Goal: Task Accomplishment & Management: Manage account settings

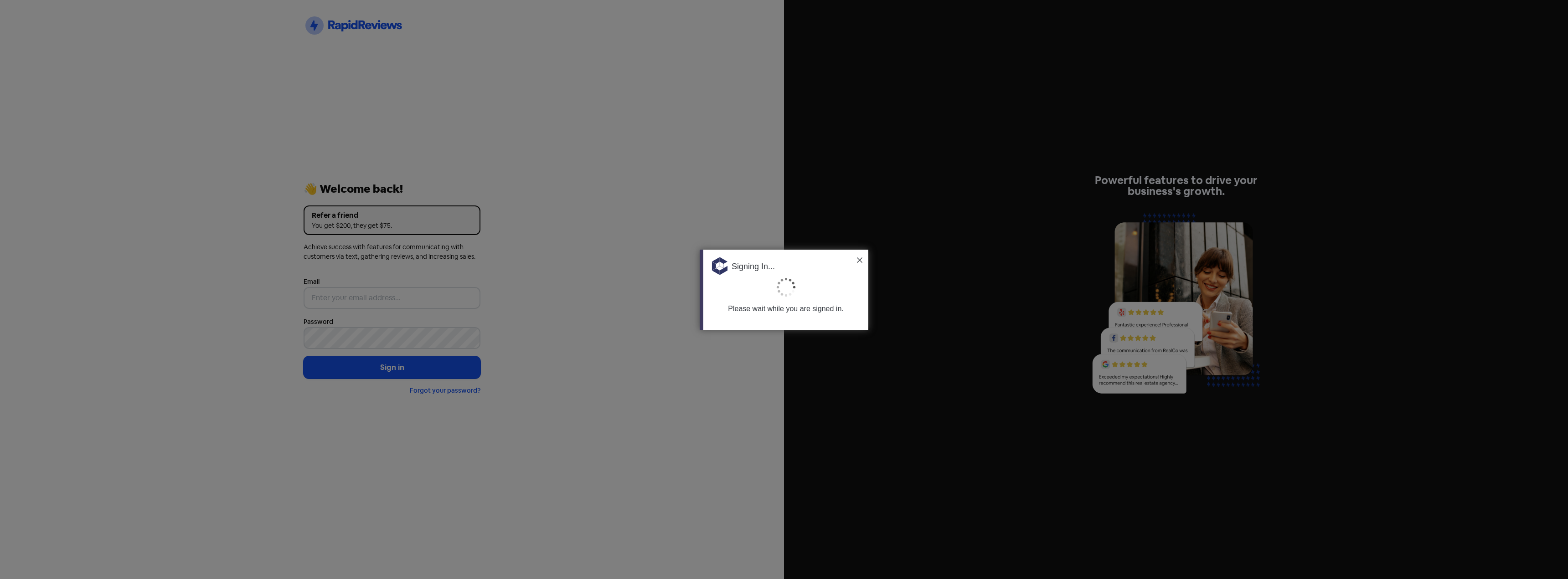
click at [628, 241] on div at bounding box center [784, 290] width 1568 height 579
type input "[PERSON_NAME][EMAIL_ADDRESS][DOMAIN_NAME]"
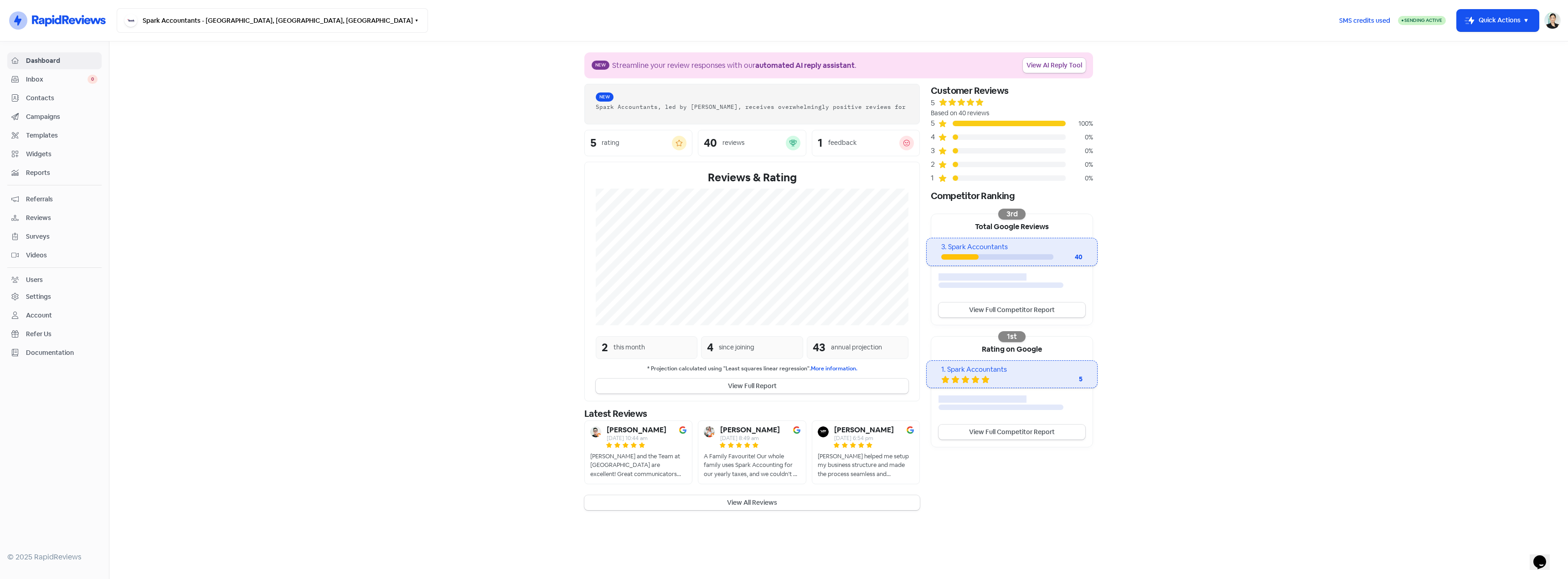
click at [60, 78] on span "Inbox" at bounding box center [57, 80] width 61 height 10
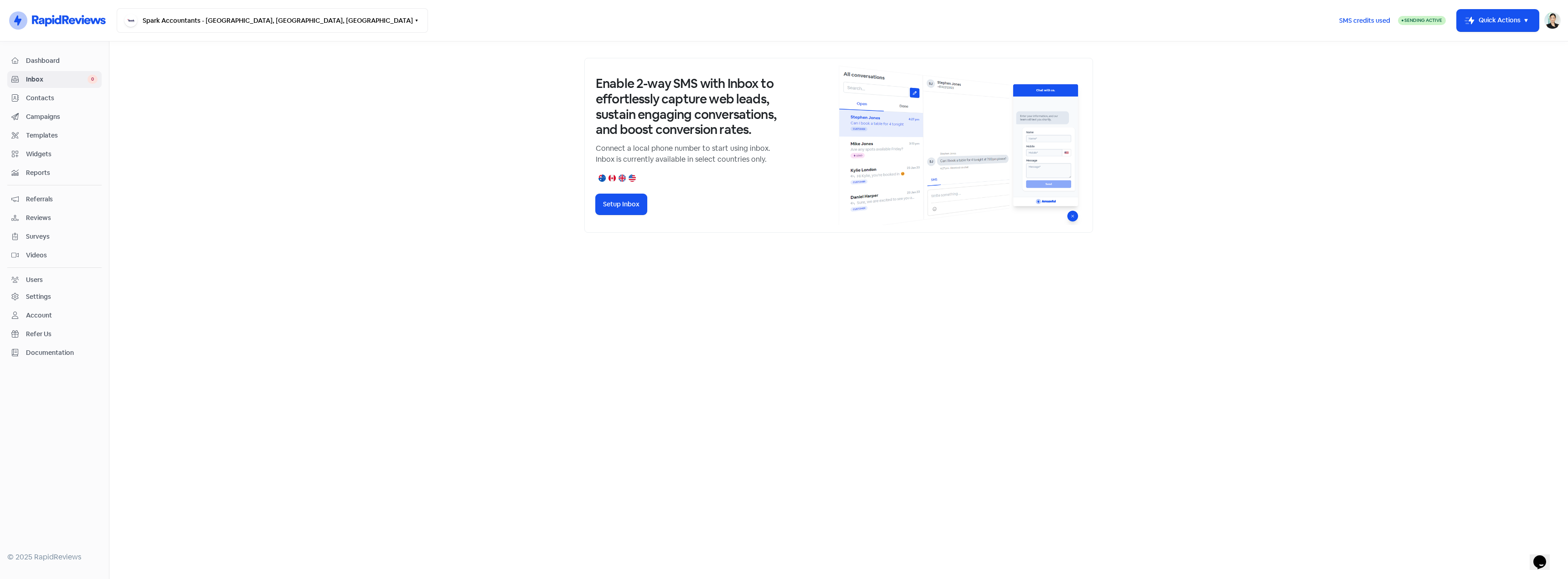
click at [55, 100] on span "Contacts" at bounding box center [62, 99] width 72 height 10
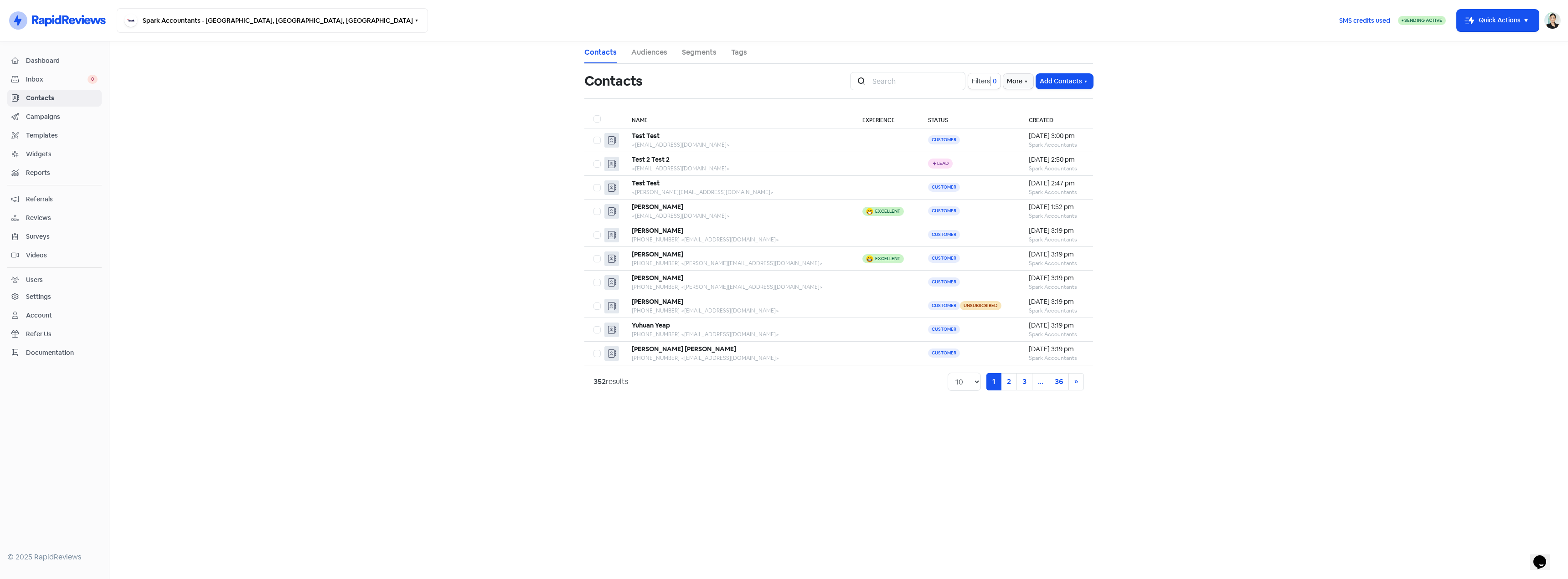
click at [64, 137] on span "Templates" at bounding box center [62, 136] width 72 height 10
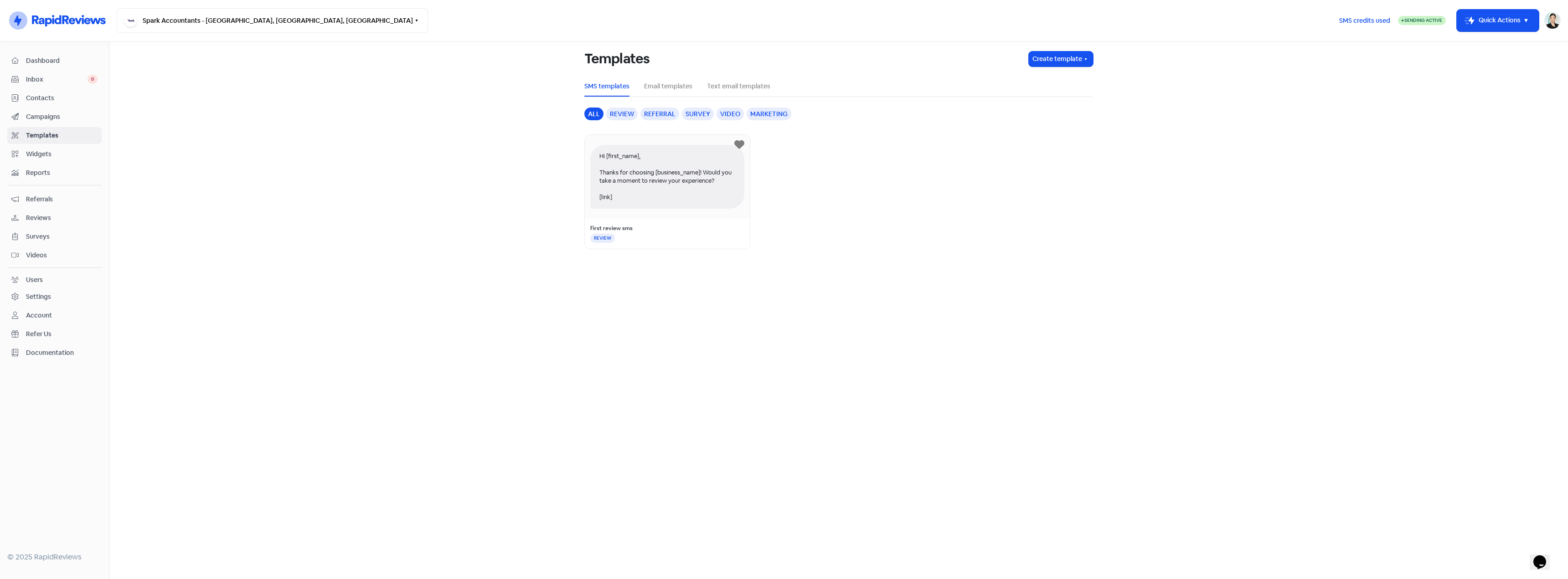
click at [68, 120] on span "Campaigns" at bounding box center [62, 117] width 72 height 10
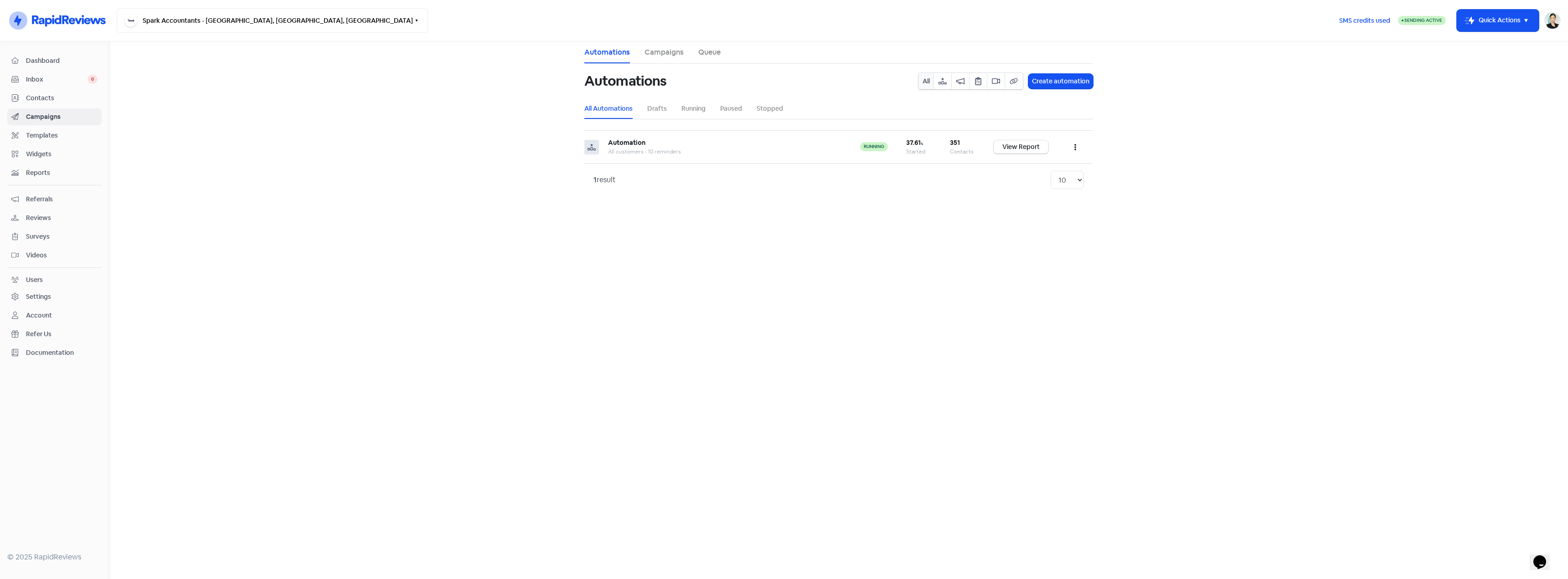
click at [73, 78] on span "Inbox" at bounding box center [57, 80] width 61 height 10
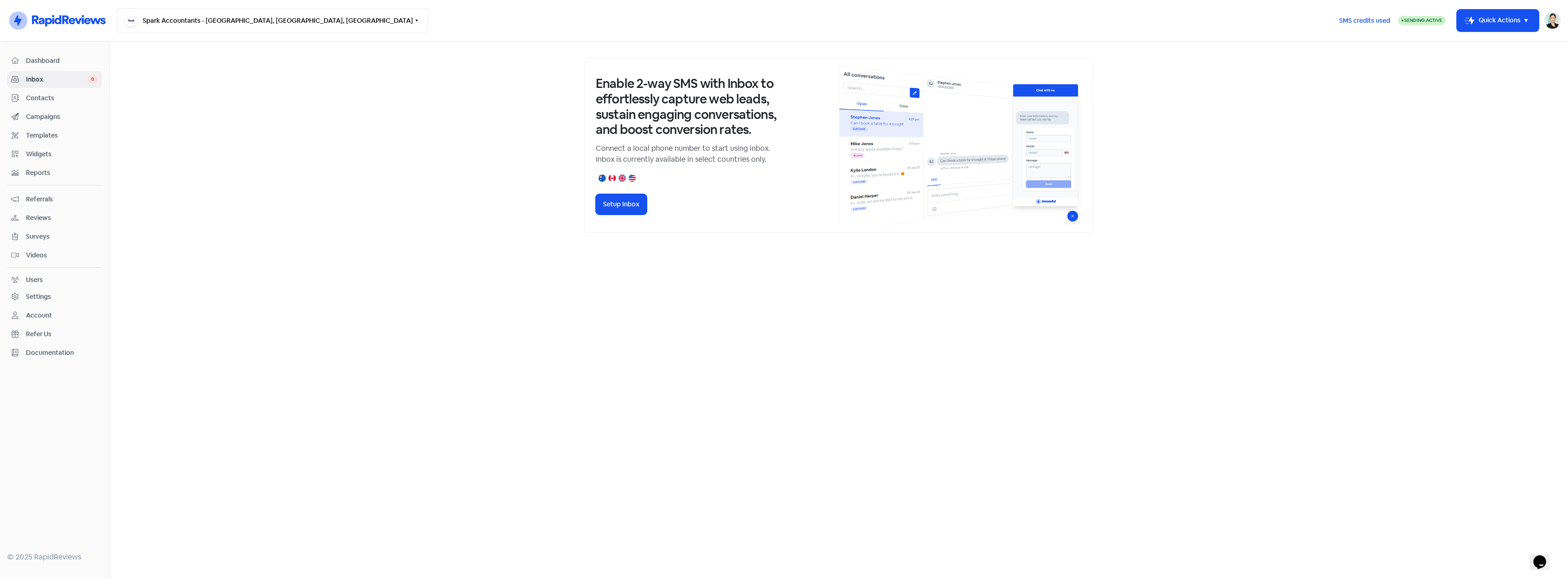
click at [69, 63] on span "Dashboard" at bounding box center [62, 61] width 72 height 10
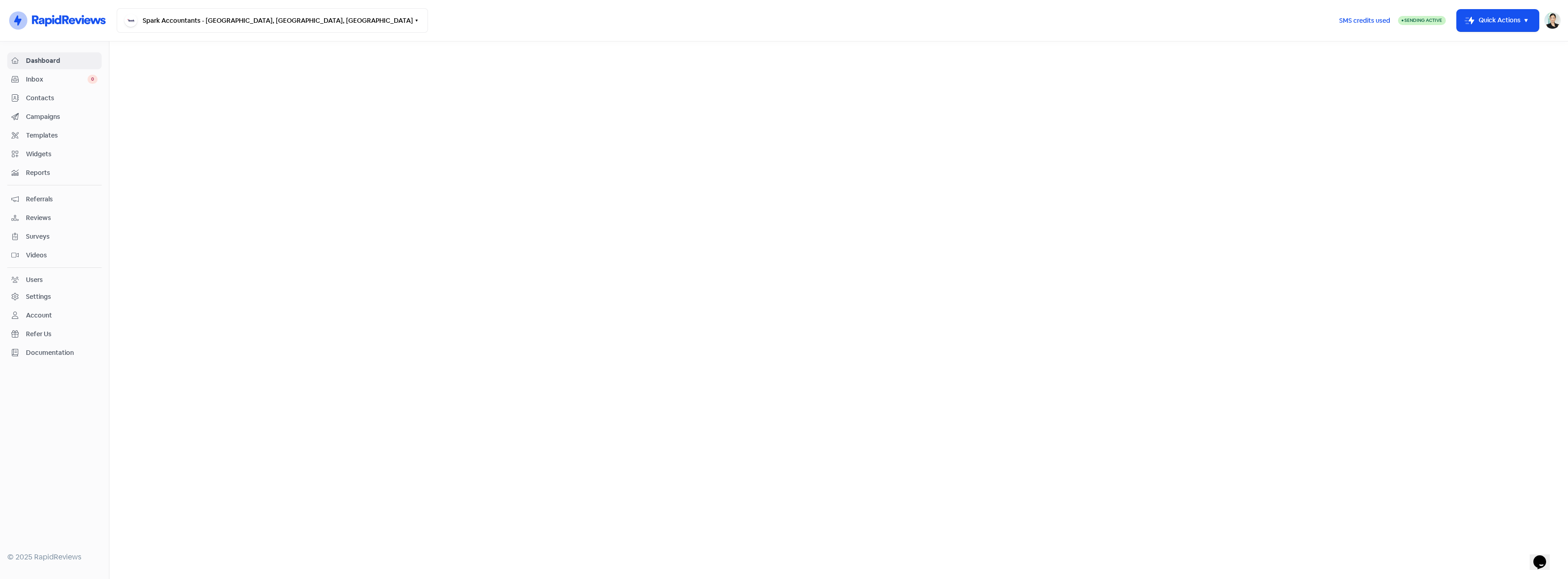
click at [46, 98] on span "Contacts" at bounding box center [62, 99] width 72 height 10
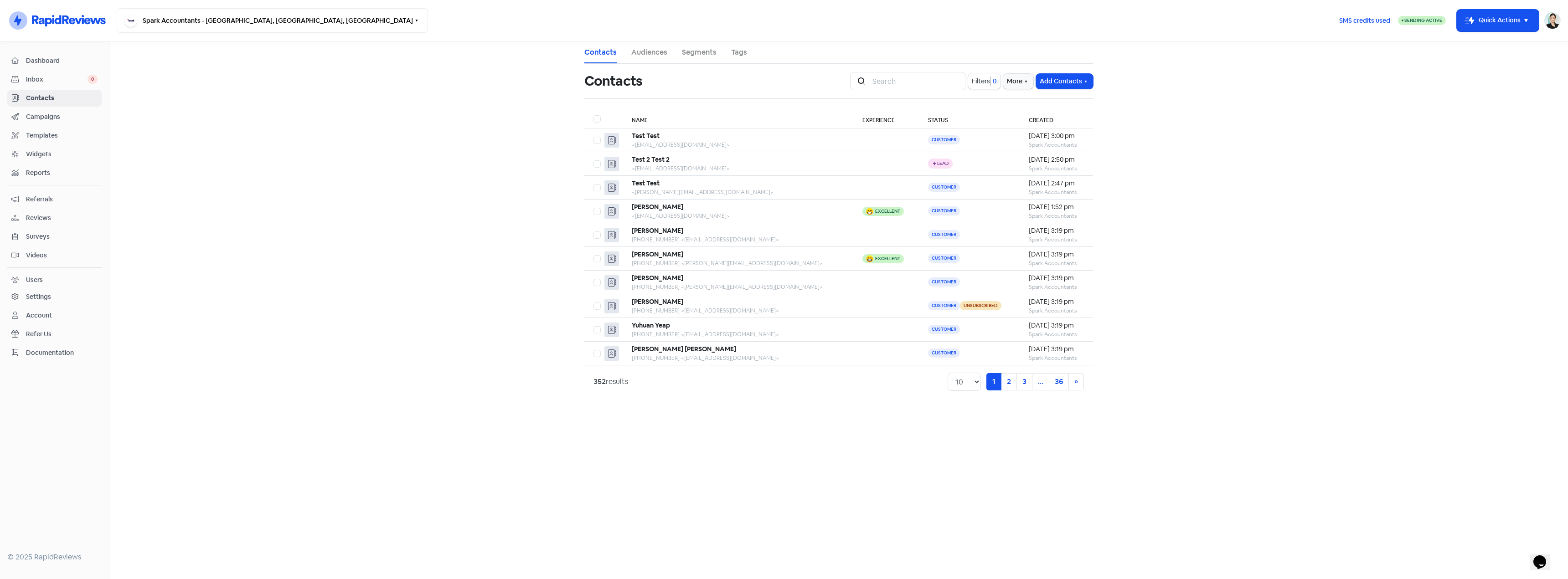
click at [40, 215] on span "Reviews" at bounding box center [62, 218] width 72 height 10
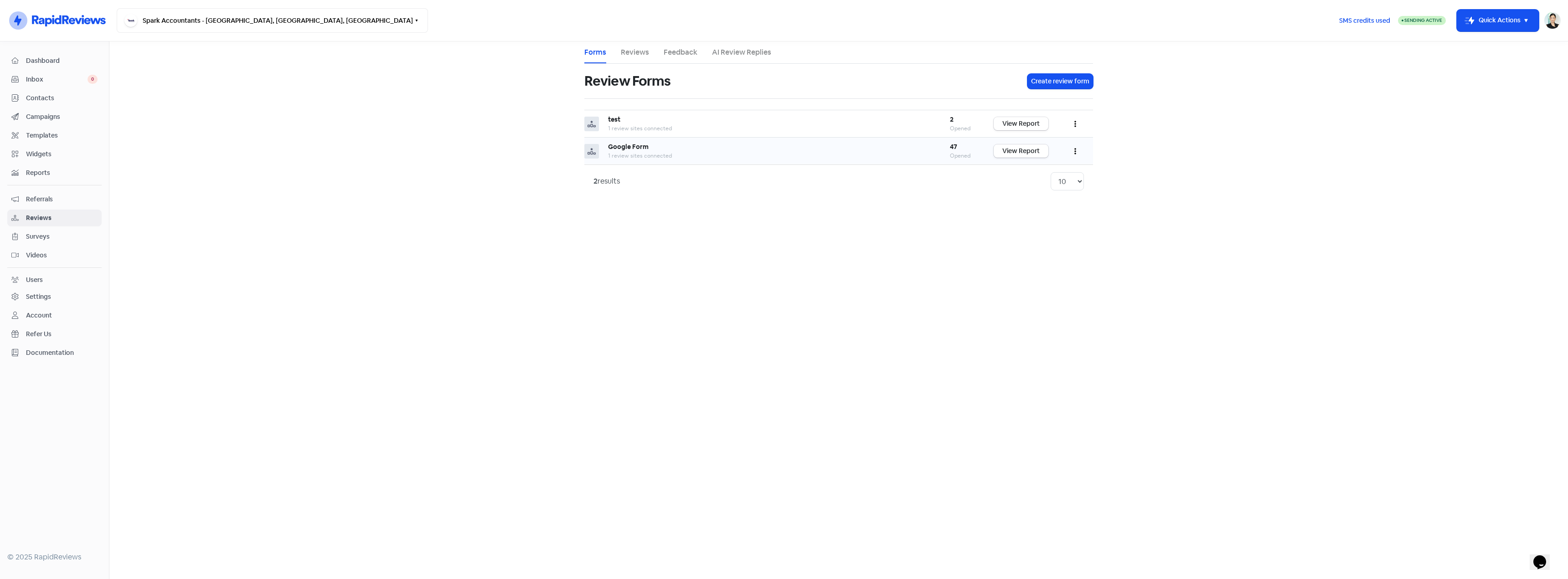
drag, startPoint x: 637, startPoint y: 146, endPoint x: 654, endPoint y: 146, distance: 17.0
click at [639, 146] on b "Google Form" at bounding box center [628, 146] width 41 height 8
click at [1017, 152] on link "View Report" at bounding box center [1021, 151] width 55 height 13
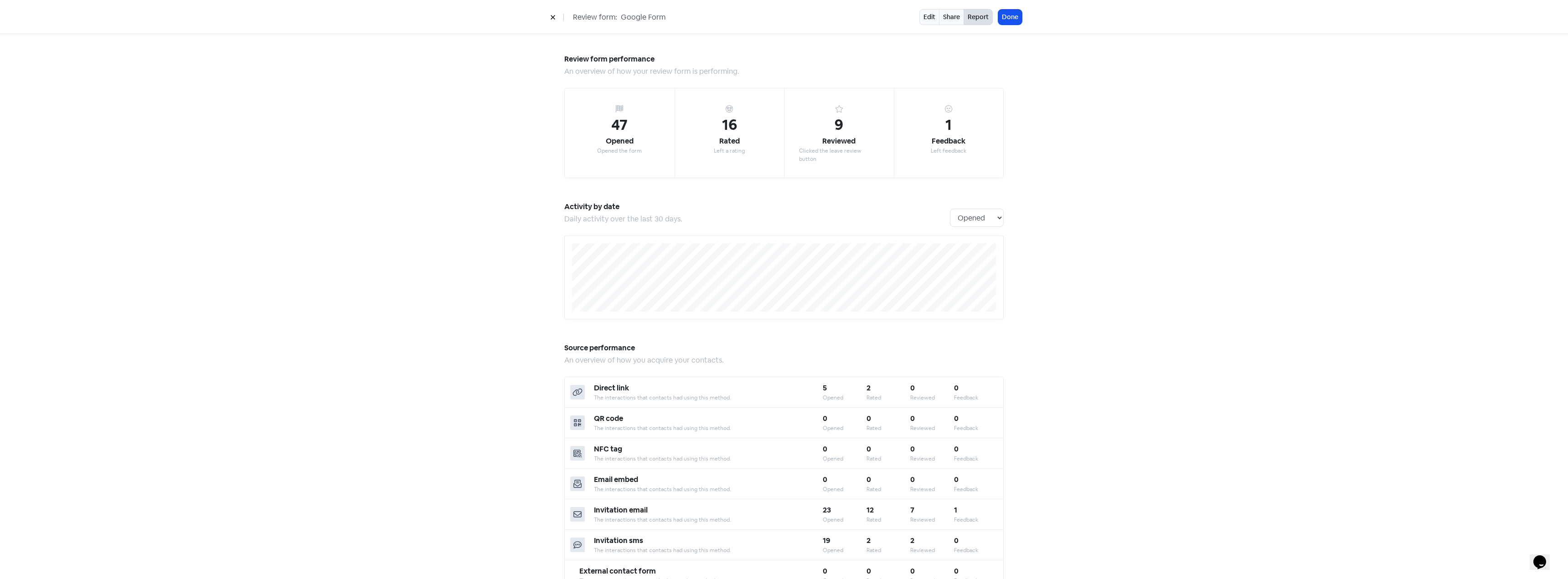
click at [560, 23] on div "Review form: Google Form" at bounding box center [732, 17] width 373 height 16
click at [552, 23] on button at bounding box center [553, 17] width 13 height 16
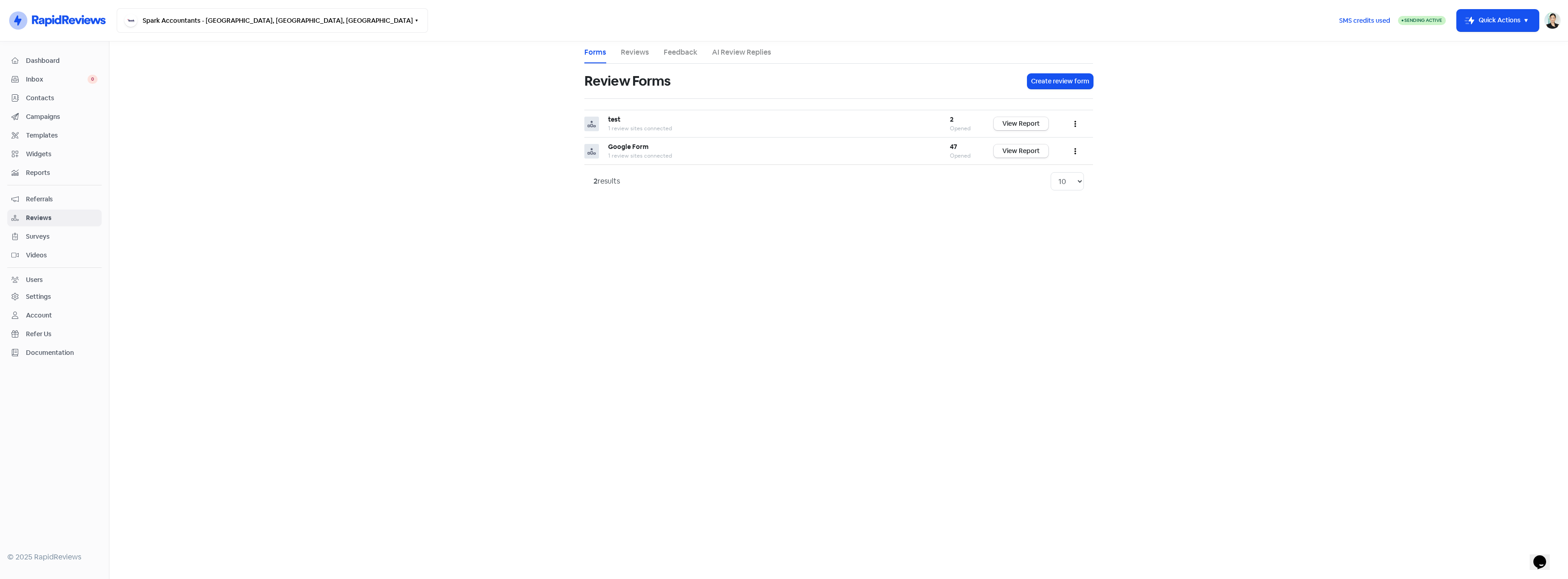
click at [640, 52] on link "Reviews" at bounding box center [635, 52] width 28 height 11
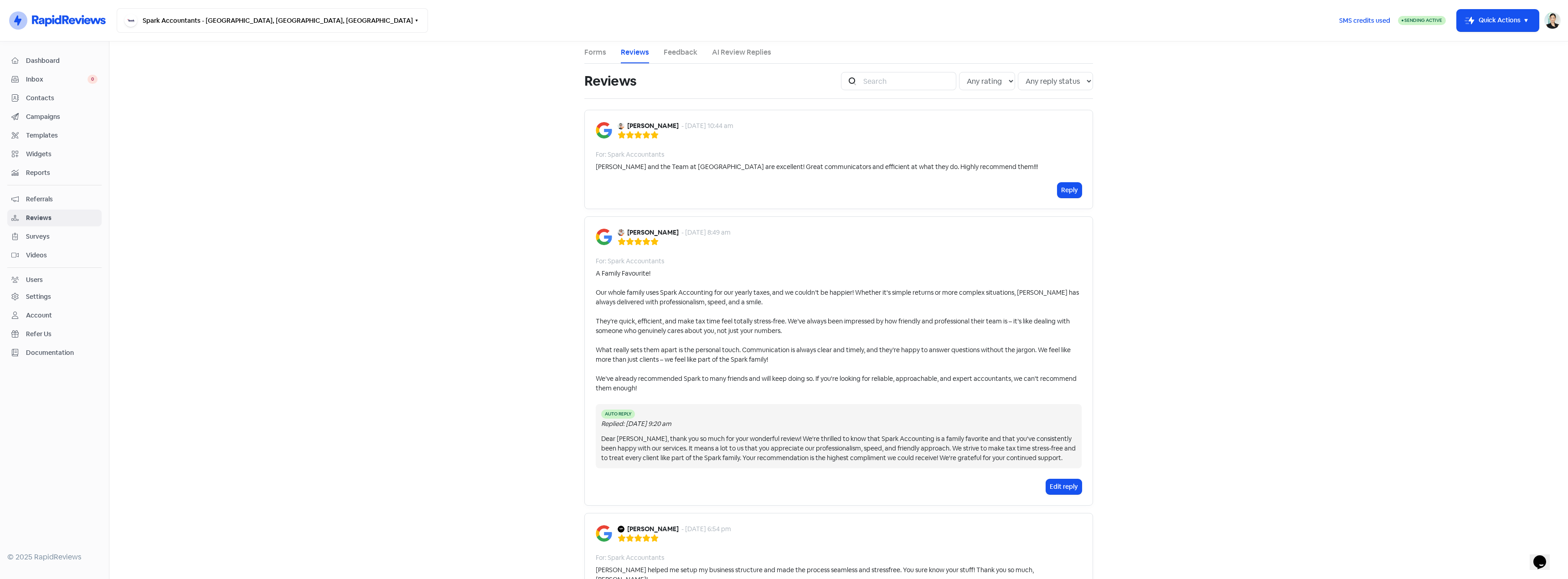
click at [894, 169] on div "[PERSON_NAME] and the Team at [GEOGRAPHIC_DATA] are excellent! Great communicat…" at bounding box center [817, 167] width 442 height 10
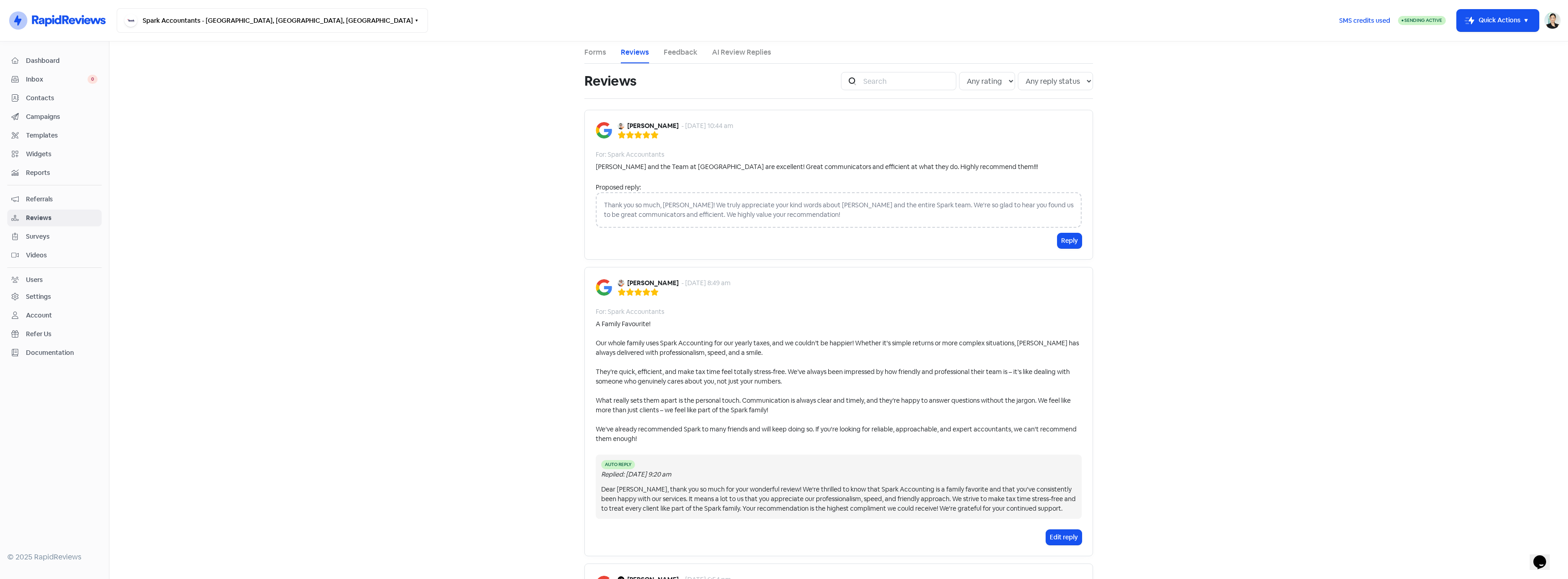
click at [965, 208] on div "Thank you so much, [PERSON_NAME]! We truly appreciate your kind words about [PE…" at bounding box center [839, 210] width 486 height 35
drag, startPoint x: 971, startPoint y: 205, endPoint x: 883, endPoint y: 205, distance: 88.0
click at [970, 205] on div "Thank you so much, [PERSON_NAME]! We truly appreciate your kind words about [PE…" at bounding box center [839, 210] width 486 height 35
drag, startPoint x: 839, startPoint y: 205, endPoint x: 813, endPoint y: 206, distance: 26.0
click at [811, 206] on div "Thank you so much, [PERSON_NAME]! We truly appreciate your kind words about [PE…" at bounding box center [839, 210] width 486 height 35
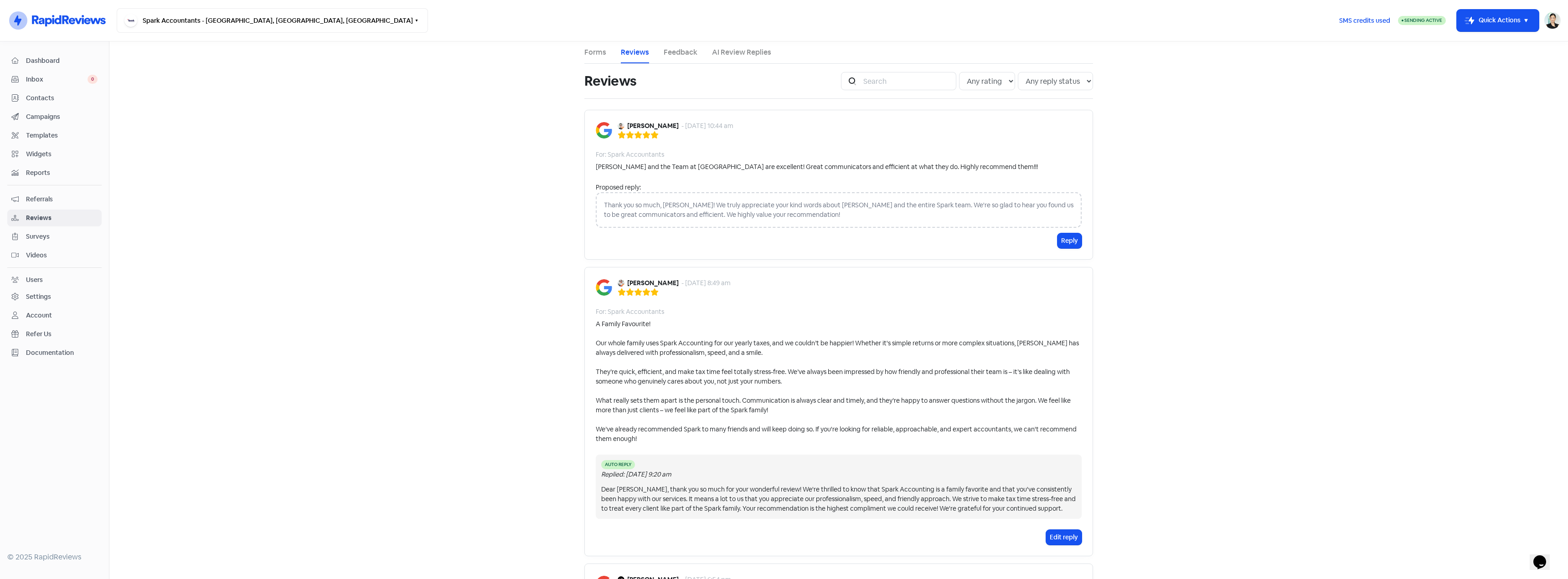
click at [798, 206] on div "Thank you so much, [PERSON_NAME]! We truly appreciate your kind words about [PE…" at bounding box center [839, 210] width 486 height 35
drag, startPoint x: 802, startPoint y: 206, endPoint x: 814, endPoint y: 206, distance: 12.0
click at [835, 206] on div "Thank you so much, [PERSON_NAME]! We truly appreciate your kind words about [PE…" at bounding box center [839, 210] width 486 height 35
click at [811, 206] on div "Thank you so much, [PERSON_NAME]! We truly appreciate your kind words about [PE…" at bounding box center [839, 210] width 486 height 35
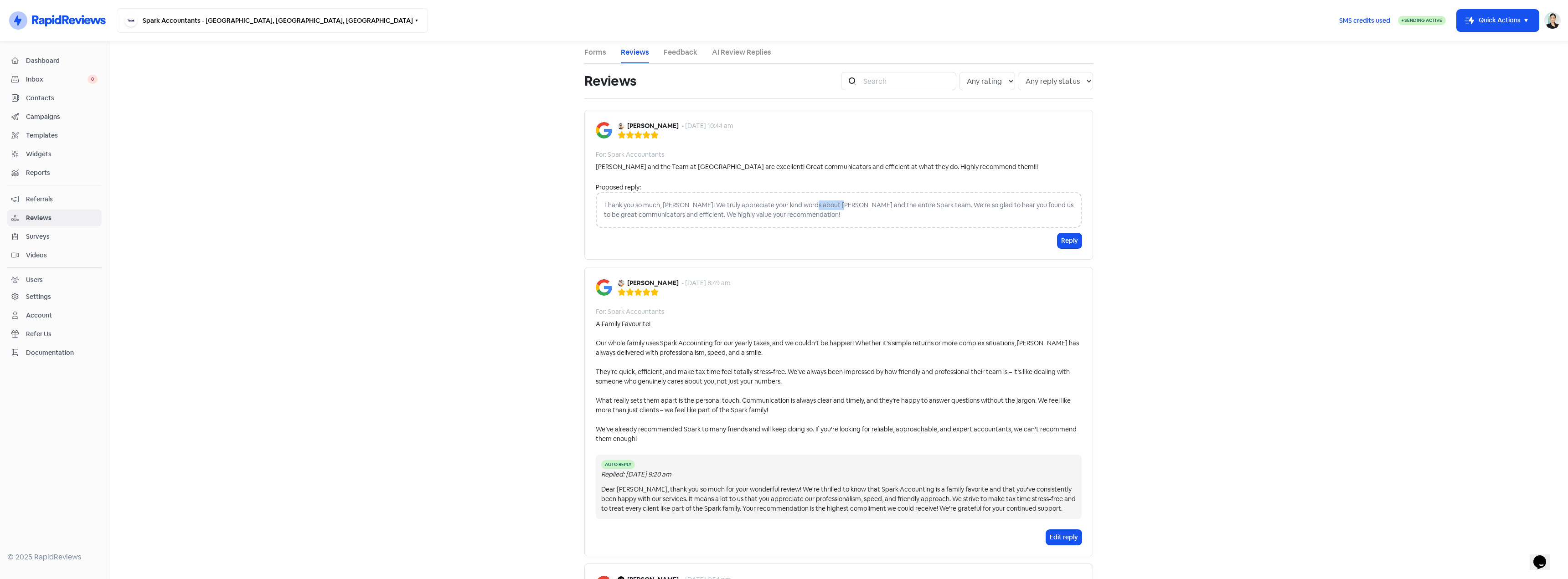
click at [827, 206] on div "Thank you so much, [PERSON_NAME]! We truly appreciate your kind words about [PE…" at bounding box center [839, 210] width 486 height 35
click at [810, 203] on div "Thank you so much, [PERSON_NAME]! We truly appreciate your kind words about [PE…" at bounding box center [839, 210] width 486 height 35
drag, startPoint x: 810, startPoint y: 203, endPoint x: 824, endPoint y: 217, distance: 19.8
click at [810, 204] on div "Thank you so much, [PERSON_NAME]! We truly appreciate your kind words about [PE…" at bounding box center [839, 210] width 486 height 35
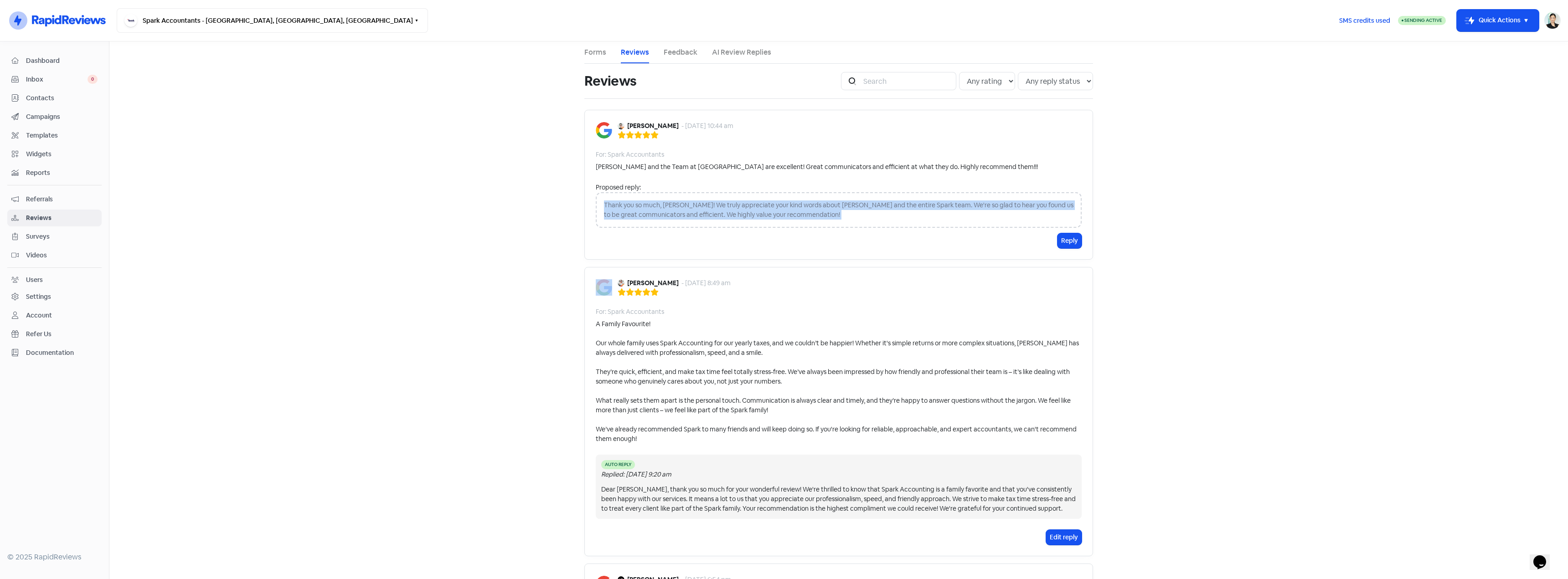
click at [936, 223] on div "Thank you so much, [PERSON_NAME]! We truly appreciate your kind words about [PE…" at bounding box center [839, 210] width 486 height 35
drag, startPoint x: 836, startPoint y: 205, endPoint x: 850, endPoint y: 218, distance: 19.1
click at [850, 218] on div "Thank you so much, [PERSON_NAME]! We truly appreciate your kind words about [PE…" at bounding box center [839, 210] width 486 height 35
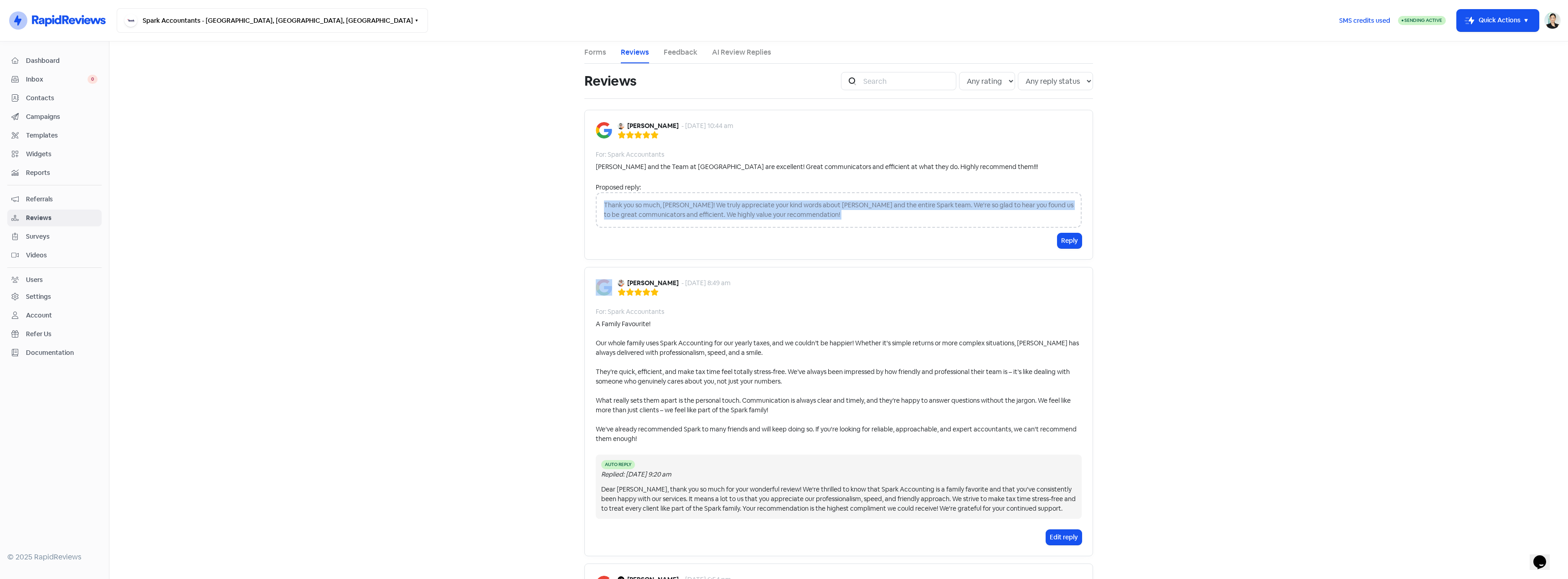
click at [850, 218] on div "Thank you so much, [PERSON_NAME]! We truly appreciate your kind words about [PE…" at bounding box center [839, 210] width 486 height 35
click at [850, 217] on div "Thank you so much, [PERSON_NAME]! We truly appreciate your kind words about [PE…" at bounding box center [839, 210] width 486 height 35
click at [447, 218] on main "Forms Reviews Feedback AI Review Replies Reviews Icon For Search Any rating 5 s…" at bounding box center [839, 310] width 1458 height 538
click at [721, 167] on div "[PERSON_NAME] and the Team at [GEOGRAPHIC_DATA] are excellent! Great communicat…" at bounding box center [817, 167] width 442 height 10
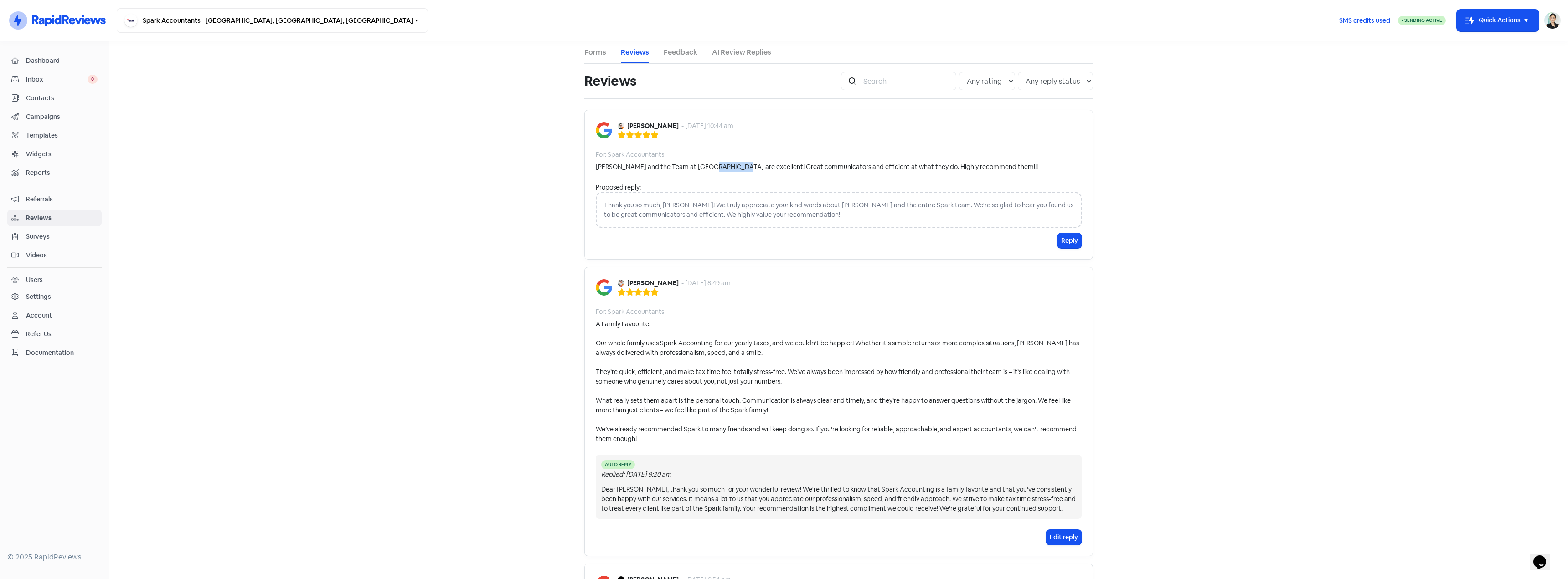
click at [721, 167] on div "[PERSON_NAME] and the Team at [GEOGRAPHIC_DATA] are excellent! Great communicat…" at bounding box center [817, 167] width 442 height 10
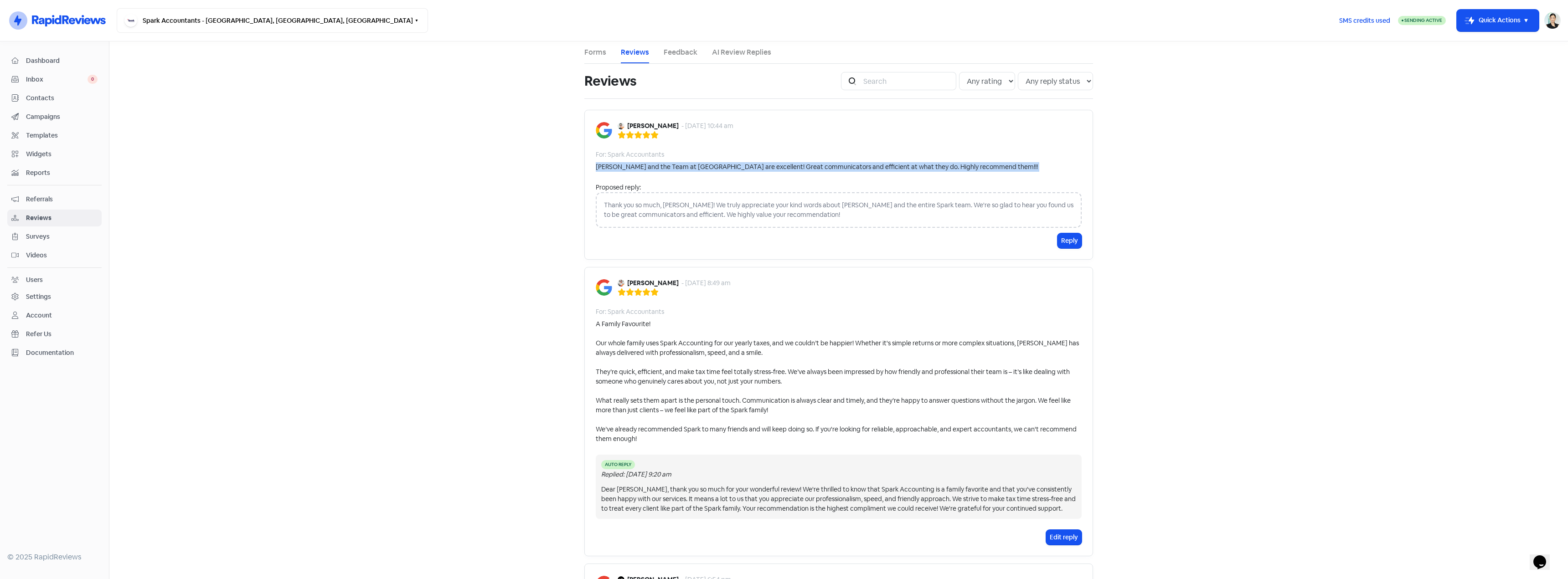
click at [721, 167] on div "[PERSON_NAME] and the Team at [GEOGRAPHIC_DATA] are excellent! Great communicat…" at bounding box center [817, 167] width 442 height 10
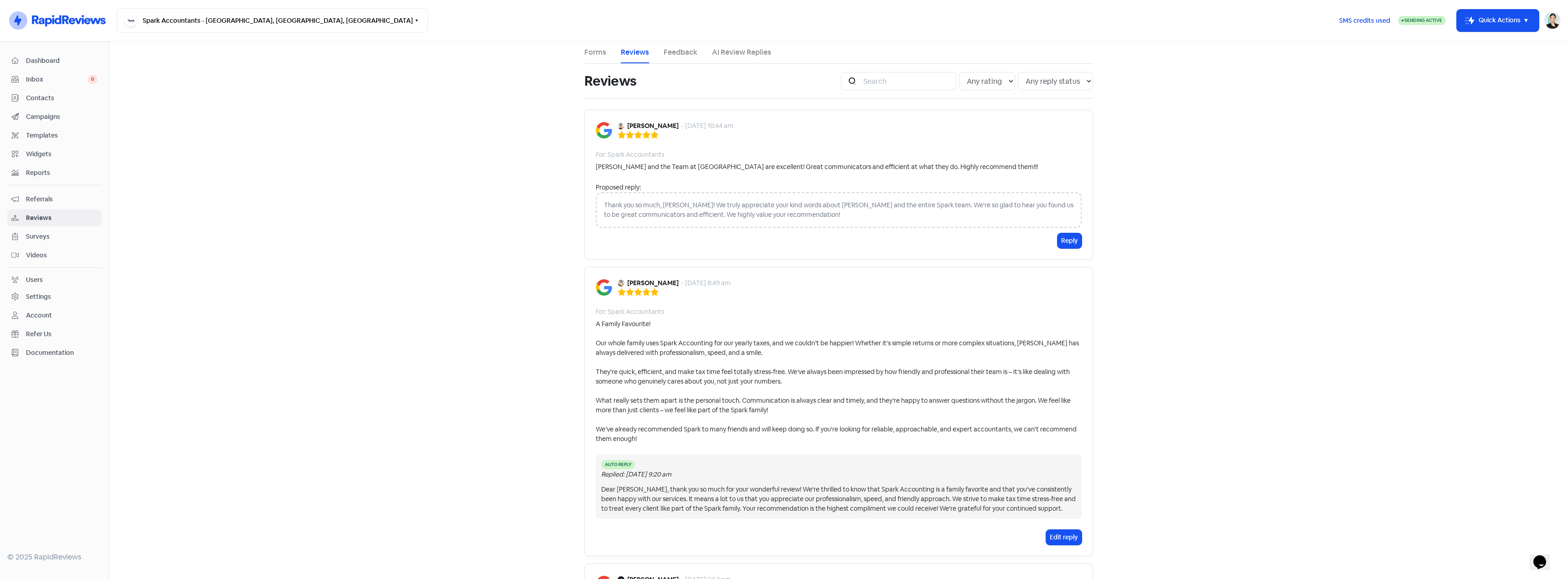
click at [361, 168] on main "Forms Reviews Feedback AI Review Replies Reviews Icon For Search Any rating 5 s…" at bounding box center [839, 310] width 1458 height 538
click at [60, 95] on span "Contacts" at bounding box center [62, 99] width 72 height 10
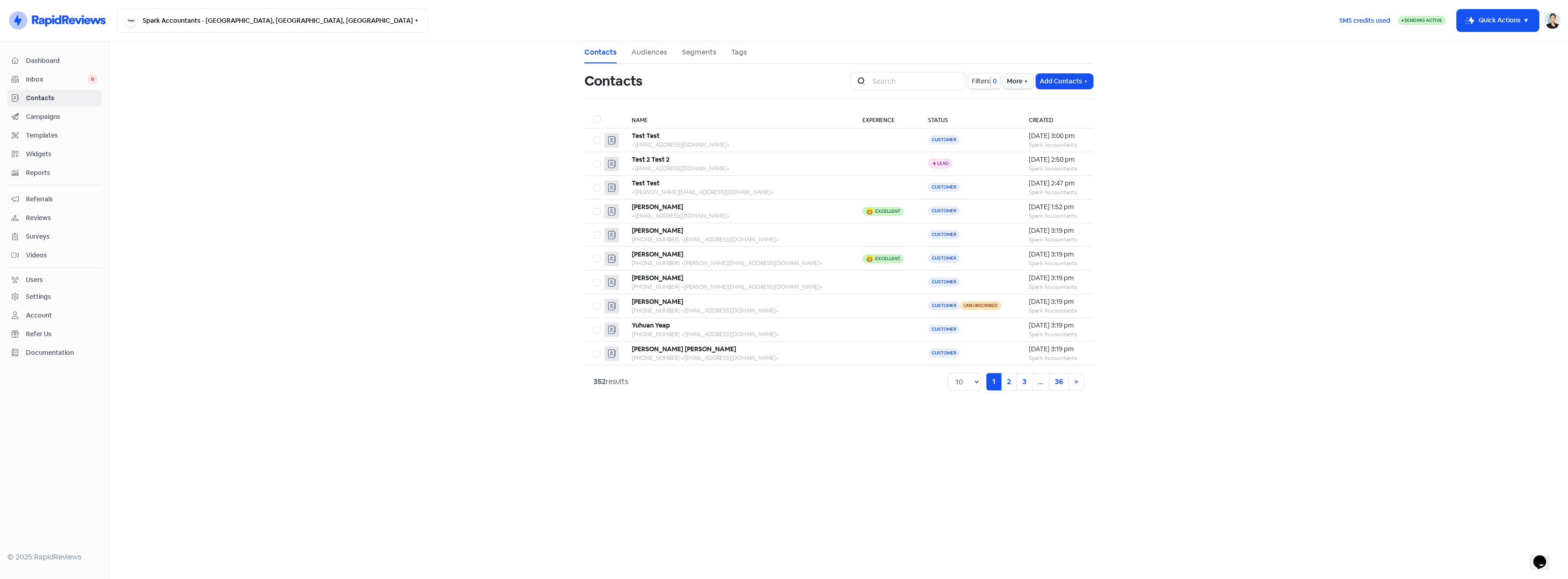
click at [46, 113] on span "Campaigns" at bounding box center [62, 117] width 72 height 10
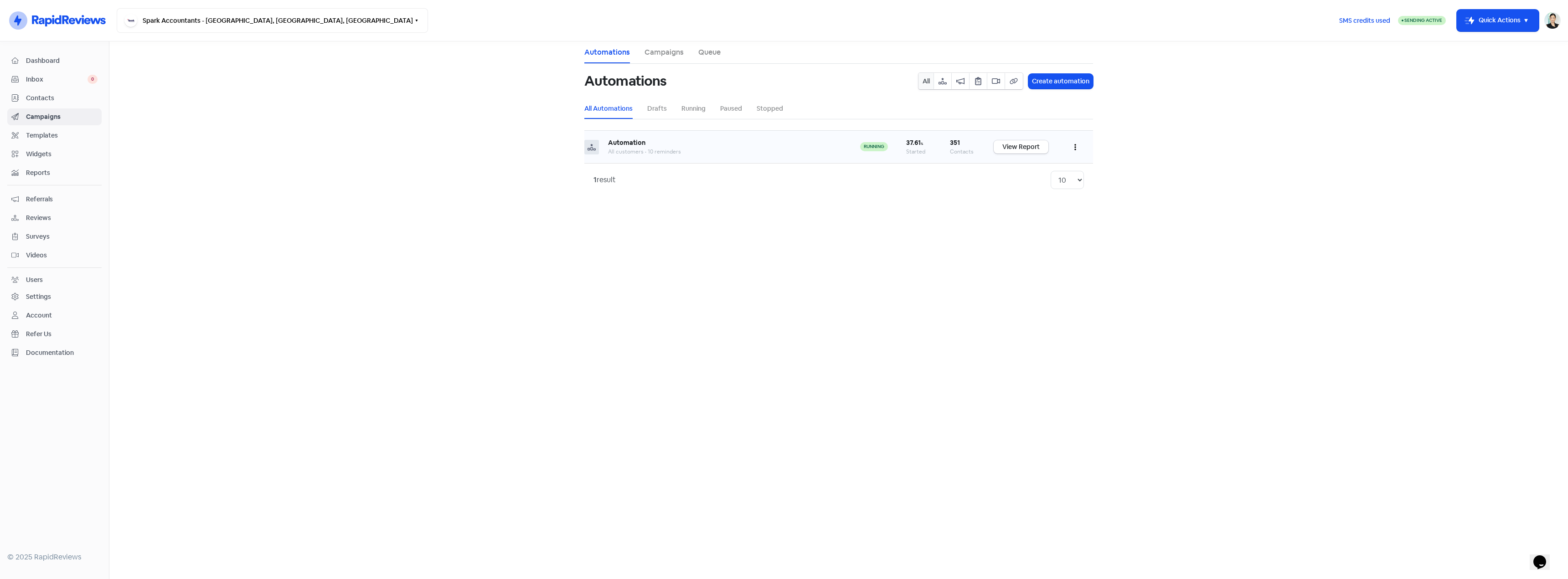
drag, startPoint x: 786, startPoint y: 146, endPoint x: 925, endPoint y: 146, distance: 139.0
click at [788, 146] on div "Automation" at bounding box center [725, 143] width 234 height 10
click at [1017, 146] on link "View Report" at bounding box center [1021, 147] width 55 height 13
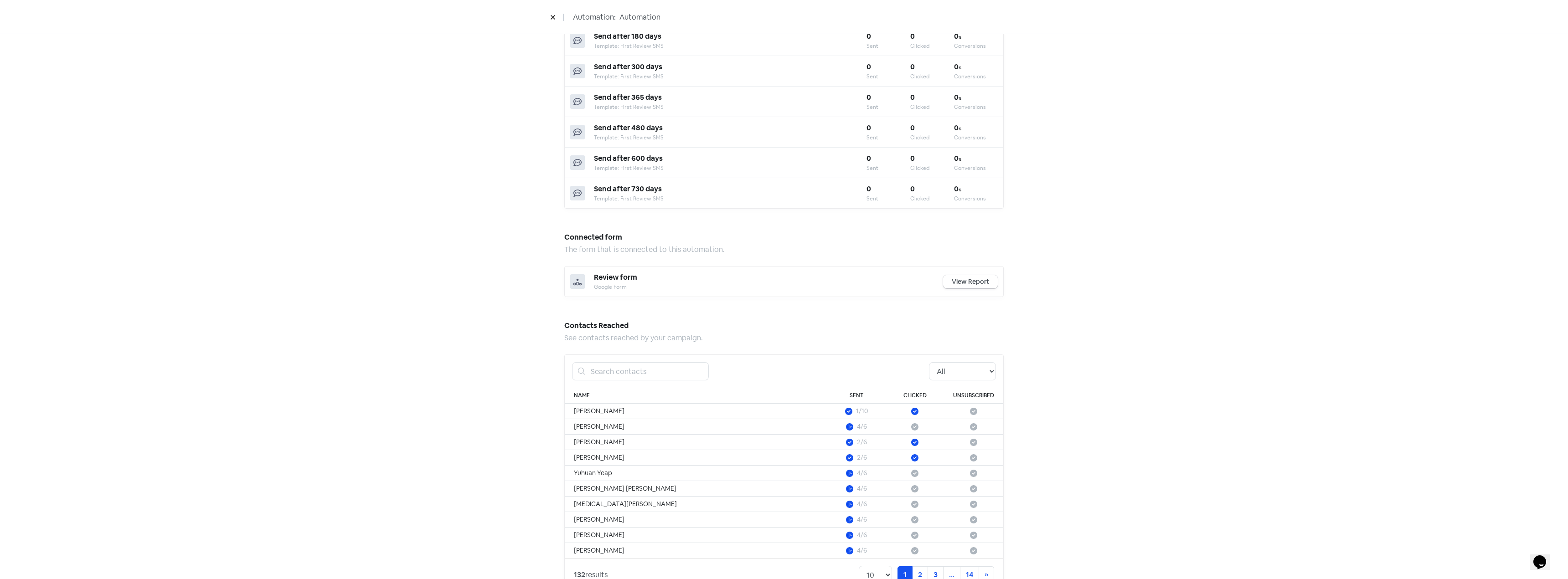
scroll to position [510, 0]
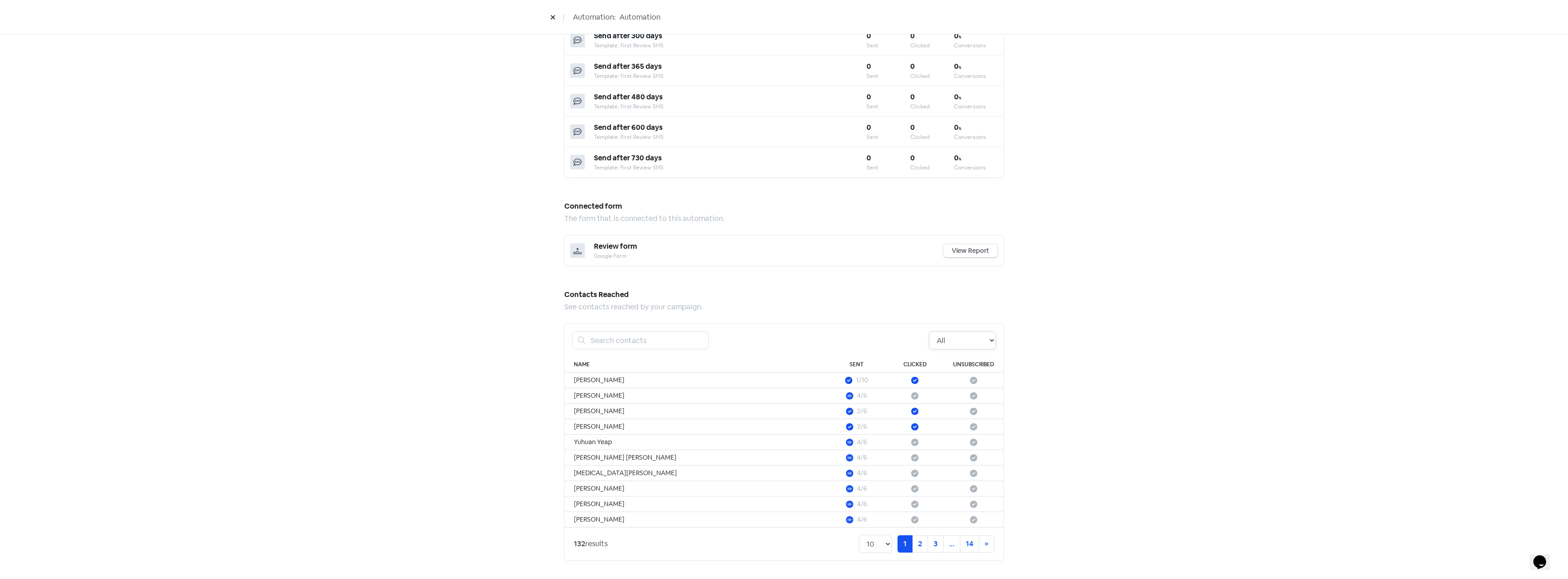
drag, startPoint x: 975, startPoint y: 342, endPoint x: 974, endPoint y: 348, distance: 6.1
click at [975, 342] on select "All Pending Started Clicked Unsubscribed" at bounding box center [962, 340] width 67 height 18
click at [929, 331] on select "All Pending Started Clicked Unsubscribed" at bounding box center [962, 340] width 67 height 18
click at [1150, 398] on div "Automation performance An overview of how your automation is performing. 37.6 %…" at bounding box center [784, 57] width 1568 height 1044
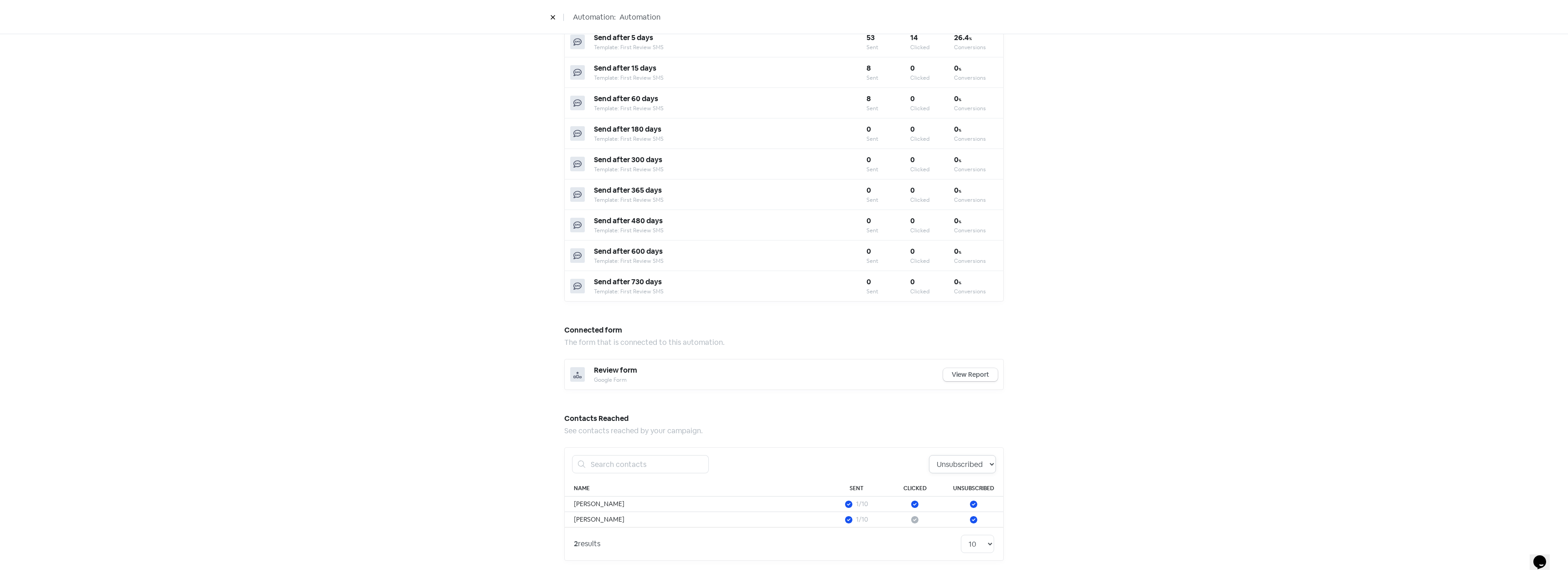
click at [958, 463] on select "All Pending Started Clicked Unsubscribed" at bounding box center [962, 464] width 67 height 18
select select "clicked"
click at [929, 455] on select "All Pending Started Clicked Unsubscribed" at bounding box center [962, 464] width 67 height 18
click at [1148, 401] on div "Automation performance An overview of how your automation is performing. 37.6 %…" at bounding box center [784, 181] width 1568 height 1044
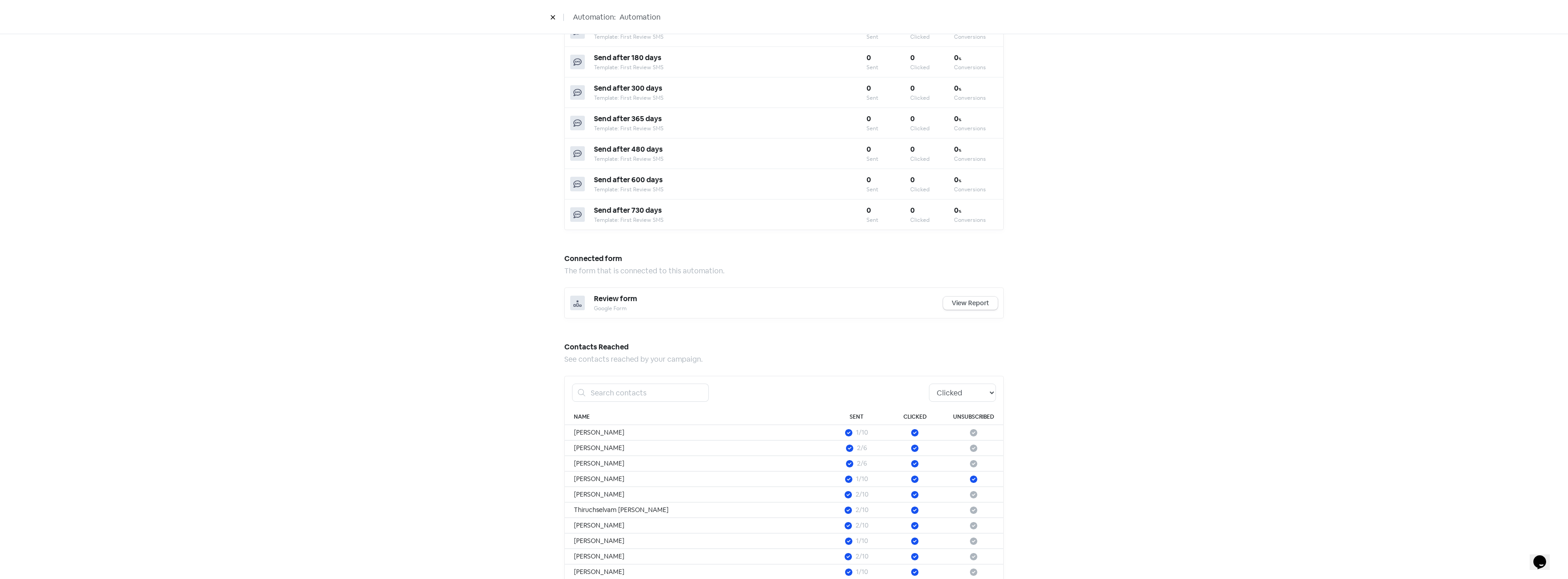
scroll to position [510, 0]
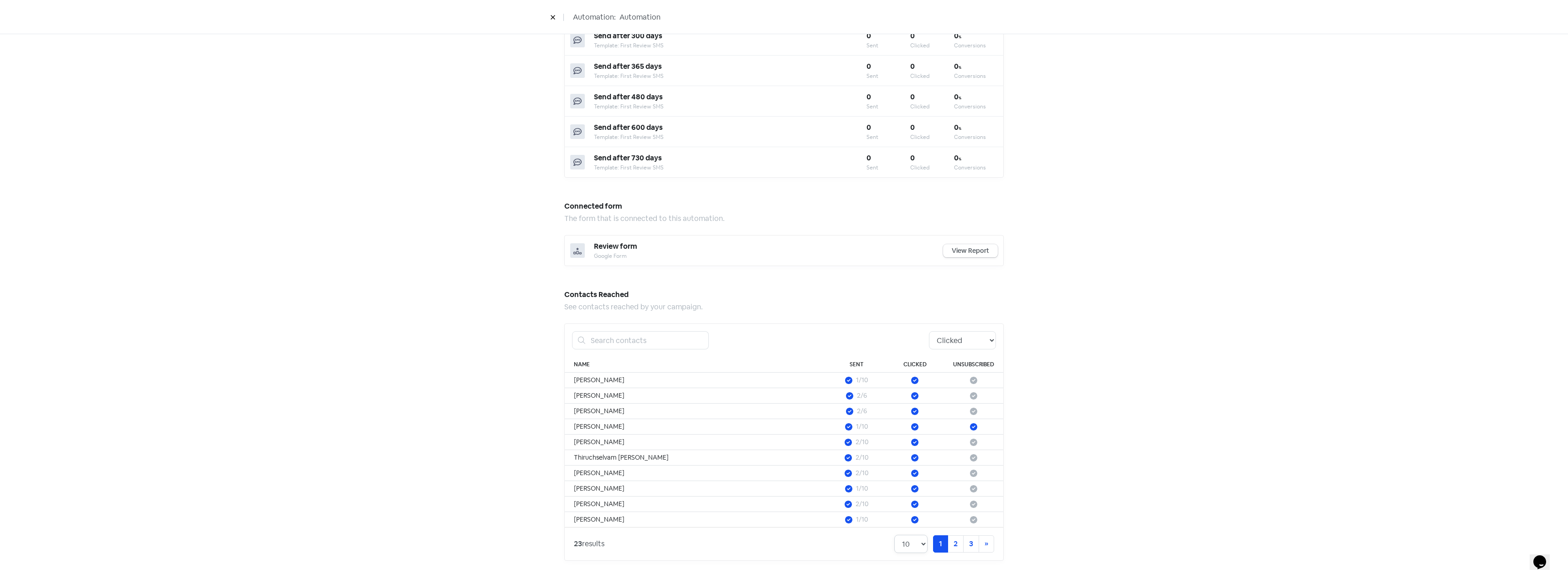
click at [919, 535] on select "10 20 30 50 100" at bounding box center [911, 544] width 33 height 18
select select "100"
click at [894, 535] on select "10 20 30 50 100" at bounding box center [911, 544] width 33 height 18
click at [1139, 421] on div "Automation performance An overview of how your automation is performing. 37.6 %…" at bounding box center [784, 57] width 1568 height 1044
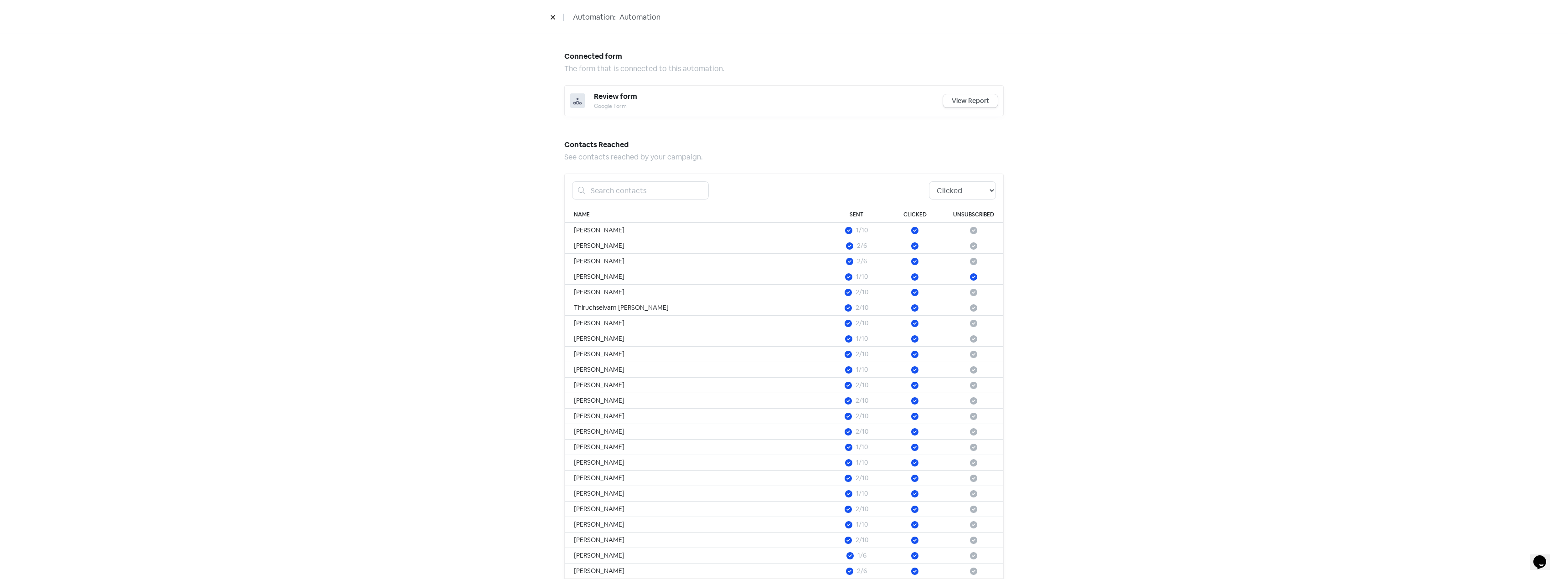
scroll to position [484, 0]
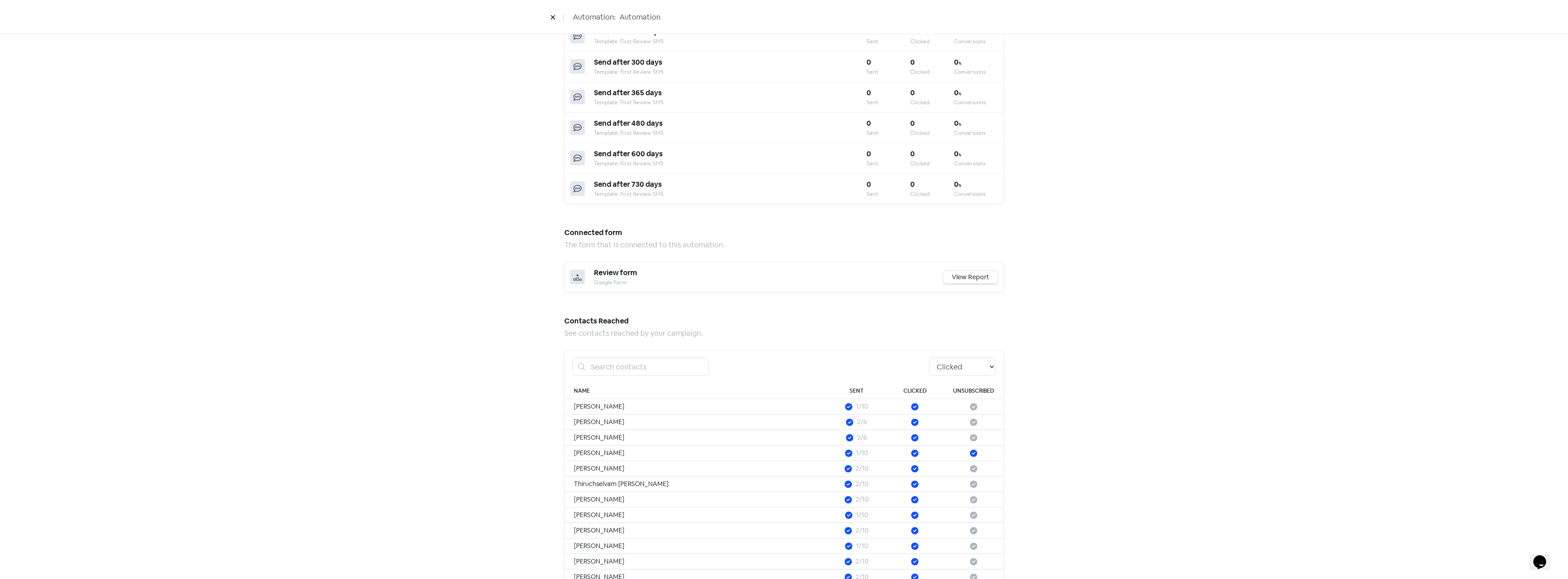
click at [555, 22] on button at bounding box center [553, 17] width 13 height 16
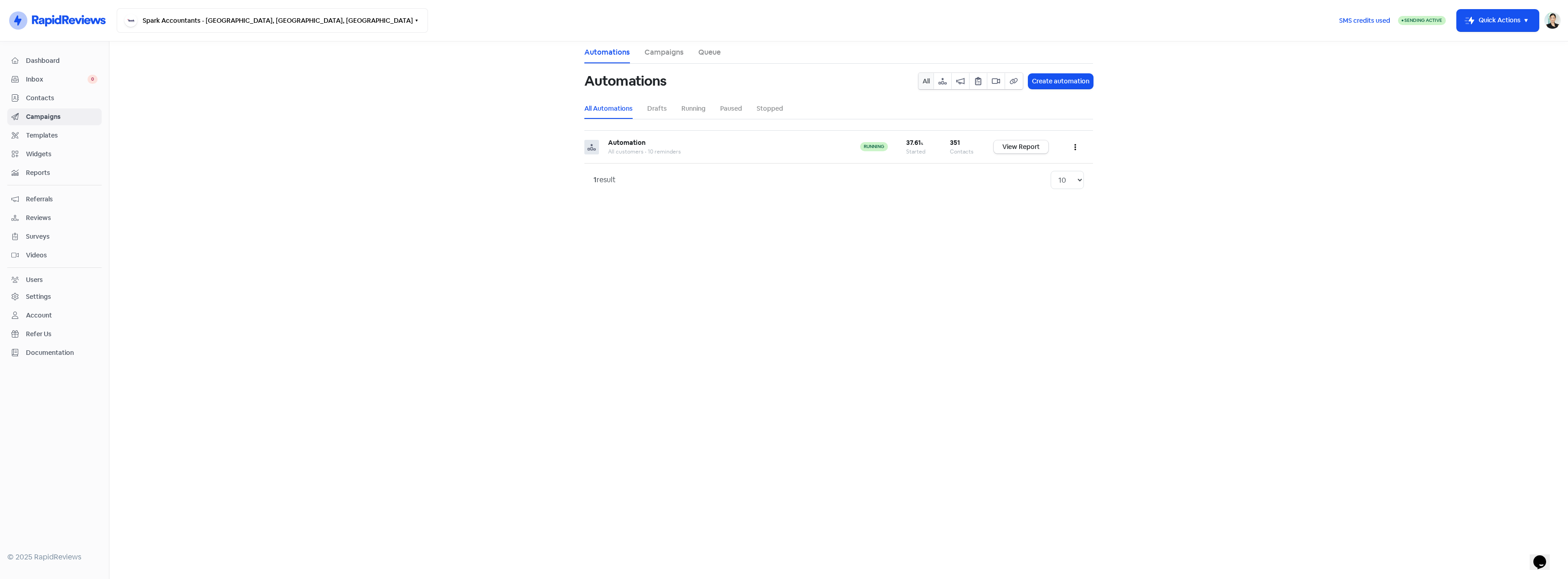
click at [40, 217] on span "Reviews" at bounding box center [62, 218] width 72 height 10
click at [637, 61] on li "Reviews" at bounding box center [635, 52] width 28 height 22
click at [635, 53] on link "Reviews" at bounding box center [635, 52] width 28 height 11
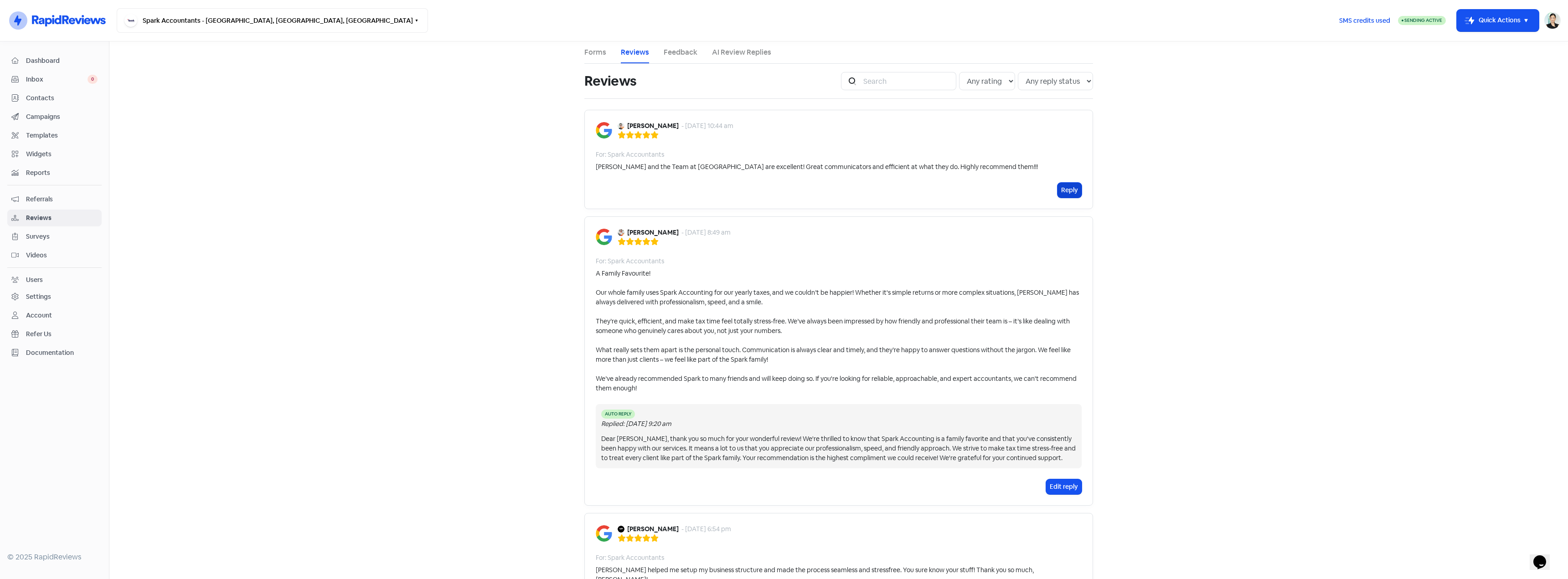
click at [1065, 186] on button "Reply" at bounding box center [1069, 190] width 24 height 15
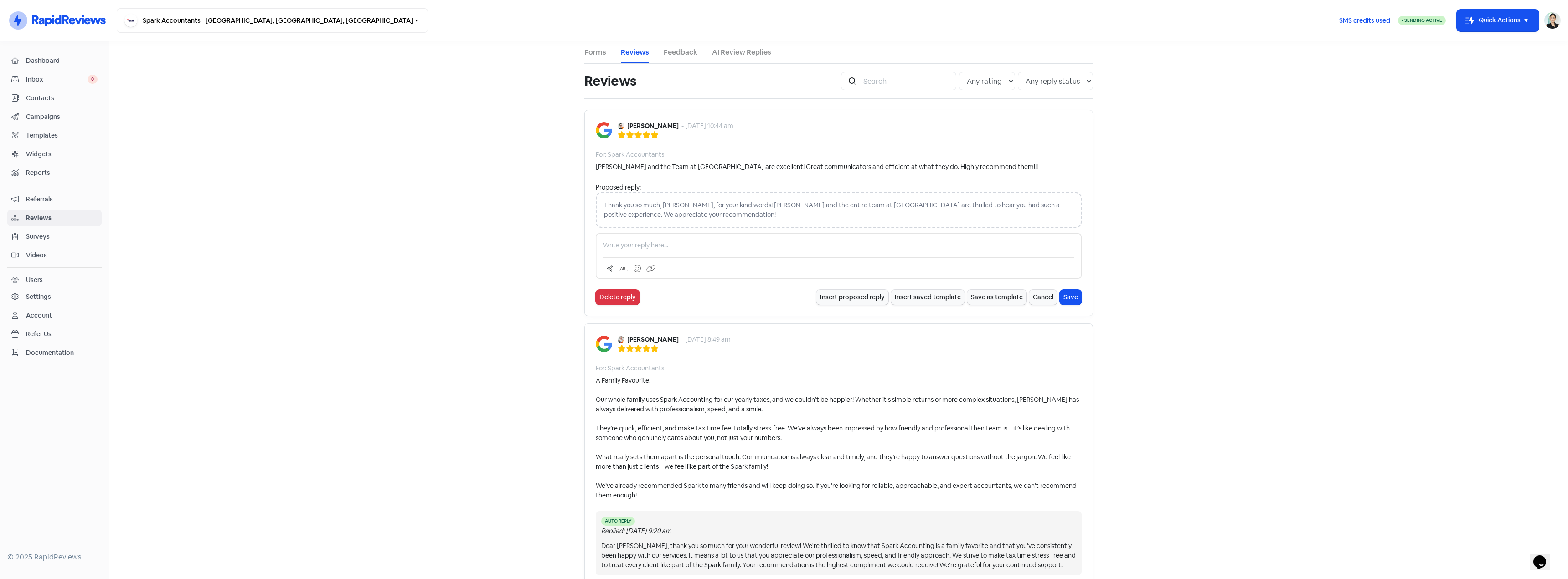
click at [646, 205] on div "Thank you so much, [PERSON_NAME], for your kind words! [PERSON_NAME] and the en…" at bounding box center [839, 210] width 486 height 35
click at [656, 203] on div "Thank you so much, [PERSON_NAME], for your kind words! [PERSON_NAME] and the en…" at bounding box center [839, 210] width 486 height 35
copy div "Thank you so much, [PERSON_NAME], for your kind words! [PERSON_NAME] and the en…"
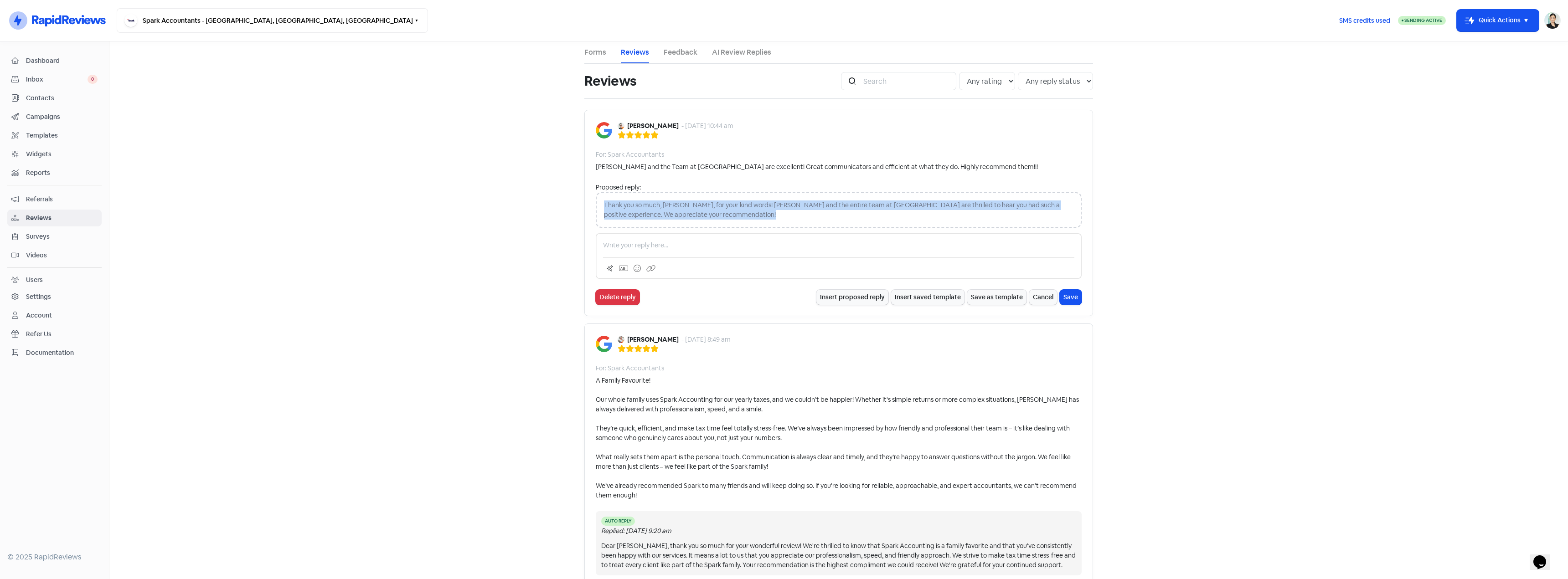
click at [653, 237] on div at bounding box center [839, 255] width 486 height 46
click at [645, 248] on p at bounding box center [839, 245] width 471 height 10
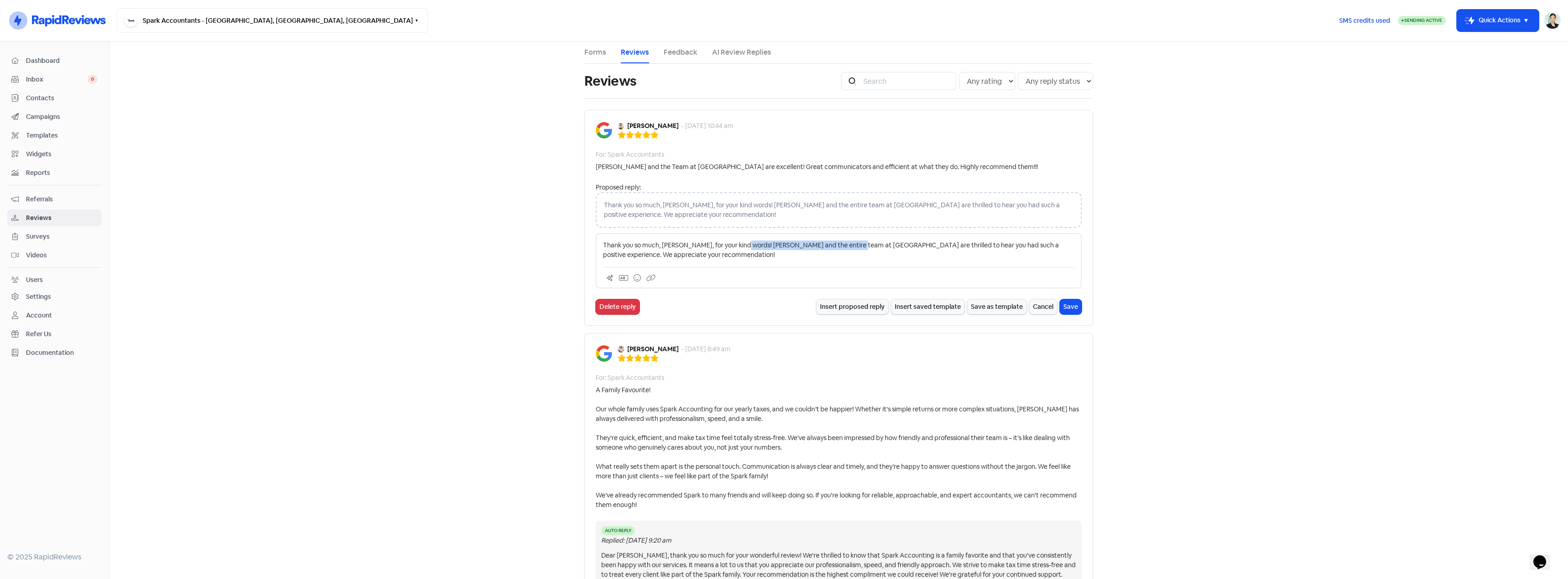
drag, startPoint x: 734, startPoint y: 246, endPoint x: 847, endPoint y: 247, distance: 113.0
click at [847, 247] on p "Thank you so much, [PERSON_NAME], for your kind words! [PERSON_NAME] and the en…" at bounding box center [839, 249] width 471 height 19
click at [959, 248] on p "Thank you so much, [PERSON_NAME], for your kind words! [PERSON_NAME] and the en…" at bounding box center [839, 249] width 471 height 19
click at [789, 262] on div "Thank you so much, [PERSON_NAME], for your kind words! [PERSON_NAME] and the en…" at bounding box center [839, 260] width 486 height 55
click at [832, 308] on button "Insert proposed reply" at bounding box center [852, 307] width 72 height 15
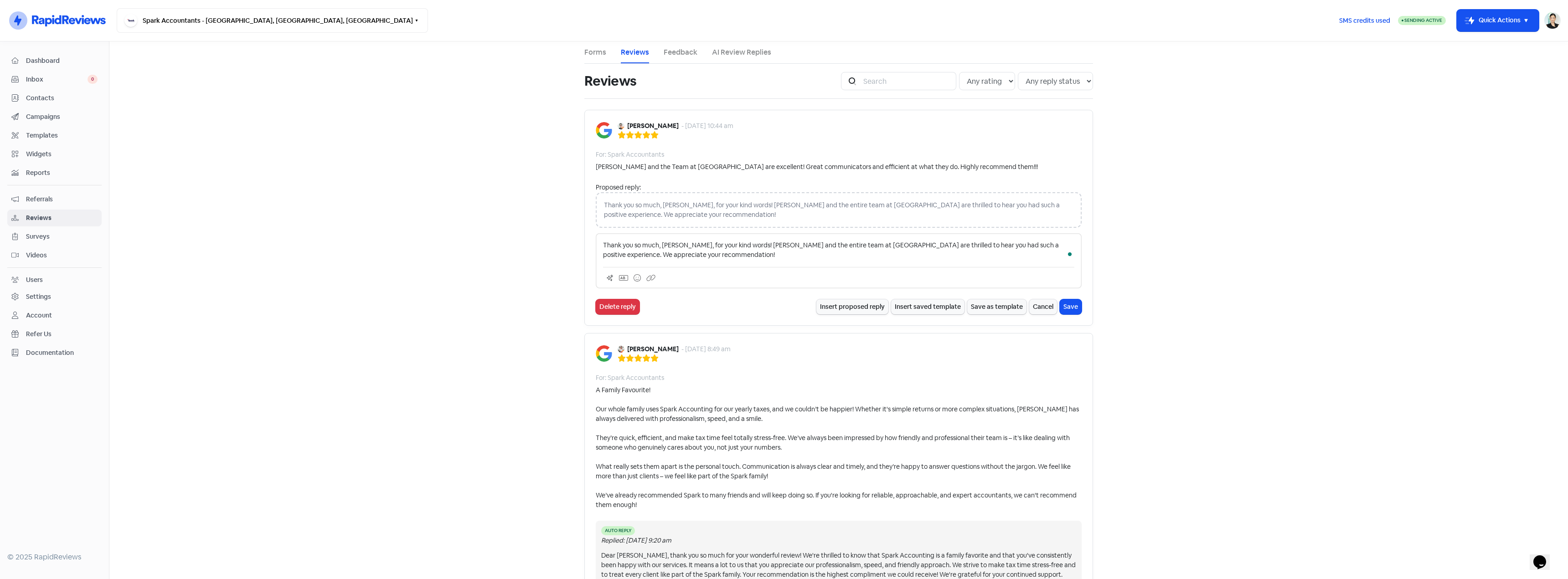
click at [1067, 257] on div "Open Grammarly." at bounding box center [1070, 254] width 7 height 7
click at [1065, 254] on p "Thank you so much, [PERSON_NAME], for your kind words! [PERSON_NAME] and the en…" at bounding box center [839, 249] width 471 height 19
click at [736, 252] on p "Thank you so much, [PERSON_NAME], for your kind words! [PERSON_NAME] and the en…" at bounding box center [839, 249] width 471 height 19
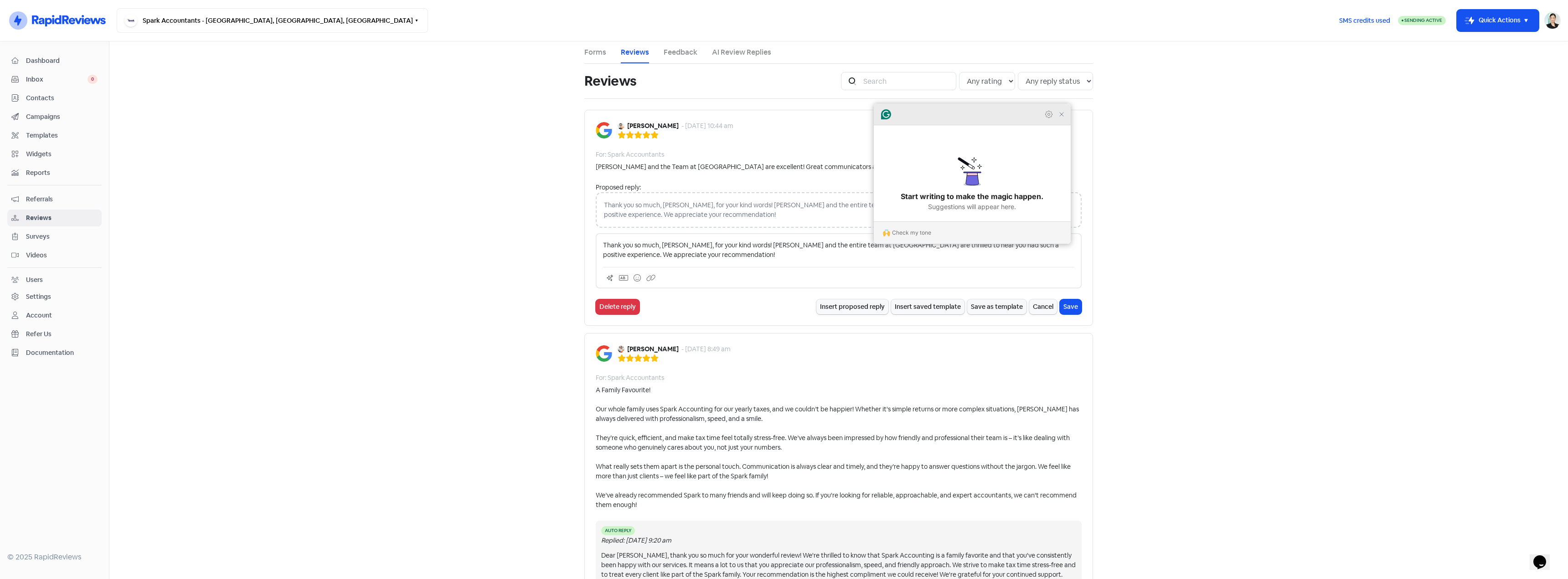
click at [1061, 118] on icon "Close Grammarly Assistant" at bounding box center [1062, 114] width 7 height 7
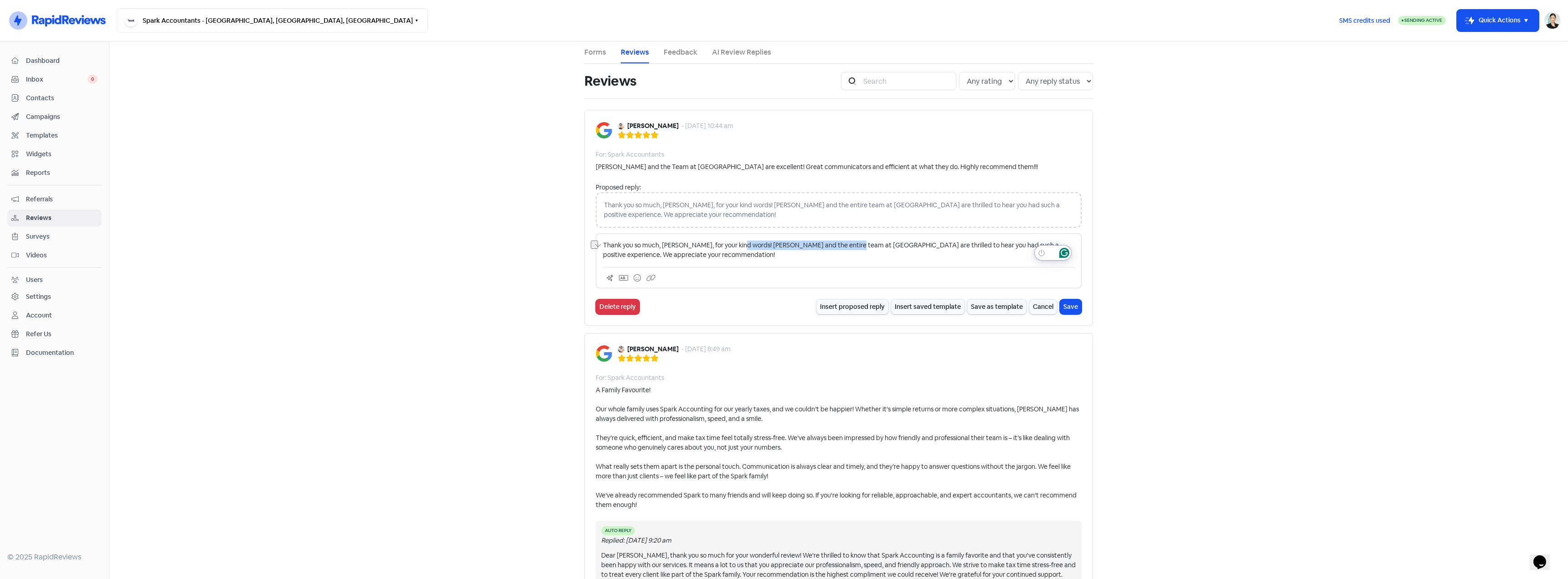
drag, startPoint x: 732, startPoint y: 244, endPoint x: 843, endPoint y: 244, distance: 111.0
click at [843, 244] on p "Thank you so much, [PERSON_NAME], for your kind words! [PERSON_NAME] and the en…" at bounding box center [839, 249] width 471 height 19
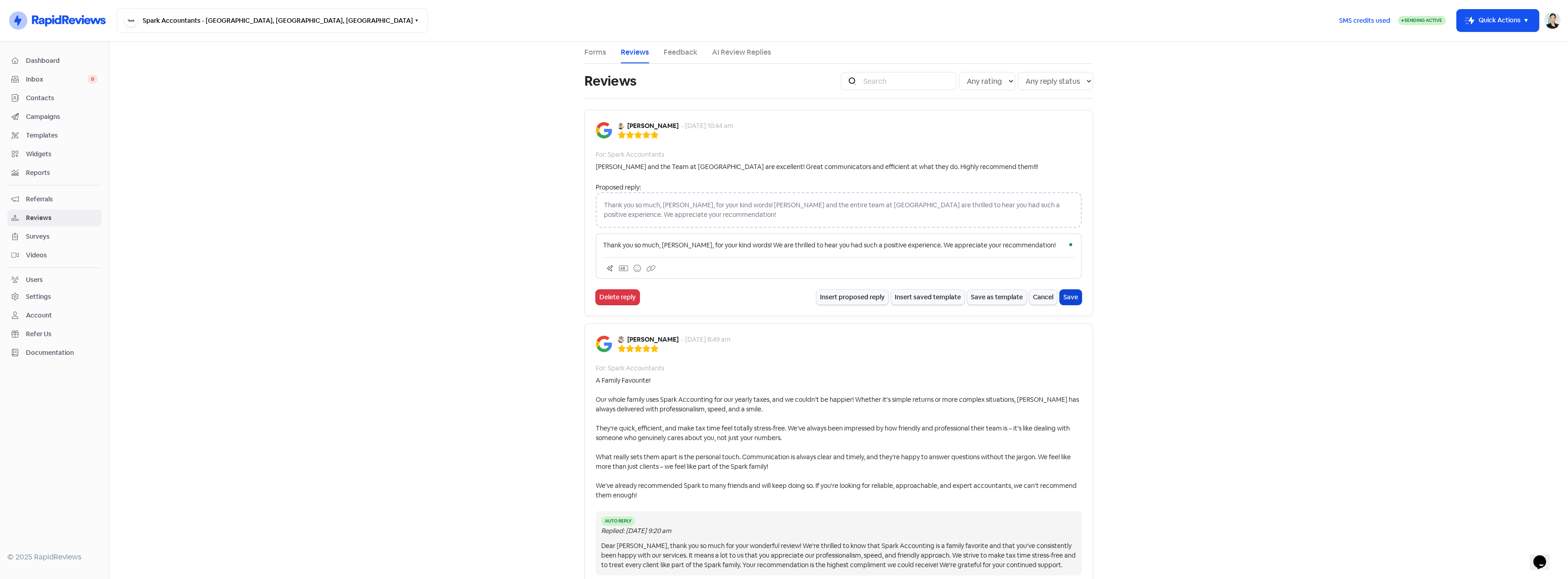
click at [1067, 296] on button "Save" at bounding box center [1071, 297] width 22 height 15
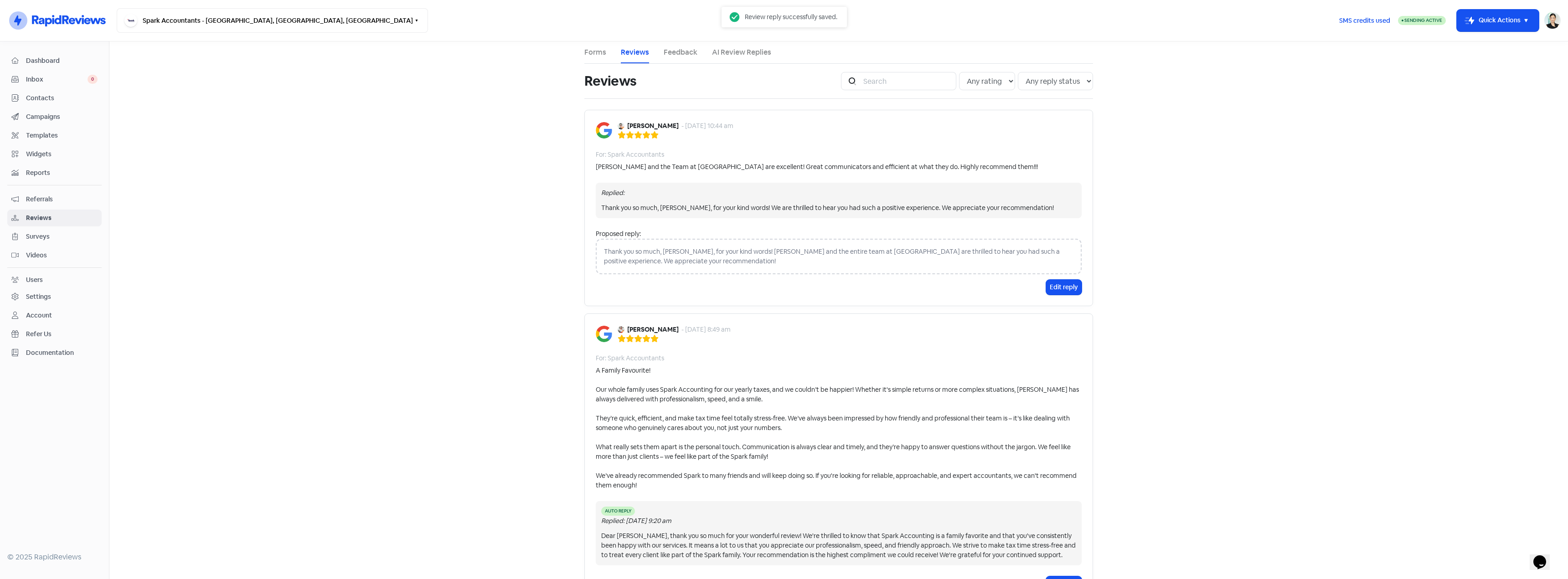
click at [755, 209] on div "Thank you so much, [PERSON_NAME], for your kind words! We are thrilled to hear …" at bounding box center [839, 208] width 475 height 10
click at [756, 216] on div "Replied: Thank you so much, [PERSON_NAME], for your kind words! We are thrilled…" at bounding box center [839, 200] width 486 height 35
drag, startPoint x: 741, startPoint y: 208, endPoint x: 878, endPoint y: 207, distance: 137.0
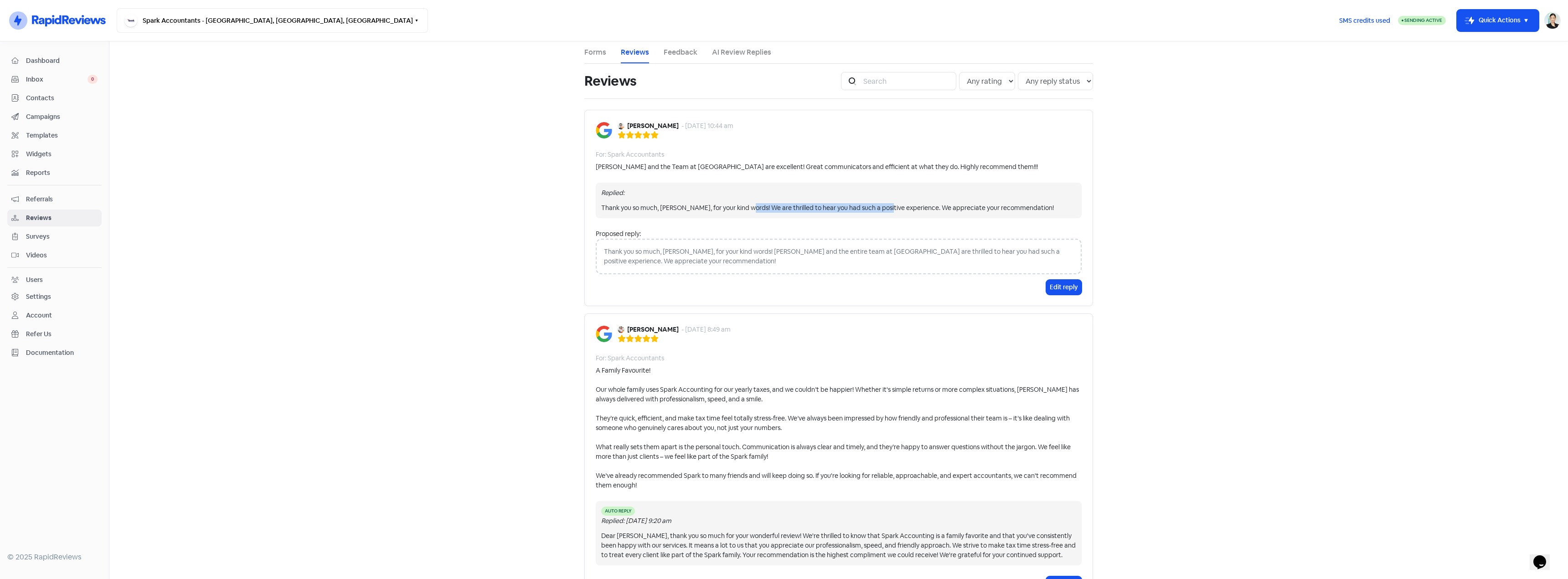
click at [878, 207] on div "Thank you so much, [PERSON_NAME], for your kind words! We are thrilled to hear …" at bounding box center [839, 208] width 475 height 10
click at [807, 211] on div "Thank you so much, [PERSON_NAME], for your kind words! We are thrilled to hear …" at bounding box center [839, 208] width 475 height 10
drag, startPoint x: 886, startPoint y: 207, endPoint x: 978, endPoint y: 227, distance: 94.1
click at [887, 207] on div "Thank you so much, [PERSON_NAME], for your kind words! We are thrilled to hear …" at bounding box center [839, 208] width 475 height 10
click at [1063, 286] on button "Edit reply" at bounding box center [1064, 287] width 35 height 15
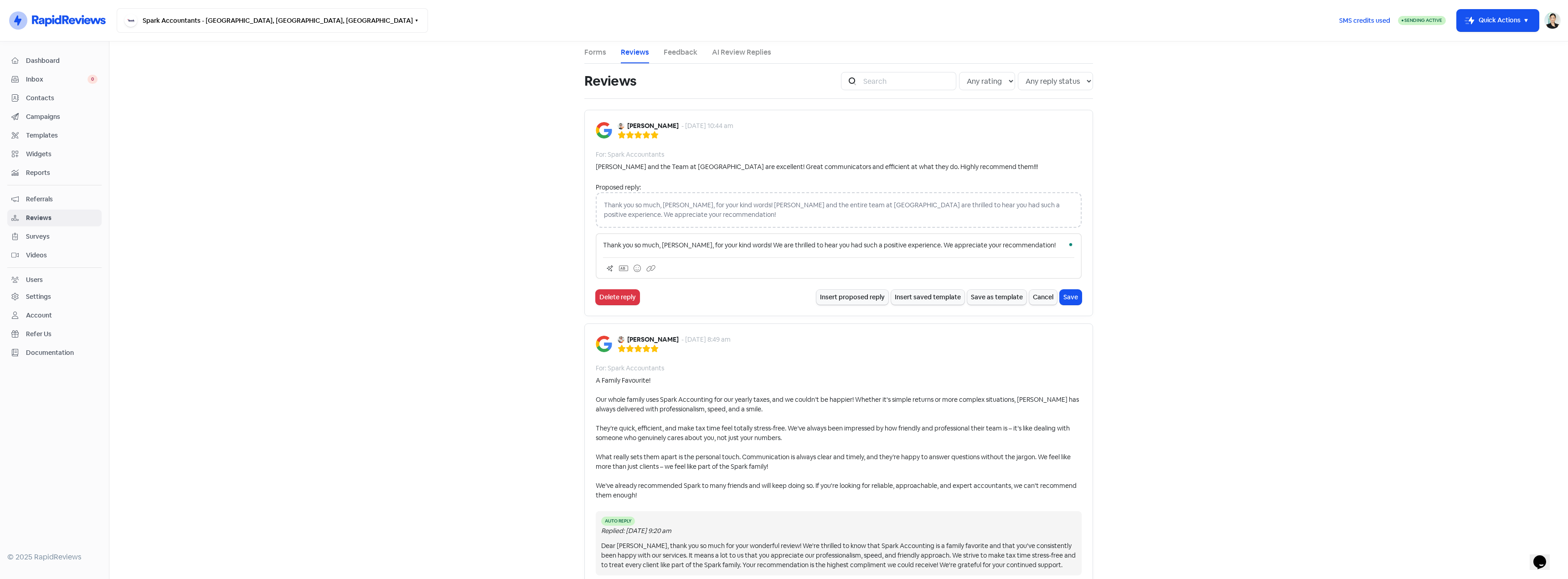
click at [798, 246] on p "Thank you so much, [PERSON_NAME], for your kind words! We are thrilled to hear …" at bounding box center [839, 245] width 471 height 10
click at [796, 243] on p "Thank you so much, [PERSON_NAME], for your kind words! We are thrilled to heart…" at bounding box center [839, 245] width 471 height 10
click at [1061, 297] on button "Save" at bounding box center [1071, 297] width 22 height 15
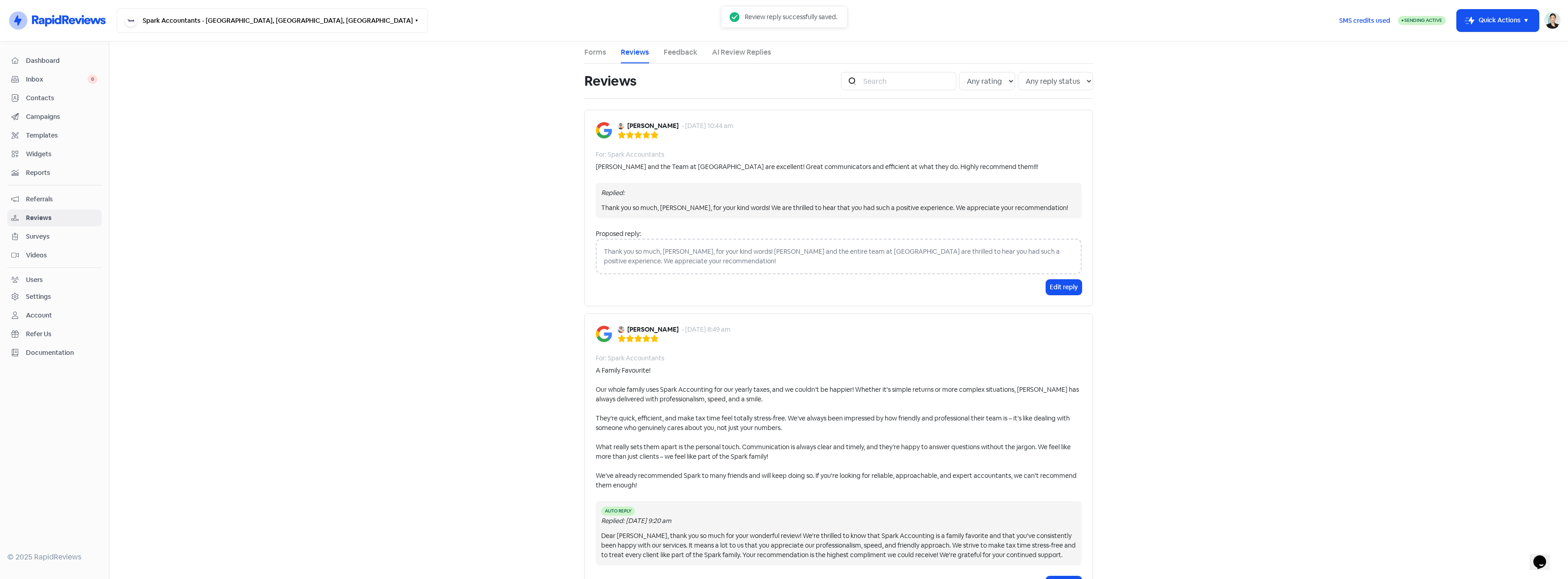
click at [939, 172] on div "[PERSON_NAME] and the Team at [GEOGRAPHIC_DATA] are excellent! Great communicat…" at bounding box center [817, 167] width 442 height 10
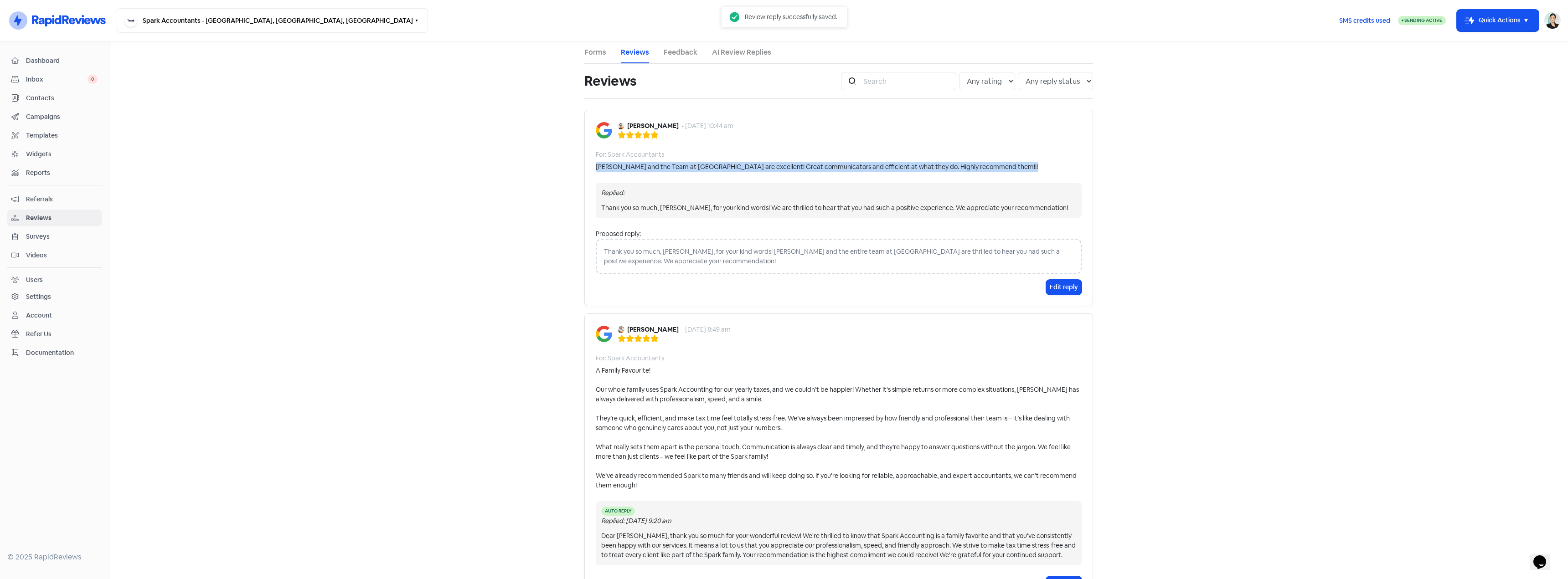
click at [939, 171] on div "[PERSON_NAME] and the Team at [GEOGRAPHIC_DATA] are excellent! Great communicat…" at bounding box center [817, 167] width 442 height 10
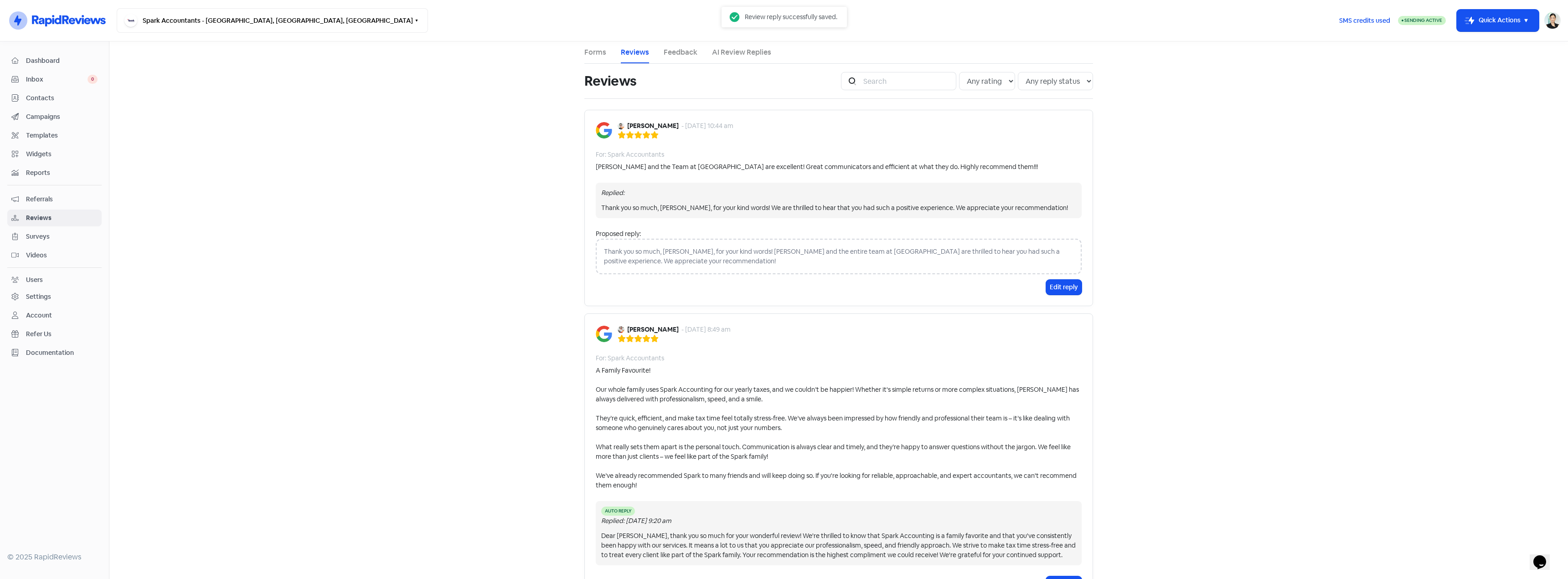
click at [311, 172] on main "Forms Reviews Feedback AI Review Replies Reviews Icon For Search Any rating 5 s…" at bounding box center [839, 310] width 1458 height 538
click at [63, 59] on span "Dashboard" at bounding box center [62, 61] width 72 height 10
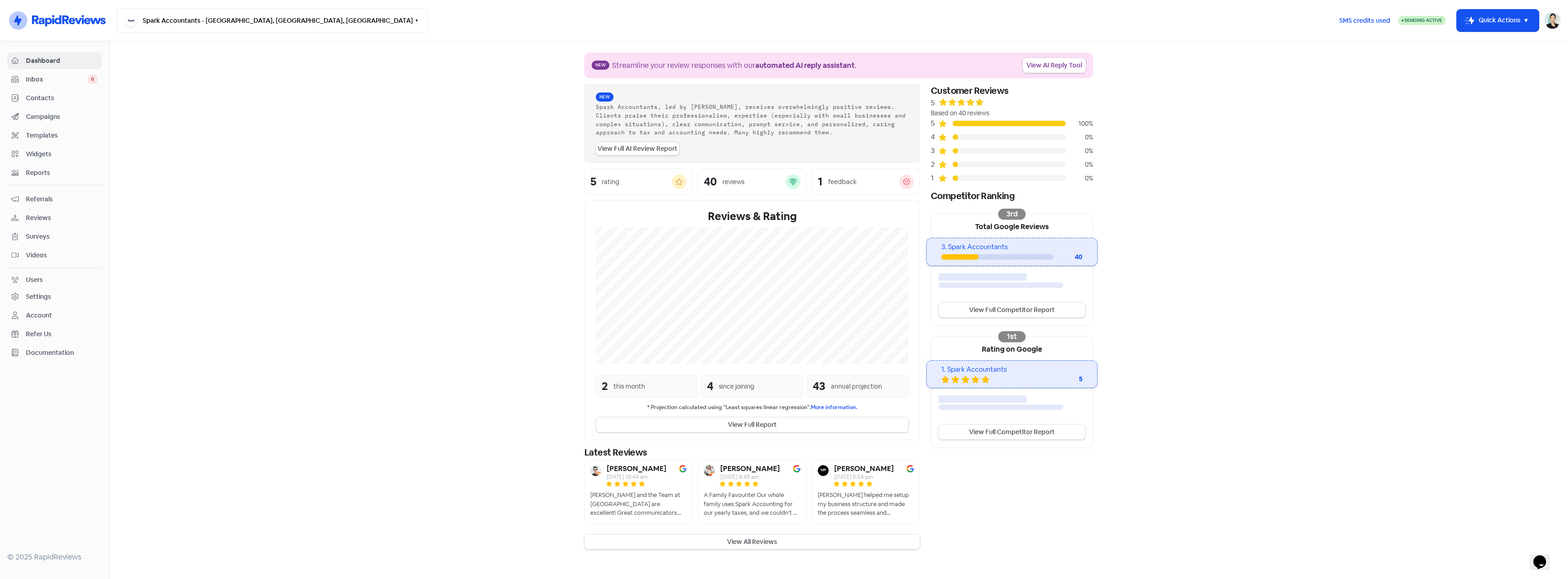
click at [86, 90] on link "Contacts" at bounding box center [54, 99] width 94 height 17
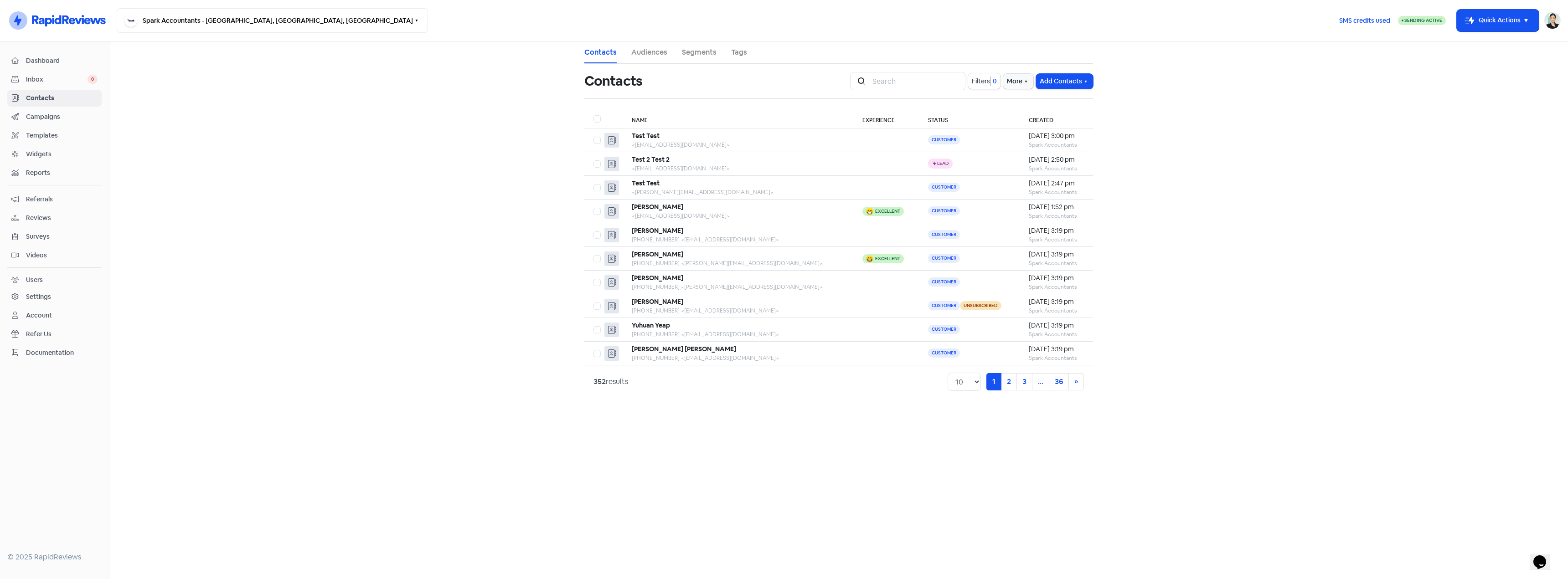
click at [77, 77] on span "Inbox" at bounding box center [57, 80] width 61 height 10
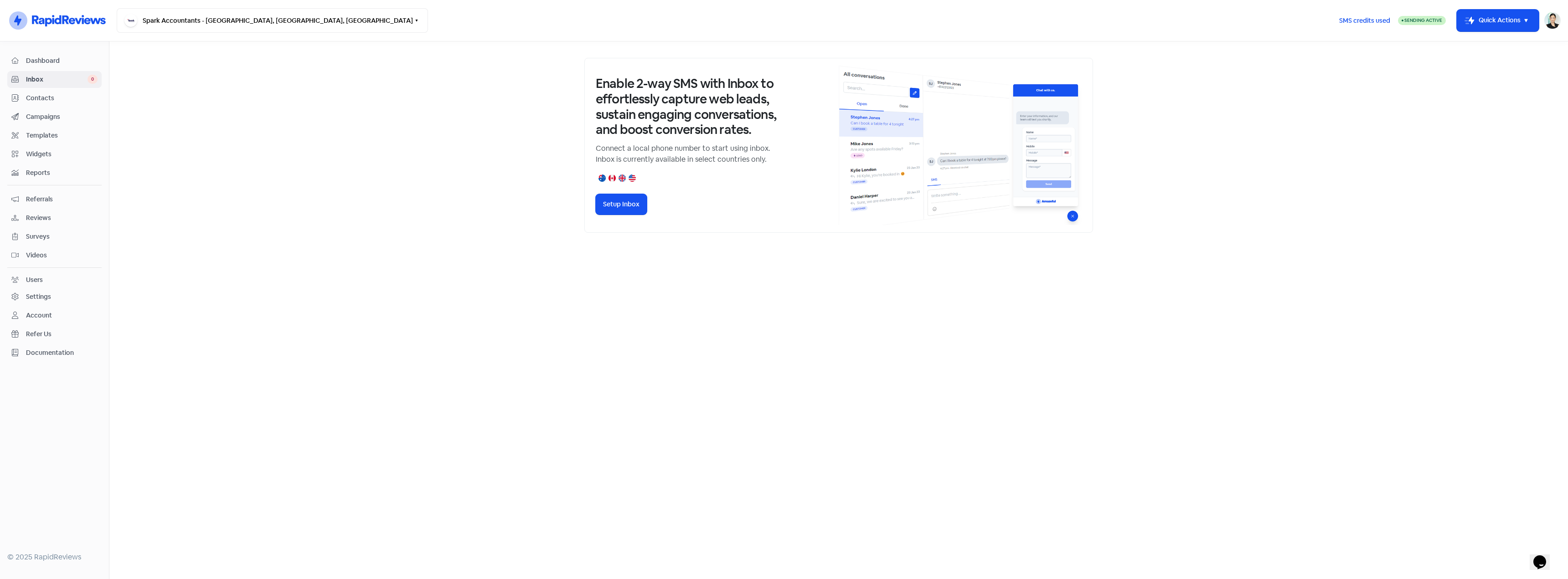
click at [66, 99] on span "Contacts" at bounding box center [62, 99] width 72 height 10
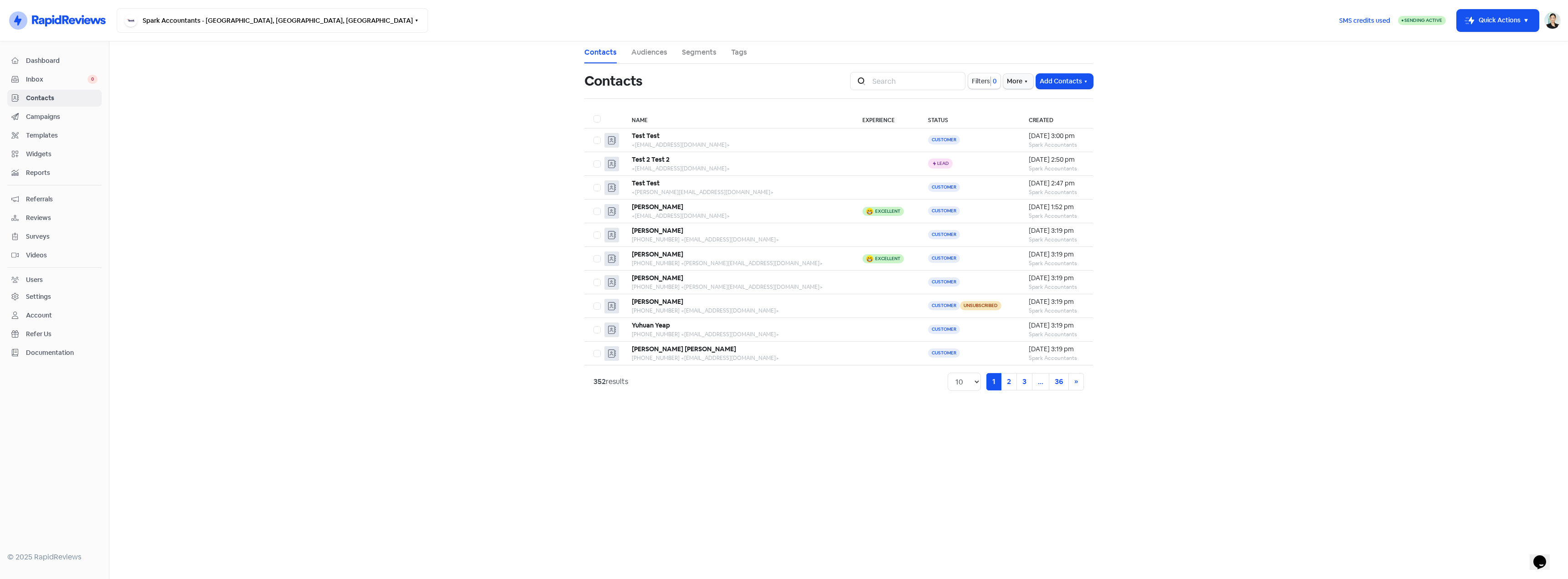
click at [52, 122] on div "Campaigns" at bounding box center [55, 116] width 86 height 10
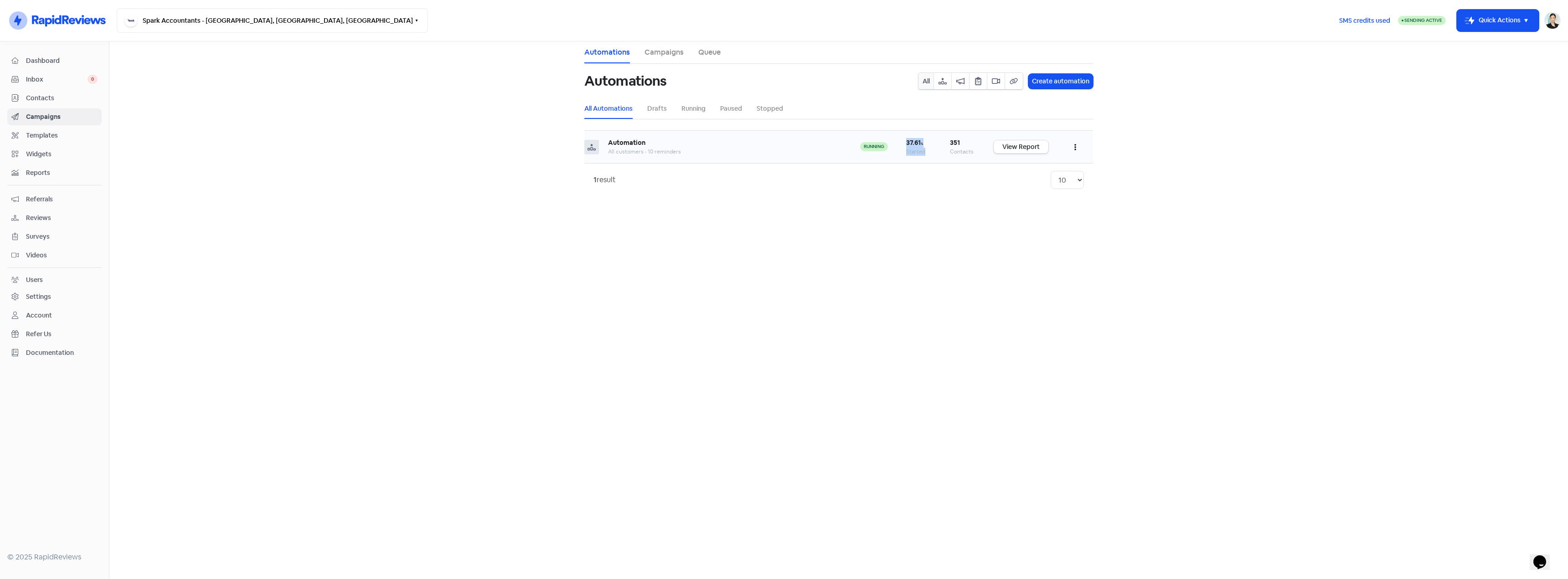
drag, startPoint x: 898, startPoint y: 146, endPoint x: 946, endPoint y: 146, distance: 48.0
click at [946, 146] on tr "Automation All customers • 10 reminders running 37.61 % Started 351 Contacts Vi…" at bounding box center [839, 147] width 509 height 33
click at [946, 146] on td "351 Contacts" at bounding box center [963, 147] width 44 height 33
click at [1021, 146] on link "View Report" at bounding box center [1021, 147] width 55 height 13
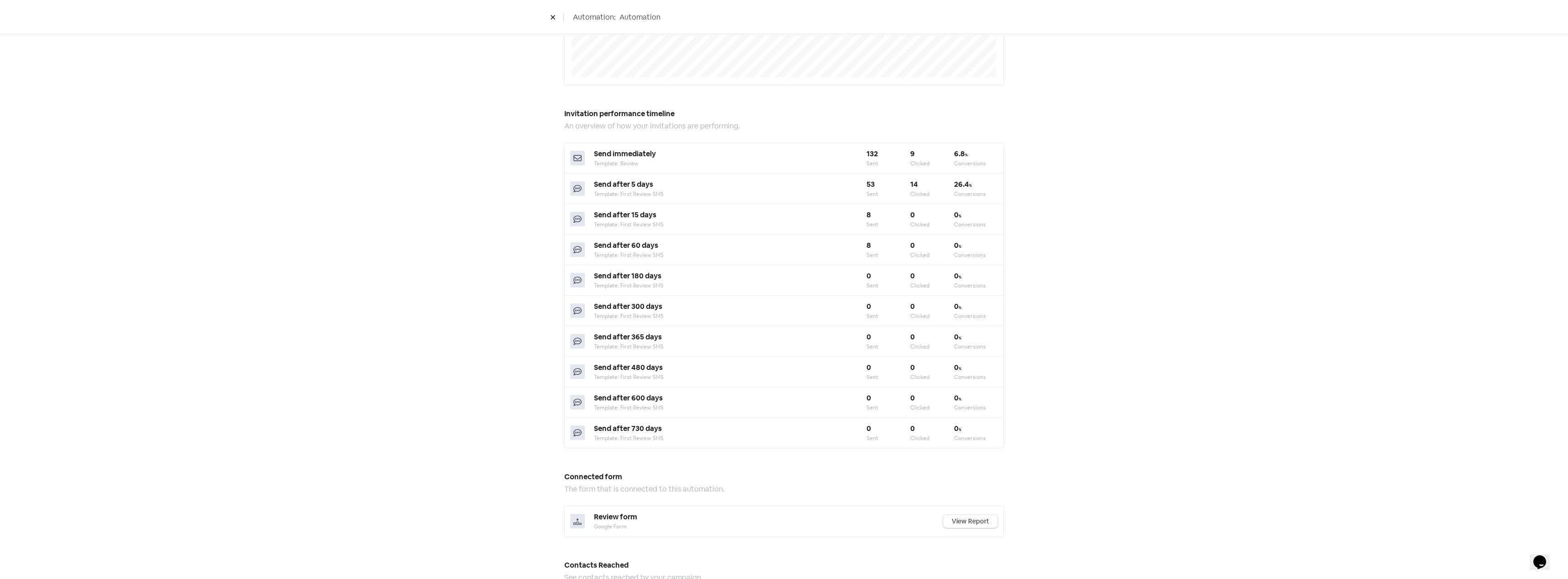
scroll to position [303, 0]
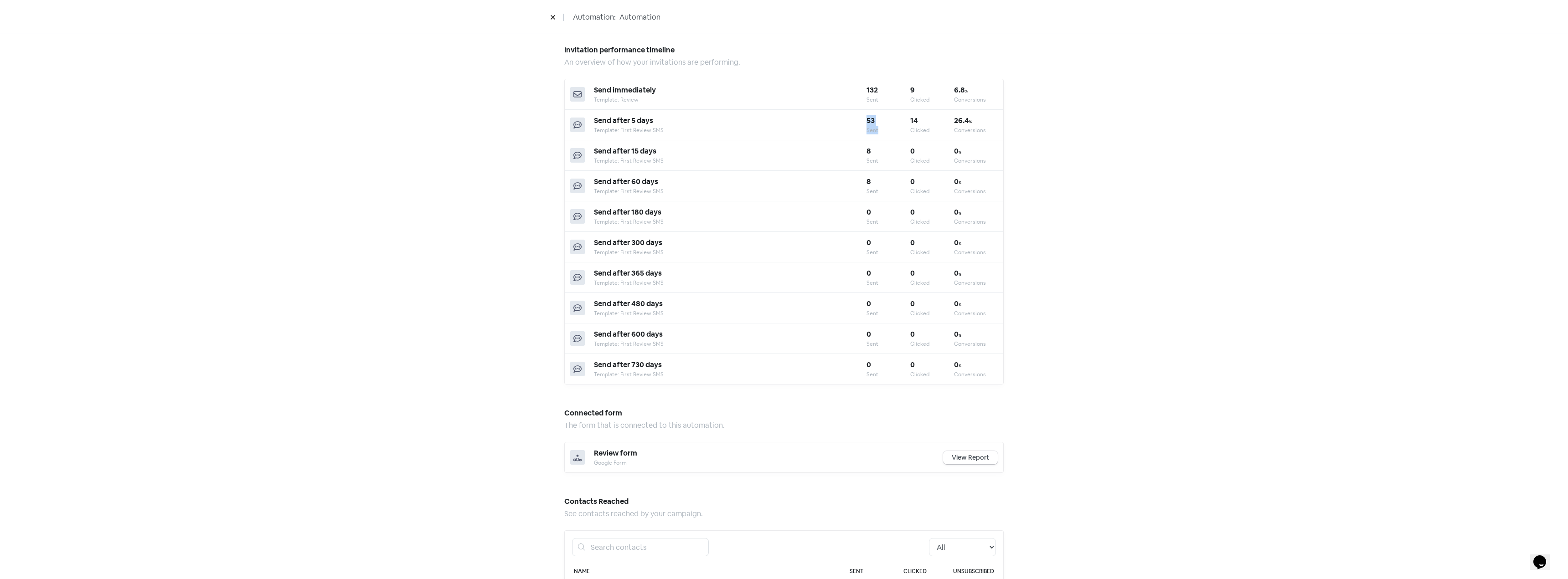
drag, startPoint x: 859, startPoint y: 130, endPoint x: 886, endPoint y: 135, distance: 27.5
click at [886, 135] on div "Send after 5 days Template: First Review SMS 53 Sent 14 Clicked 26.4 % Conversi…" at bounding box center [784, 125] width 438 height 30
drag, startPoint x: 828, startPoint y: 160, endPoint x: 886, endPoint y: 195, distance: 67.7
click at [886, 195] on div "Send immediately Template: Review 132 Sent 9 Clicked 6.8 % Conversions Send aft…" at bounding box center [784, 232] width 439 height 305
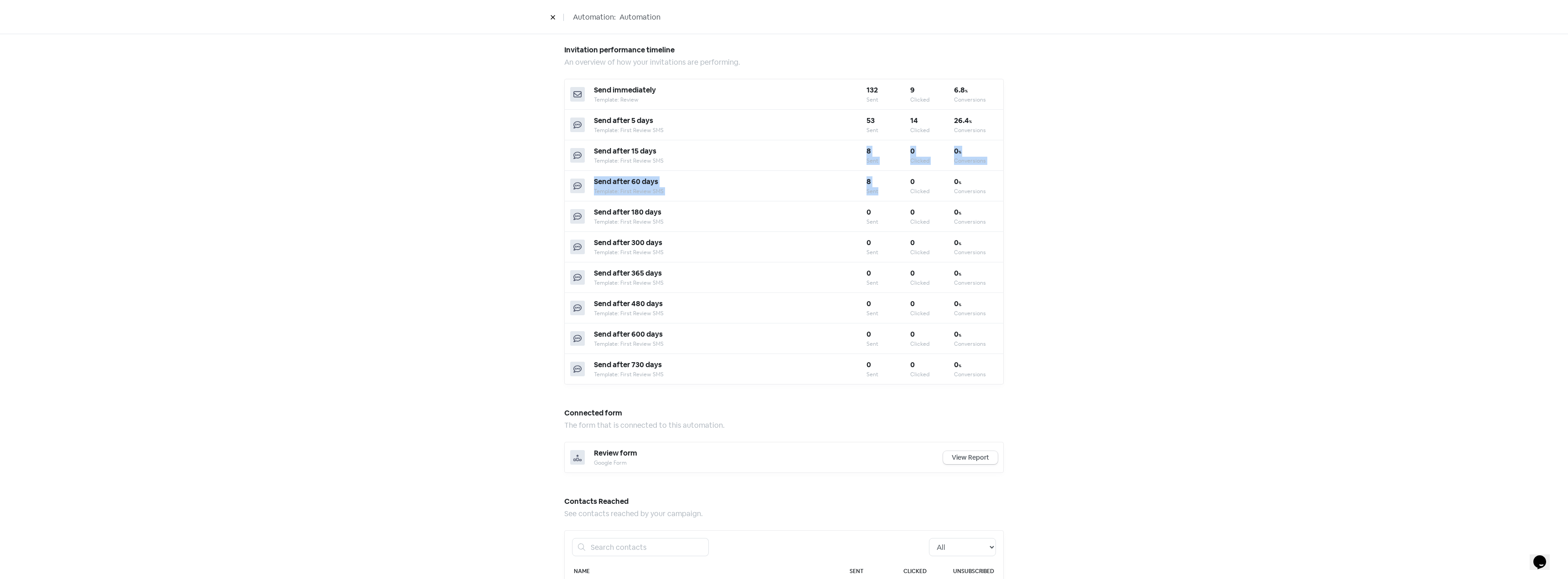
click at [886, 195] on div "Send after 60 days Template: First Review SMS 8 Sent 0 Clicked 0 % Conversions" at bounding box center [784, 186] width 438 height 30
drag, startPoint x: 845, startPoint y: 186, endPoint x: 884, endPoint y: 194, distance: 39.8
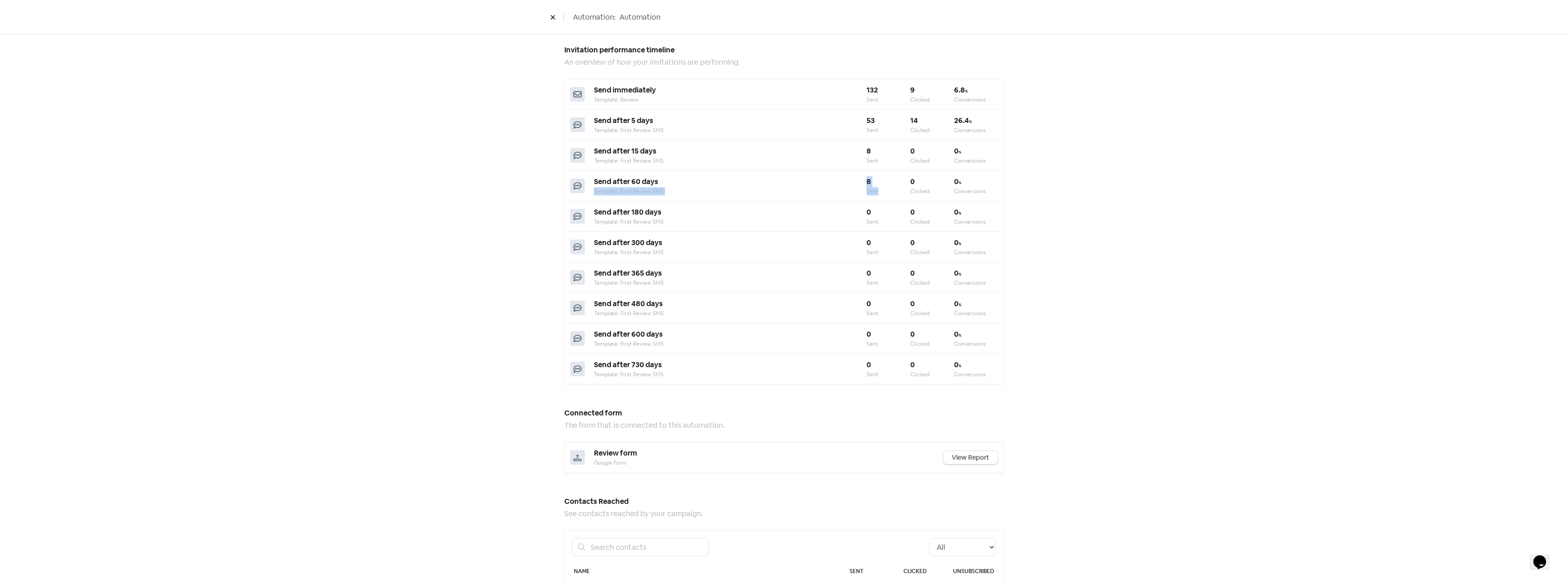
click at [884, 194] on div "Send after 60 days Template: First Review SMS 8 Sent 0 Clicked 0 % Conversions" at bounding box center [784, 186] width 438 height 30
click at [885, 194] on div "Sent" at bounding box center [889, 191] width 44 height 8
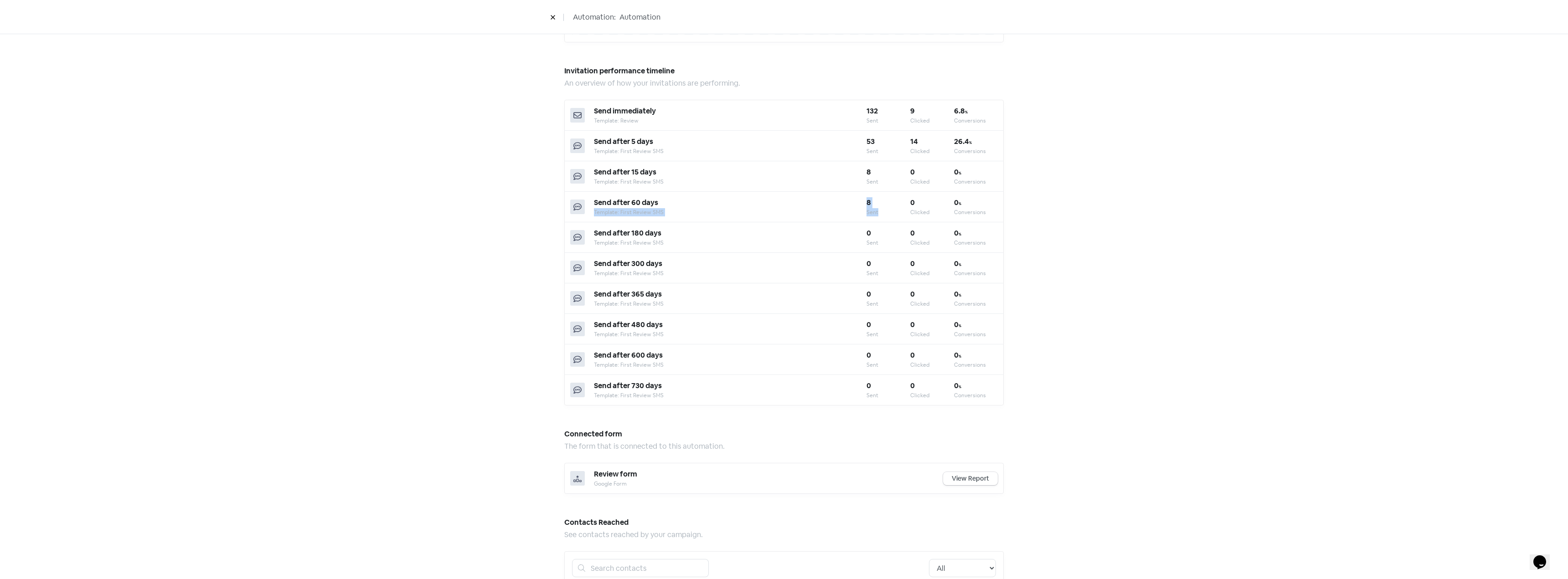
scroll to position [359, 0]
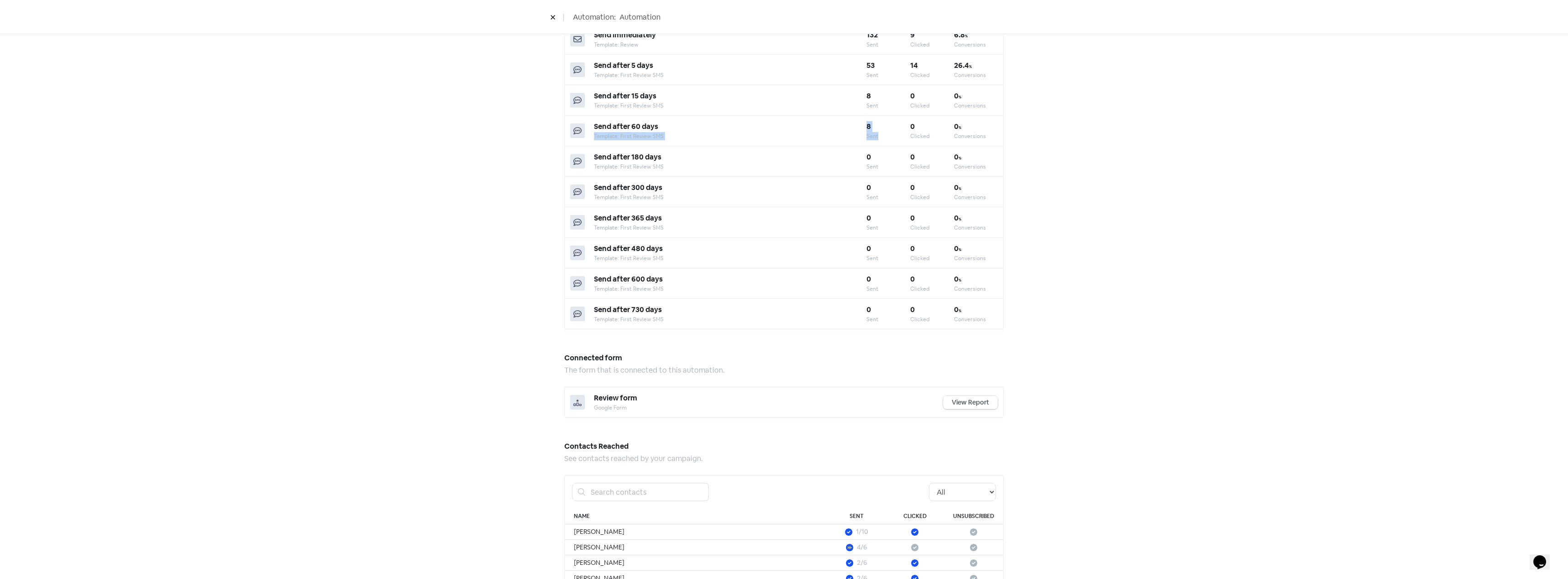
click at [952, 401] on link "View Report" at bounding box center [970, 403] width 55 height 13
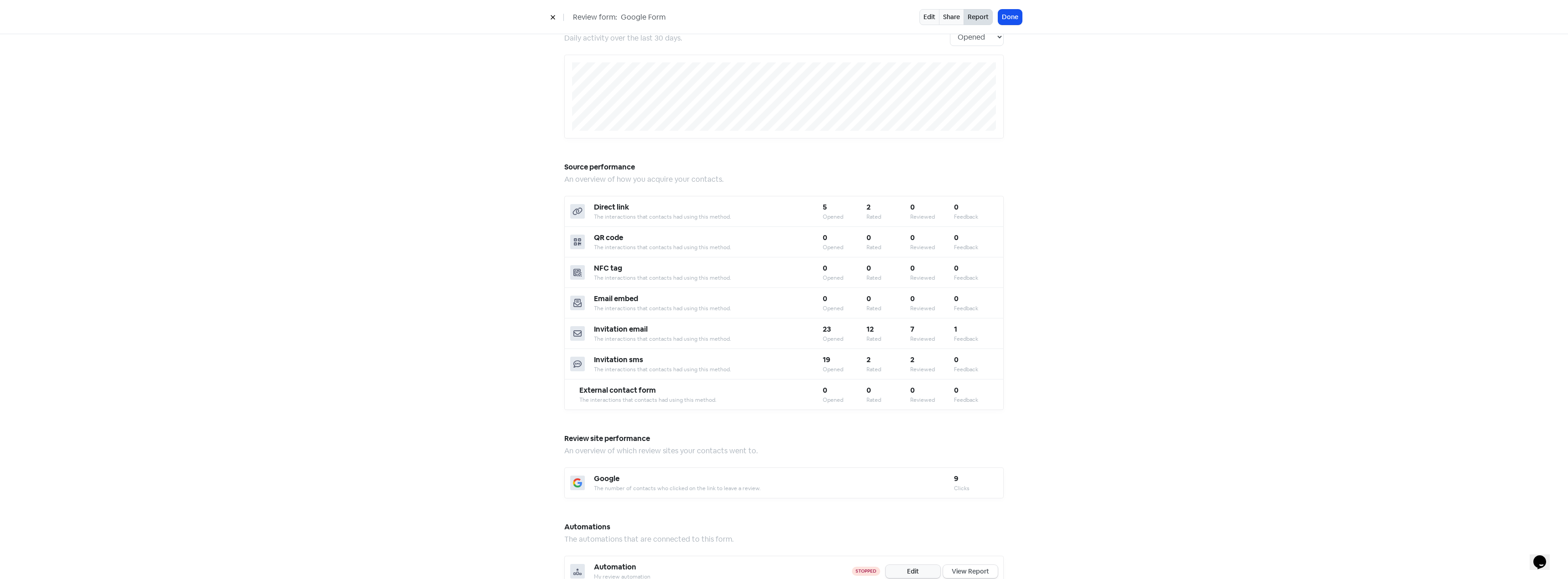
scroll to position [227, 0]
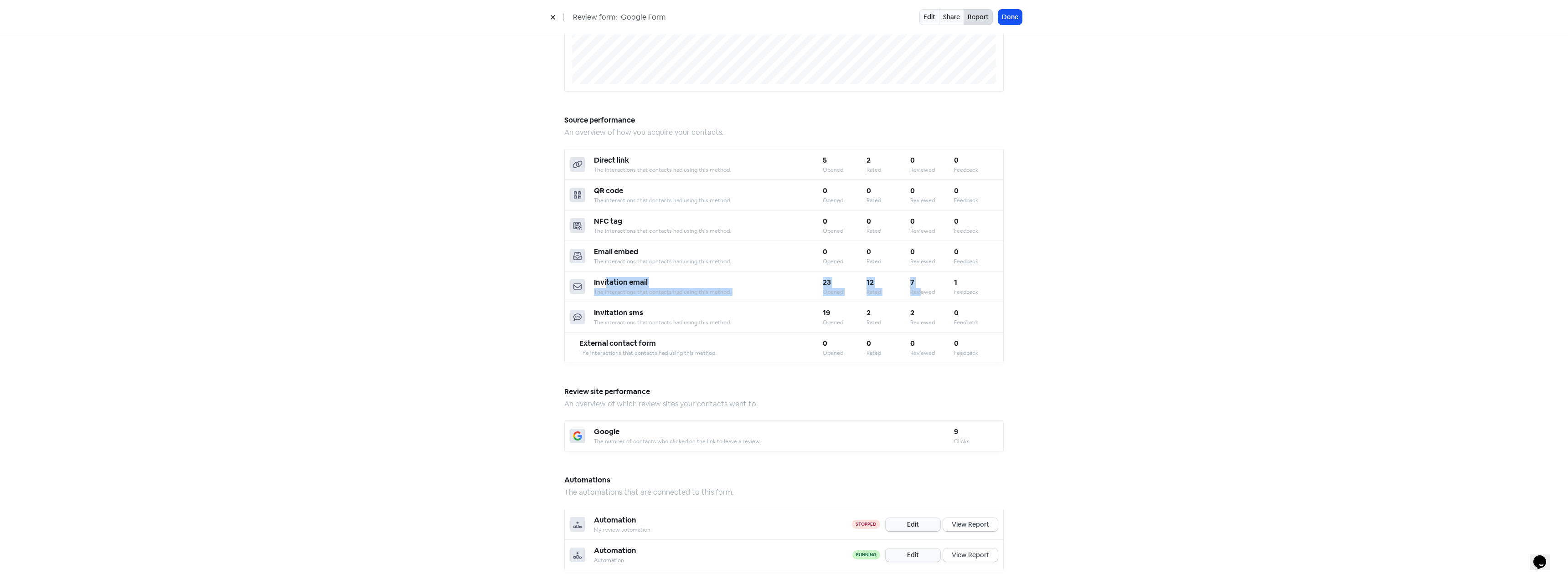
drag, startPoint x: 600, startPoint y: 275, endPoint x: 918, endPoint y: 282, distance: 318.1
click at [918, 282] on div "Invitation email The interactions that contacts had using this method. 23 Opene…" at bounding box center [784, 286] width 438 height 30
click at [918, 288] on div "Reviewed" at bounding box center [932, 291] width 44 height 8
drag, startPoint x: 838, startPoint y: 279, endPoint x: 935, endPoint y: 283, distance: 97.1
click at [936, 285] on div "Invitation email The interactions that contacts had using this method. 23 Opene…" at bounding box center [784, 286] width 438 height 30
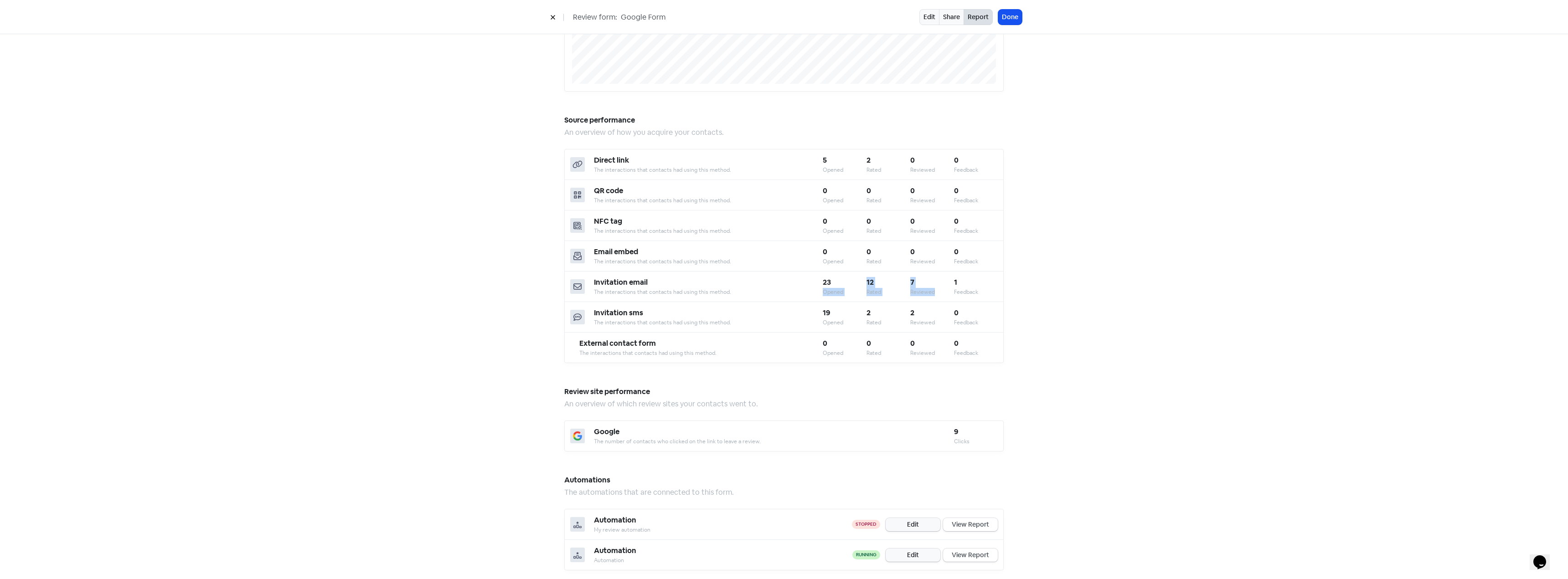
scroll to position [0, 0]
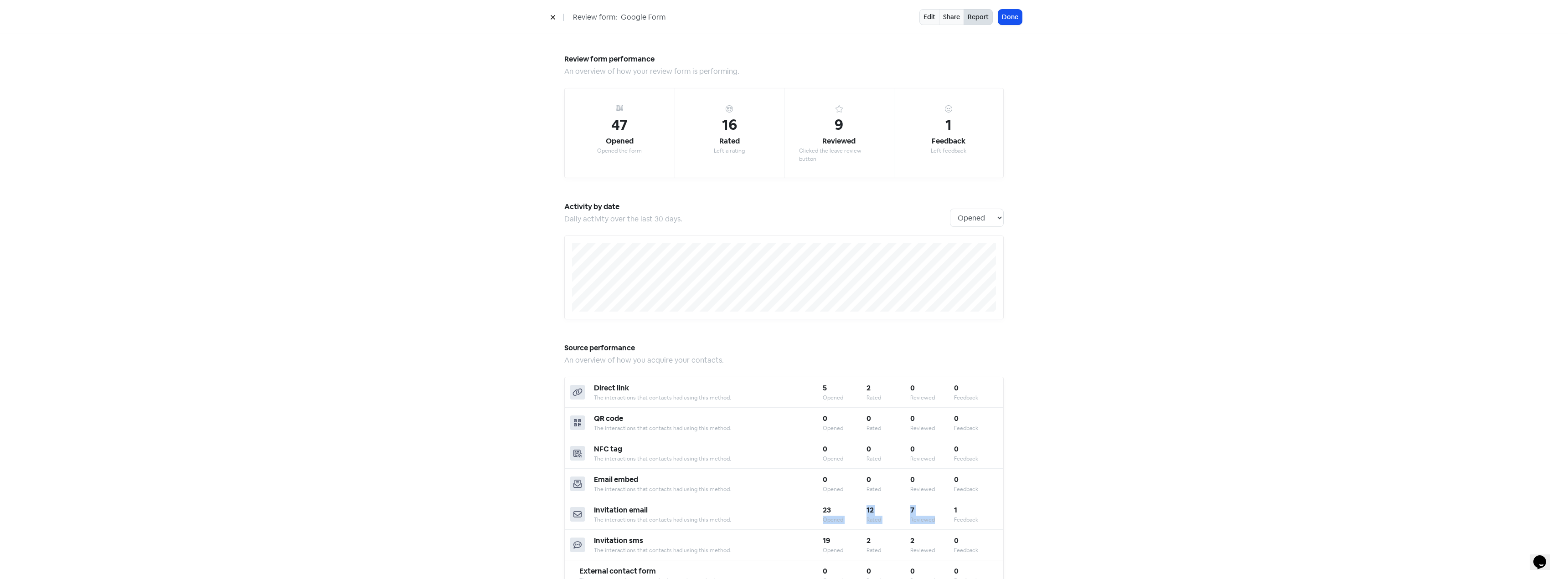
click at [550, 15] on button at bounding box center [553, 17] width 13 height 16
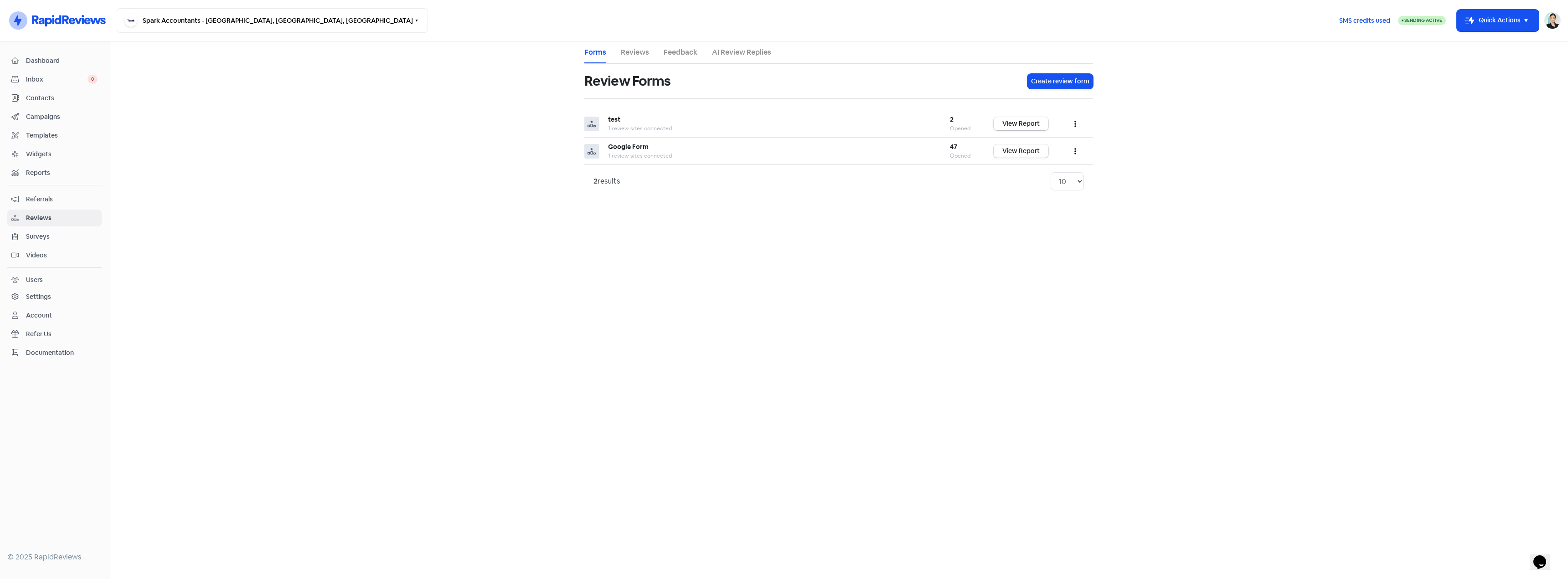
click at [665, 50] on link "Feedback" at bounding box center [680, 52] width 33 height 11
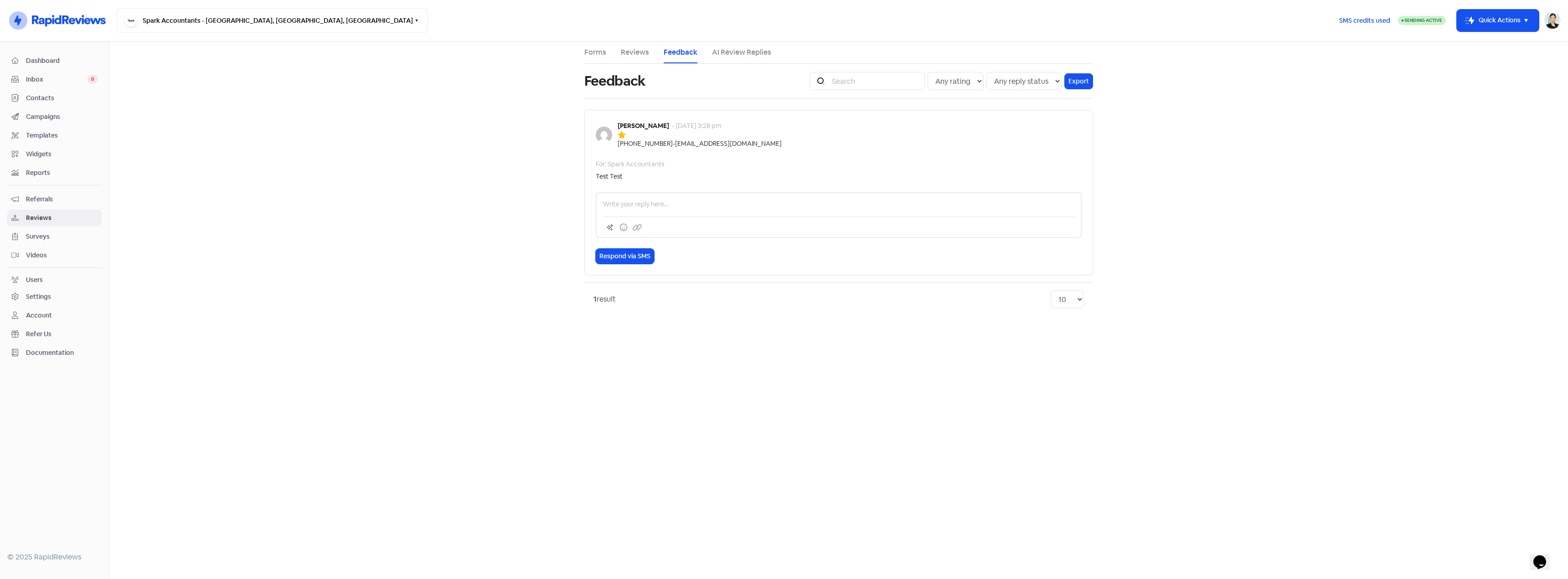
click at [605, 50] on link "Forms" at bounding box center [595, 52] width 22 height 11
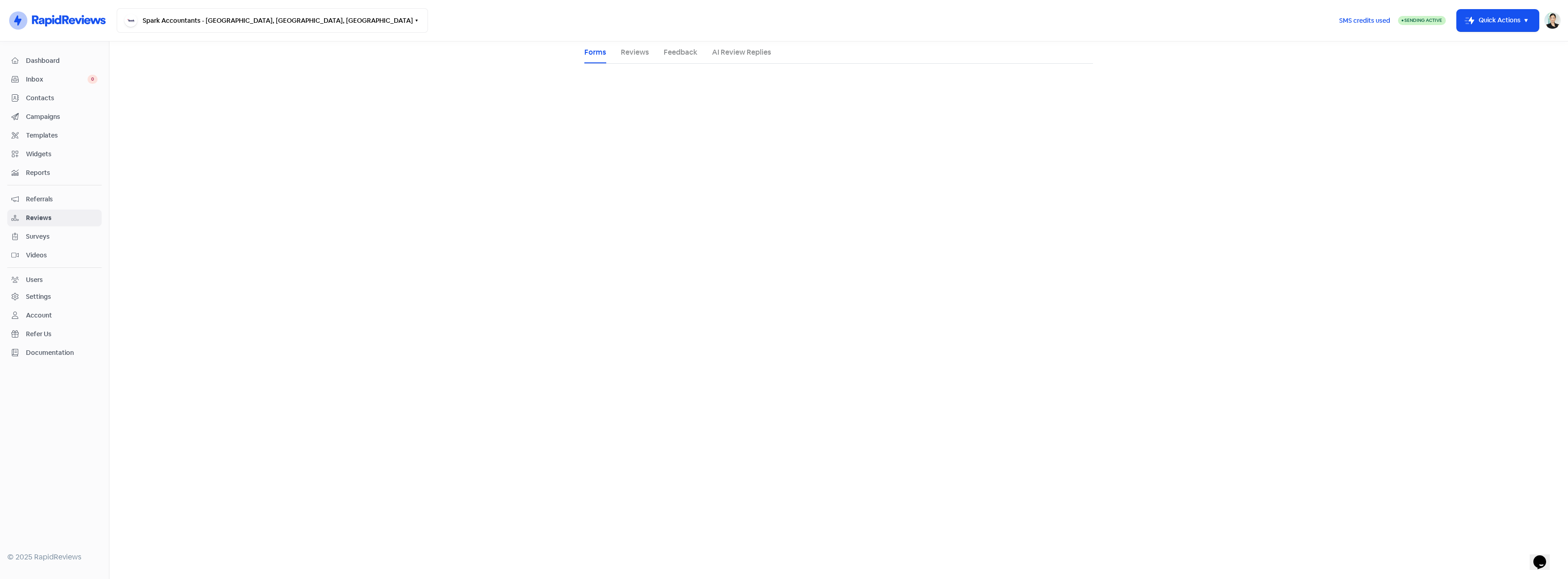
click at [628, 49] on link "Reviews" at bounding box center [635, 52] width 28 height 11
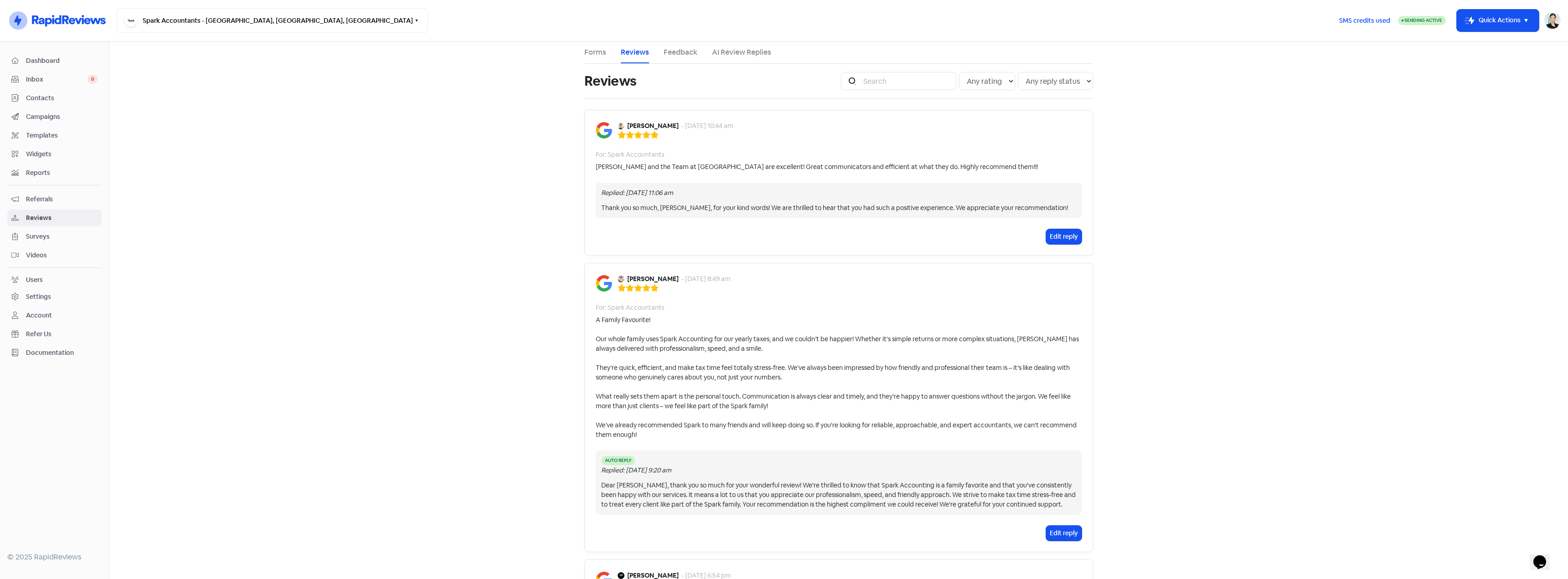
click at [600, 51] on link "Forms" at bounding box center [595, 52] width 22 height 11
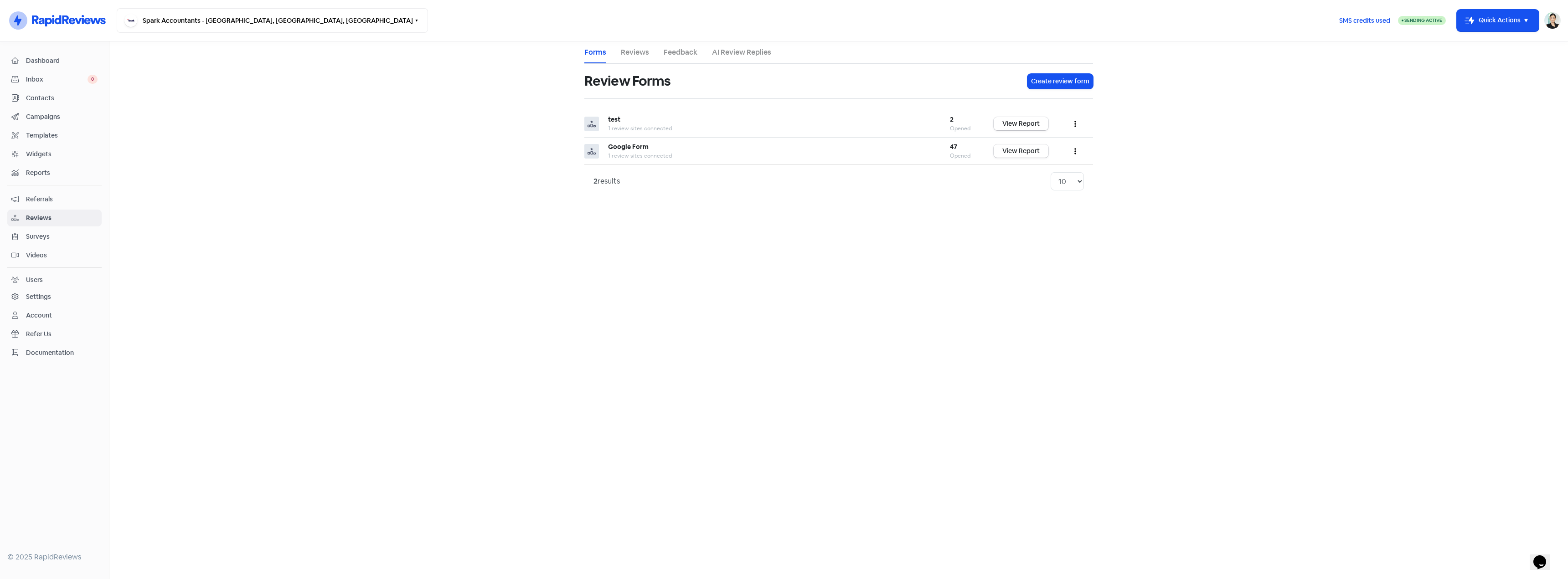
click at [766, 52] on link "AI Review Replies" at bounding box center [741, 52] width 59 height 11
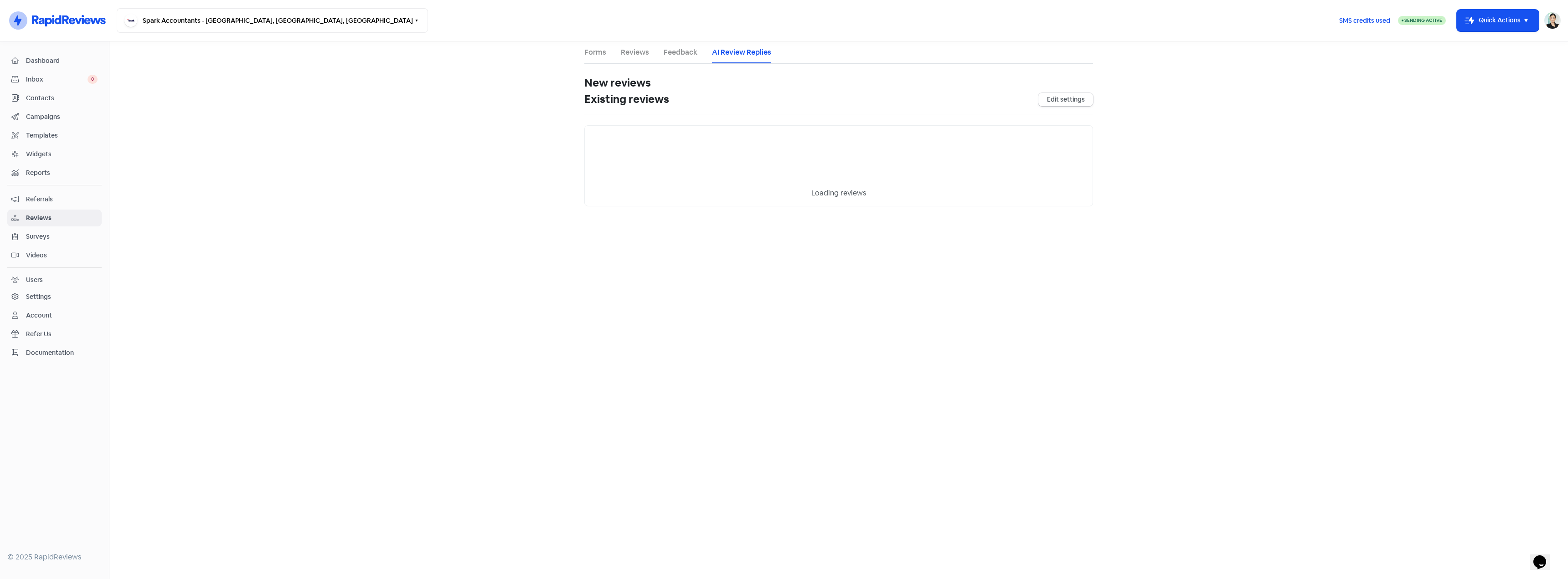
click at [625, 54] on link "Reviews" at bounding box center [635, 52] width 28 height 11
select select "1440"
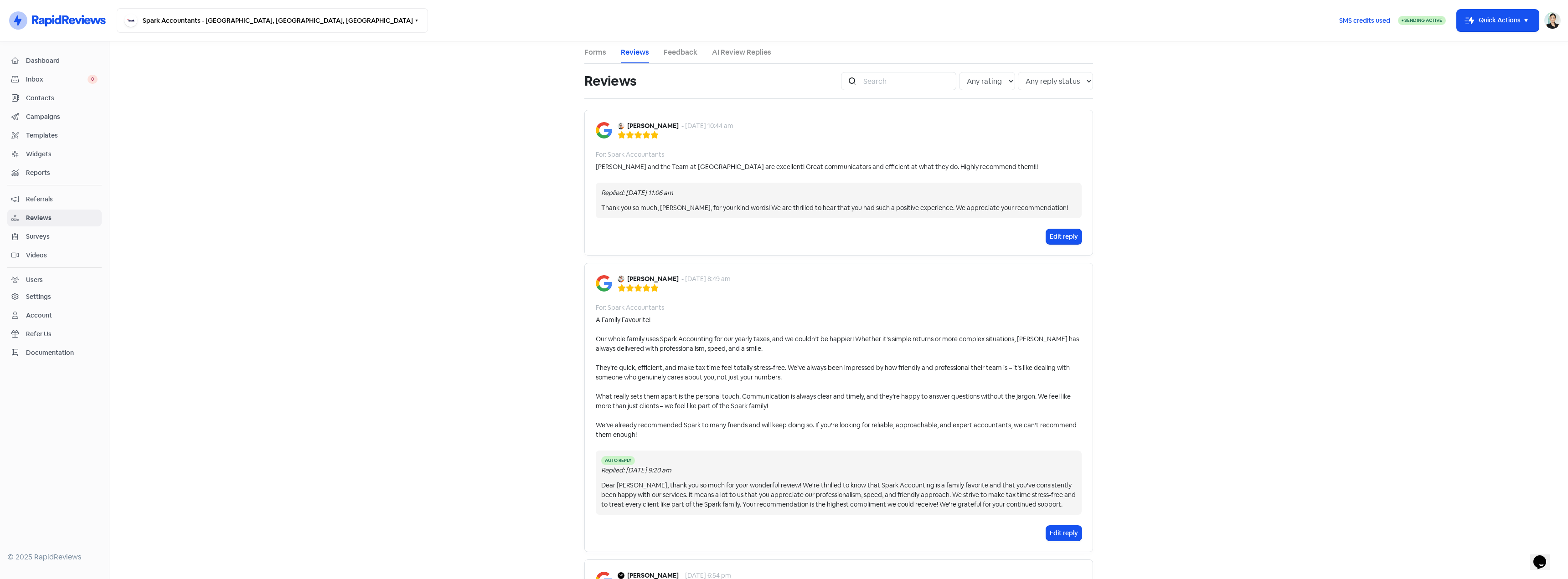
click at [590, 54] on link "Forms" at bounding box center [595, 52] width 22 height 11
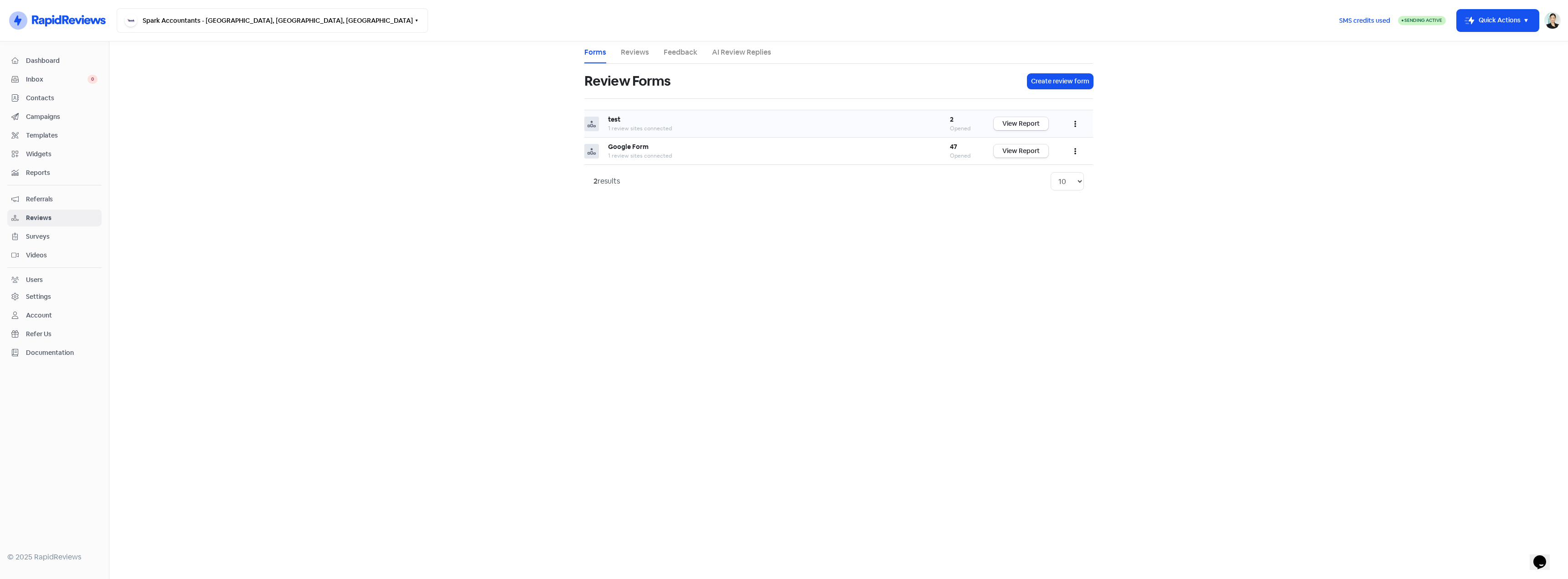
click at [1068, 120] on button "button" at bounding box center [1075, 123] width 17 height 21
drag, startPoint x: 910, startPoint y: 209, endPoint x: 917, endPoint y: 204, distance: 8.6
click at [911, 209] on main "Forms Reviews Feedback AI Review Replies Review Forms Create review form test 1…" at bounding box center [839, 310] width 1458 height 538
click at [1021, 159] on td "View Report" at bounding box center [1021, 151] width 73 height 27
click at [1023, 150] on link "View Report" at bounding box center [1021, 151] width 55 height 13
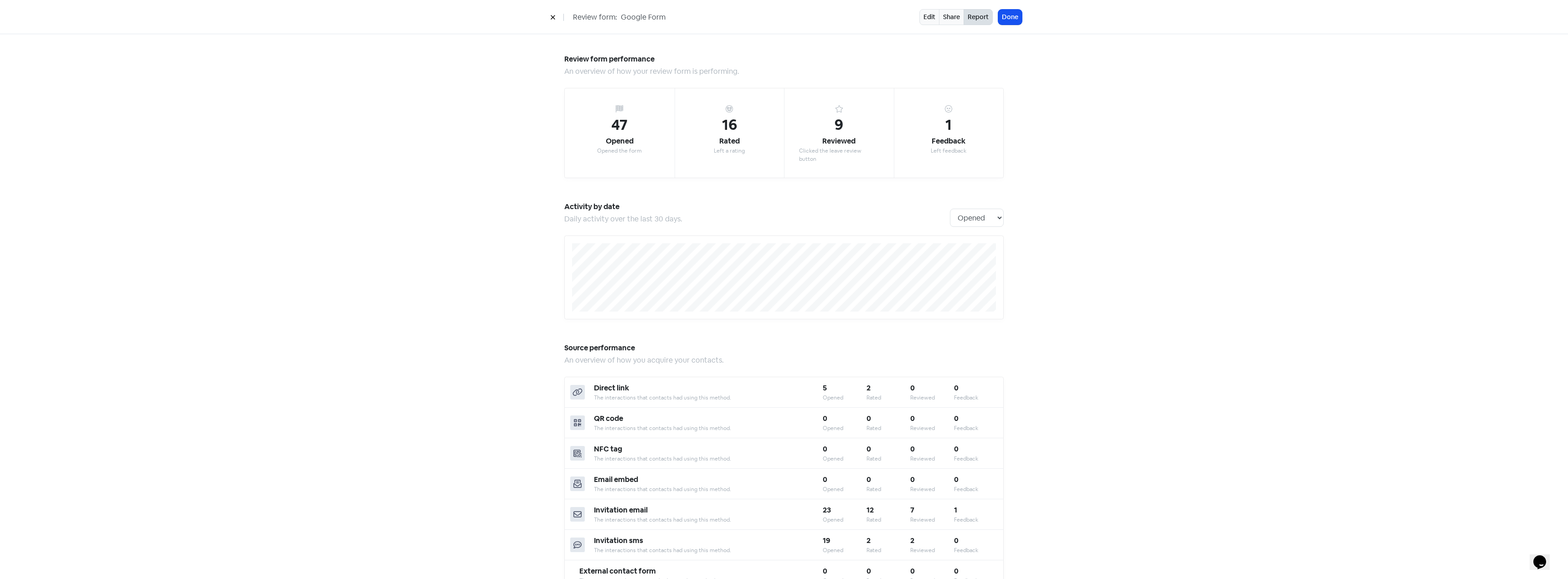
click at [721, 159] on div "16 Rated Left a rating" at bounding box center [729, 133] width 110 height 89
click at [720, 159] on div "16 Rated Left a rating" at bounding box center [729, 133] width 110 height 89
click at [730, 142] on div "Rated" at bounding box center [730, 141] width 21 height 11
drag, startPoint x: 706, startPoint y: 124, endPoint x: 741, endPoint y: 159, distance: 49.5
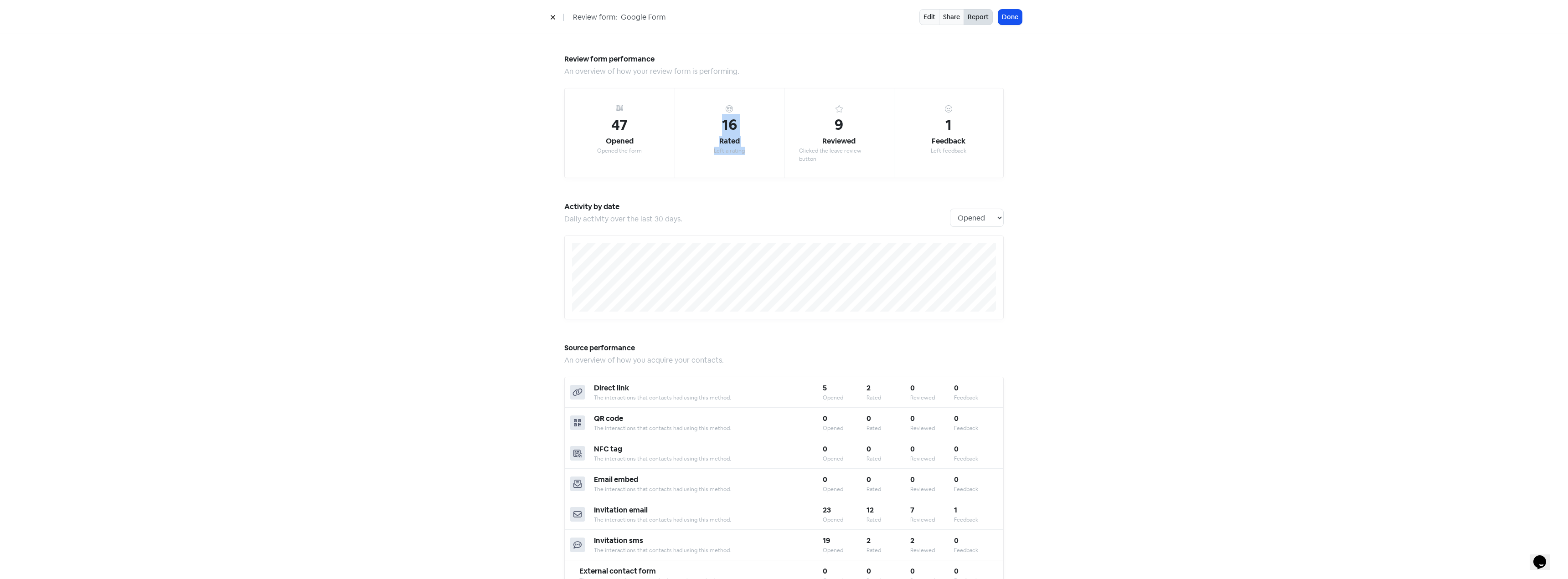
click at [741, 159] on div "16 Rated Left a rating" at bounding box center [729, 133] width 110 height 89
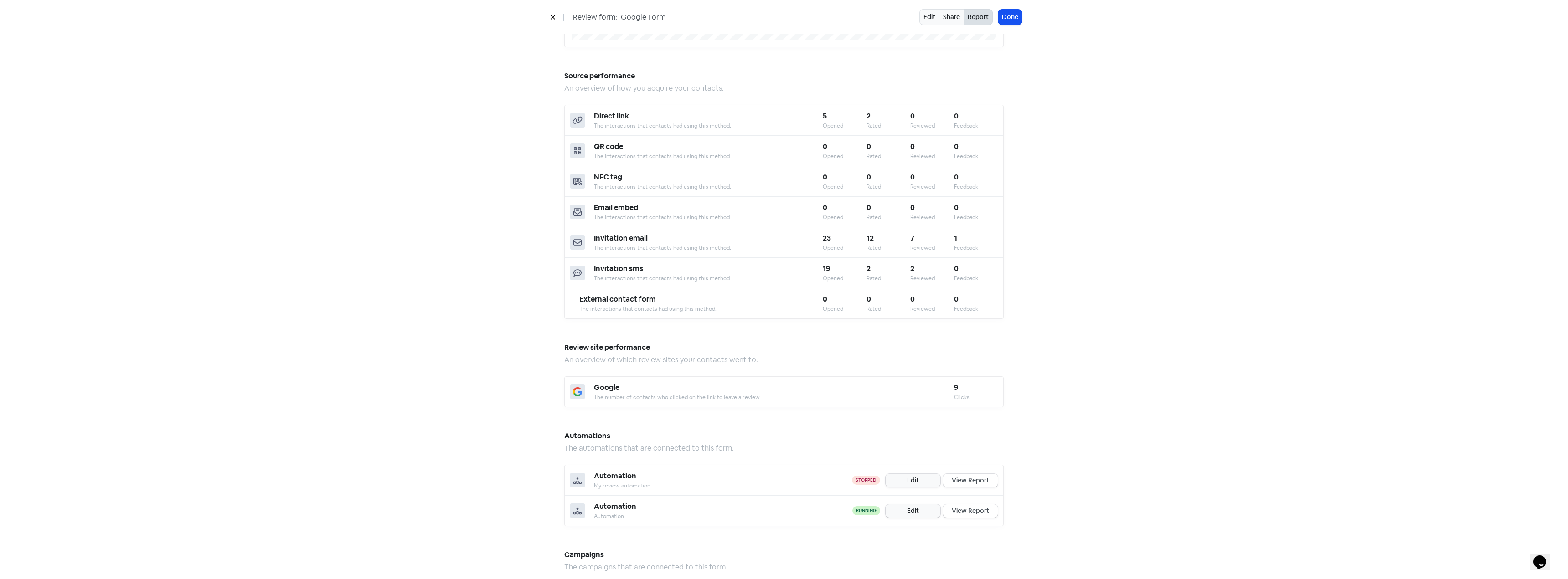
scroll to position [303, 0]
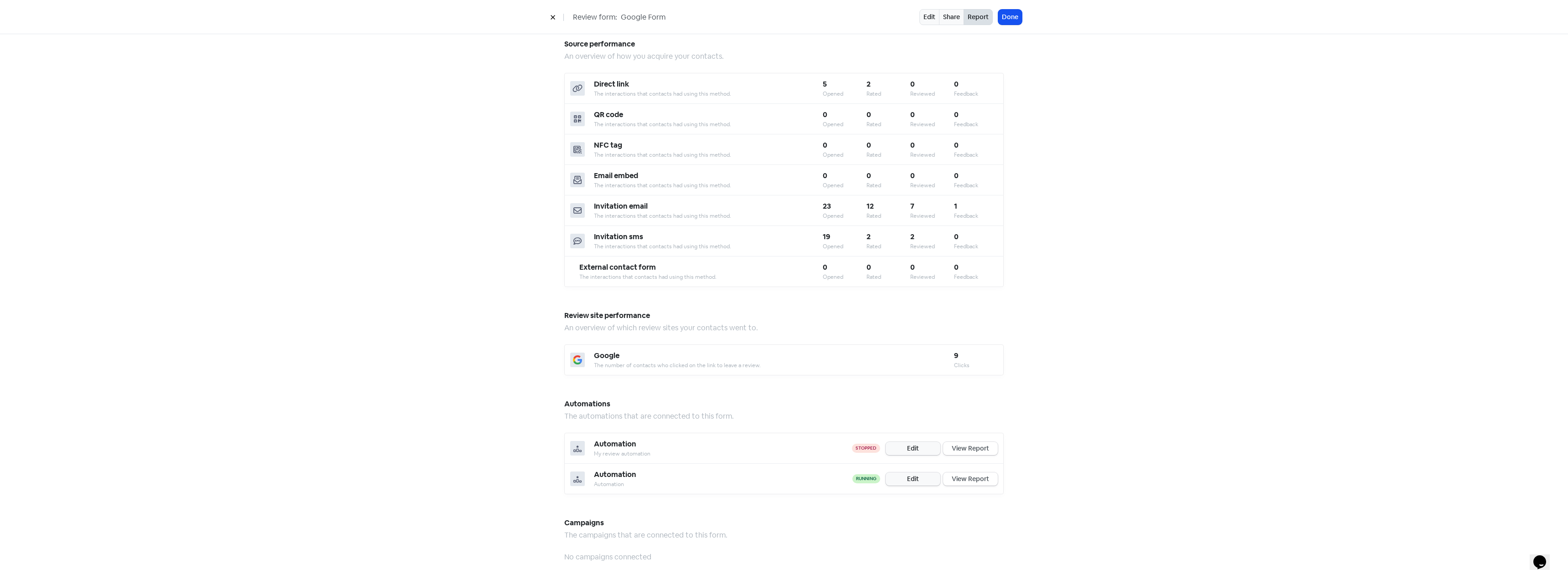
drag, startPoint x: 956, startPoint y: 342, endPoint x: 940, endPoint y: 347, distance: 16.8
click at [940, 347] on div "Google The number of contacts who clicked on the link to leave a review. 9 Clic…" at bounding box center [784, 359] width 438 height 30
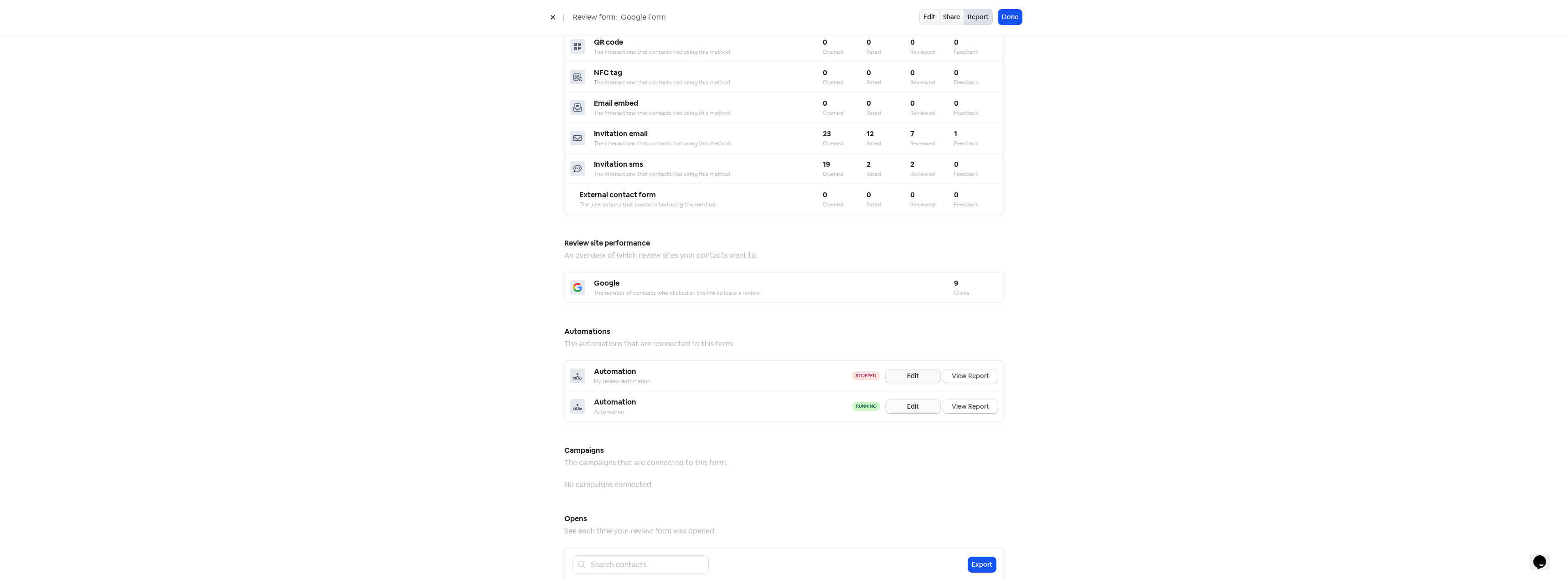
scroll to position [456, 0]
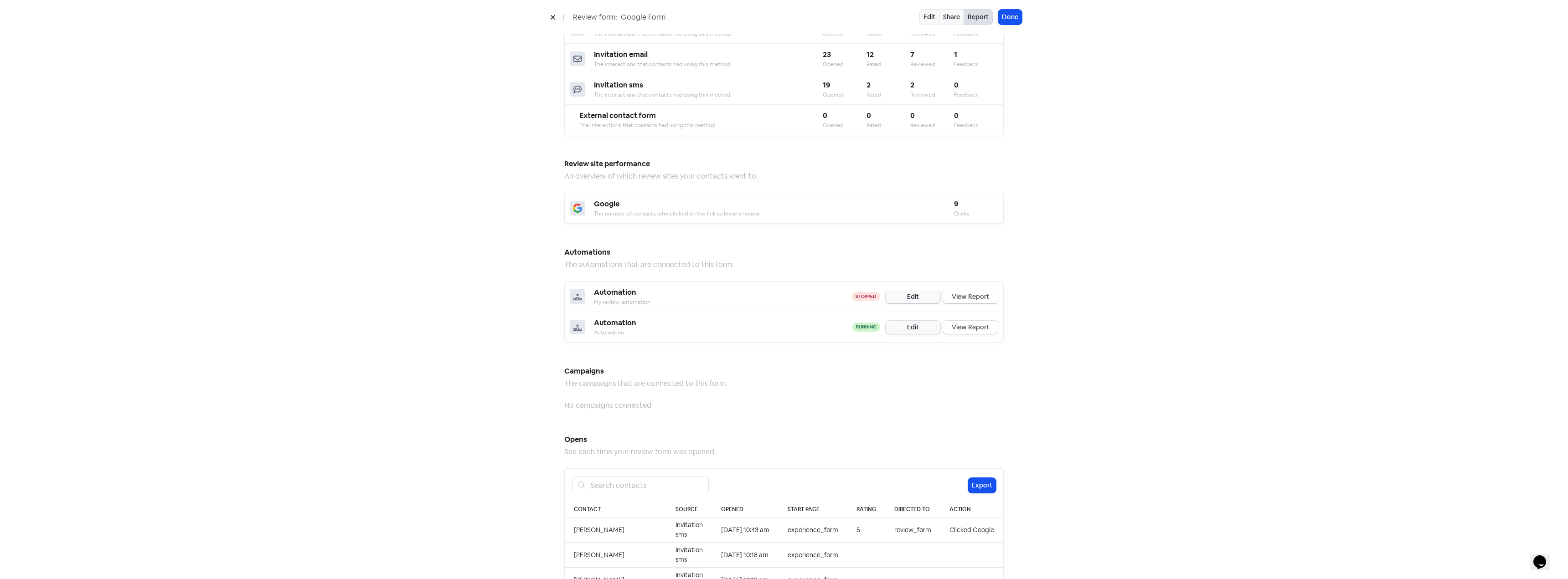
click at [760, 289] on div "Automation" at bounding box center [723, 293] width 258 height 11
click at [763, 290] on div "Automation My review automation" at bounding box center [723, 296] width 258 height 19
click at [763, 298] on div "My review automation" at bounding box center [723, 302] width 258 height 8
click at [910, 290] on link "Edit" at bounding box center [913, 297] width 55 height 13
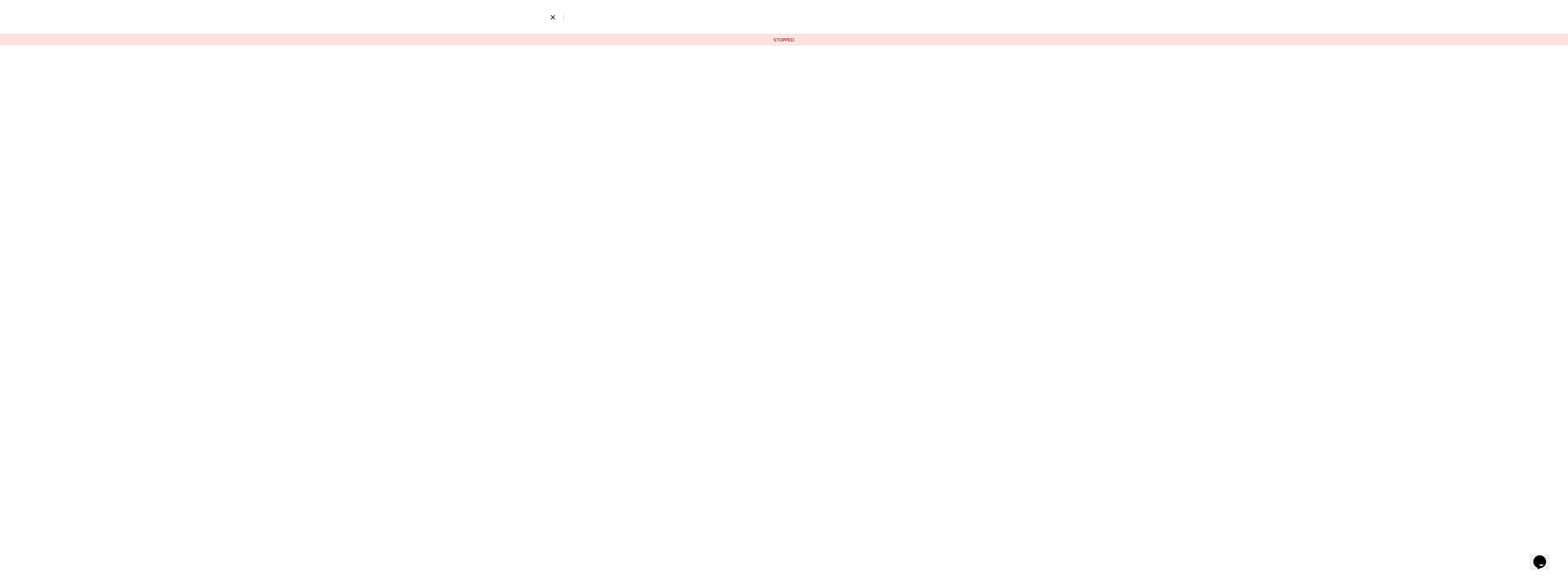
select select "2254"
select select "3"
select select "9"
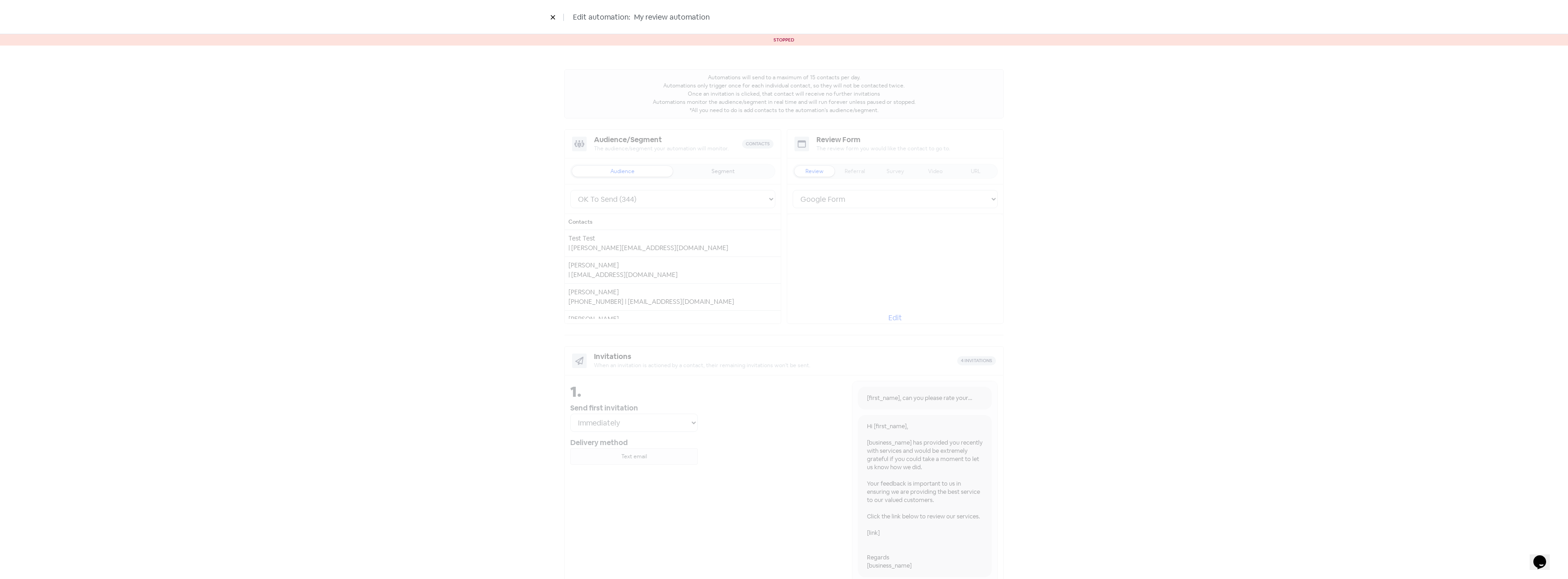
click at [553, 16] on icon at bounding box center [553, 17] width 5 height 5
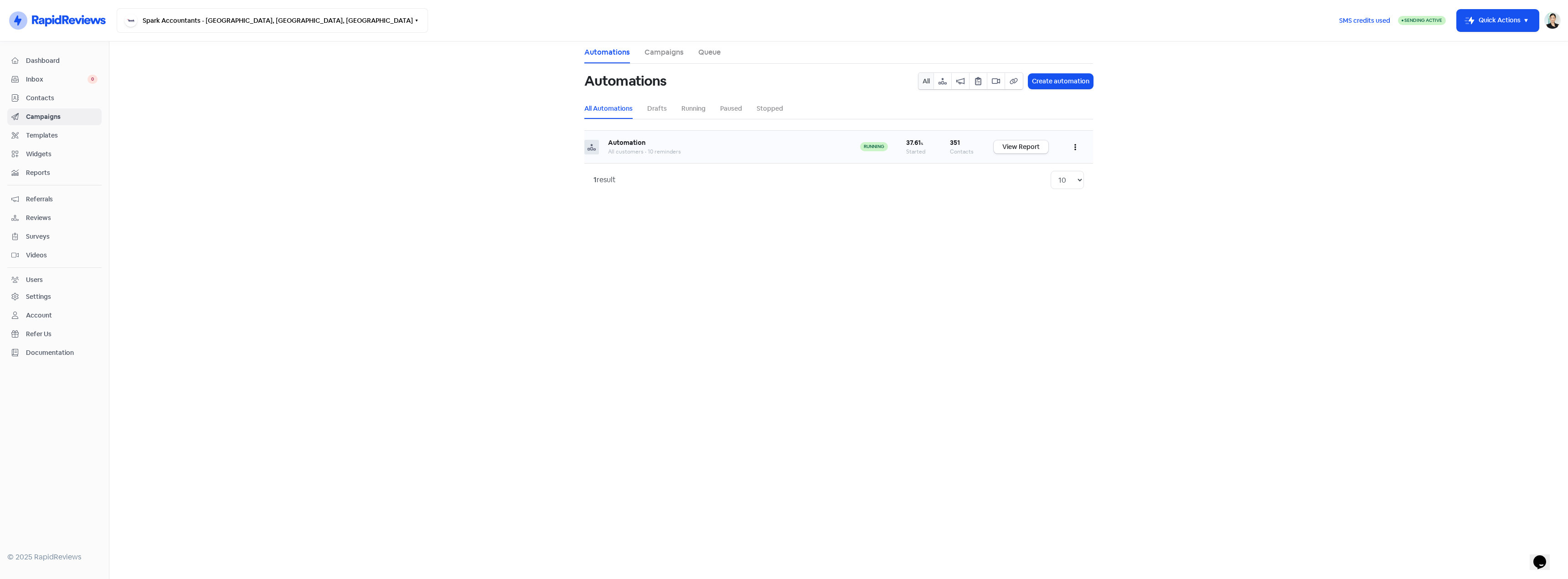
click at [744, 142] on div "Automation" at bounding box center [725, 143] width 234 height 10
drag, startPoint x: 921, startPoint y: 148, endPoint x: 930, endPoint y: 148, distance: 9.0
click at [923, 148] on div "Started" at bounding box center [919, 151] width 26 height 8
click at [1039, 148] on link "View Report" at bounding box center [1021, 147] width 55 height 13
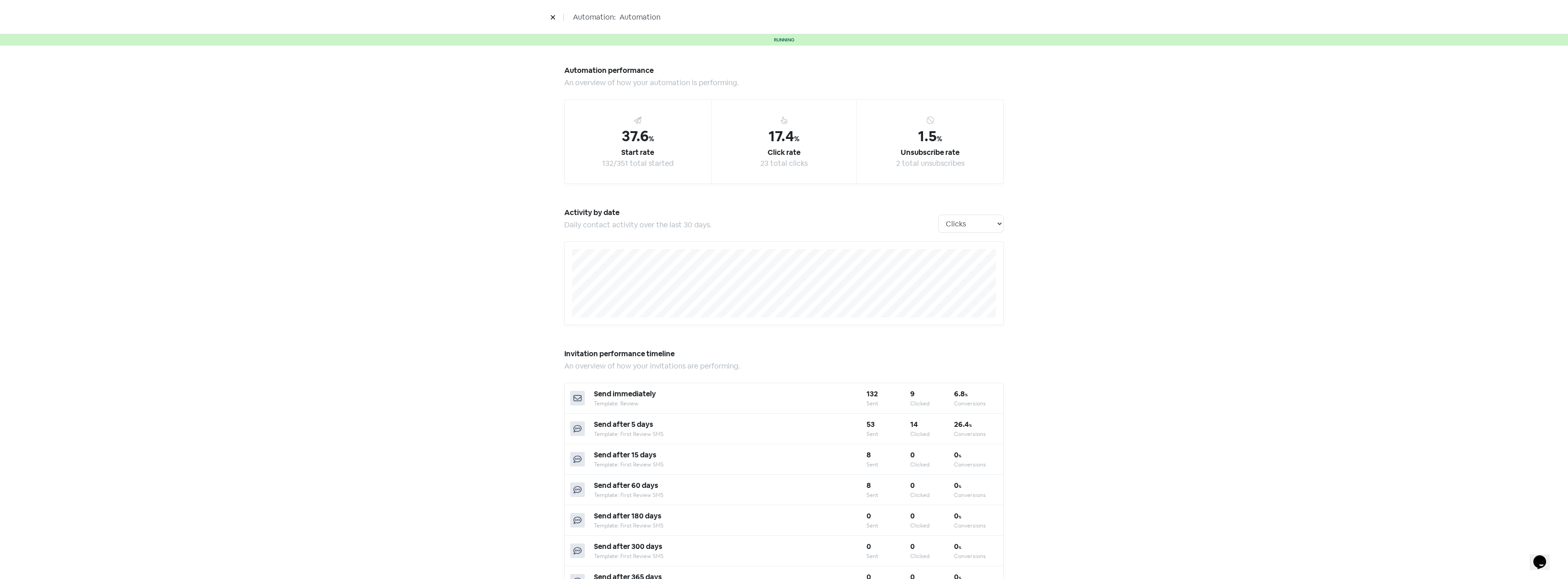
click at [972, 235] on div "Activity by date Daily contact activity over the last 30 days. Clicks Deliverie…" at bounding box center [784, 223] width 439 height 35
click at [975, 222] on select "Clicks Deliveries Unsubscribes" at bounding box center [971, 224] width 66 height 18
click at [938, 215] on select "Clicks Deliveries Unsubscribes" at bounding box center [971, 224] width 66 height 18
click at [980, 222] on select "Clicks Deliveries Unsubscribes" at bounding box center [971, 224] width 66 height 18
click at [938, 215] on select "Clicks Deliveries Unsubscribes" at bounding box center [971, 224] width 66 height 18
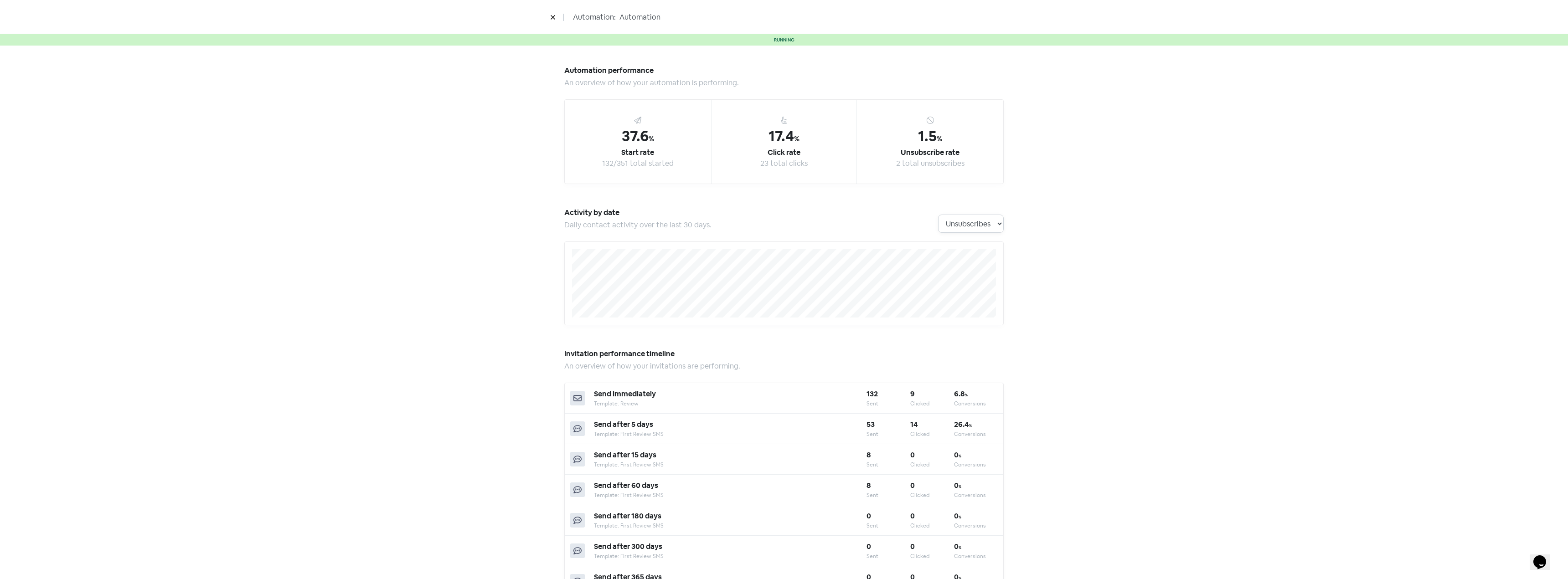
click at [975, 223] on select "Clicks Deliveries Unsubscribes" at bounding box center [971, 224] width 66 height 18
select select "activity_by_deliveries"
click at [938, 215] on select "Clicks Deliveries Unsubscribes" at bounding box center [971, 224] width 66 height 18
drag, startPoint x: 601, startPoint y: 139, endPoint x: 669, endPoint y: 160, distance: 71.2
click at [669, 160] on div "37.6 % Start rate 132/351 total started" at bounding box center [638, 142] width 146 height 84
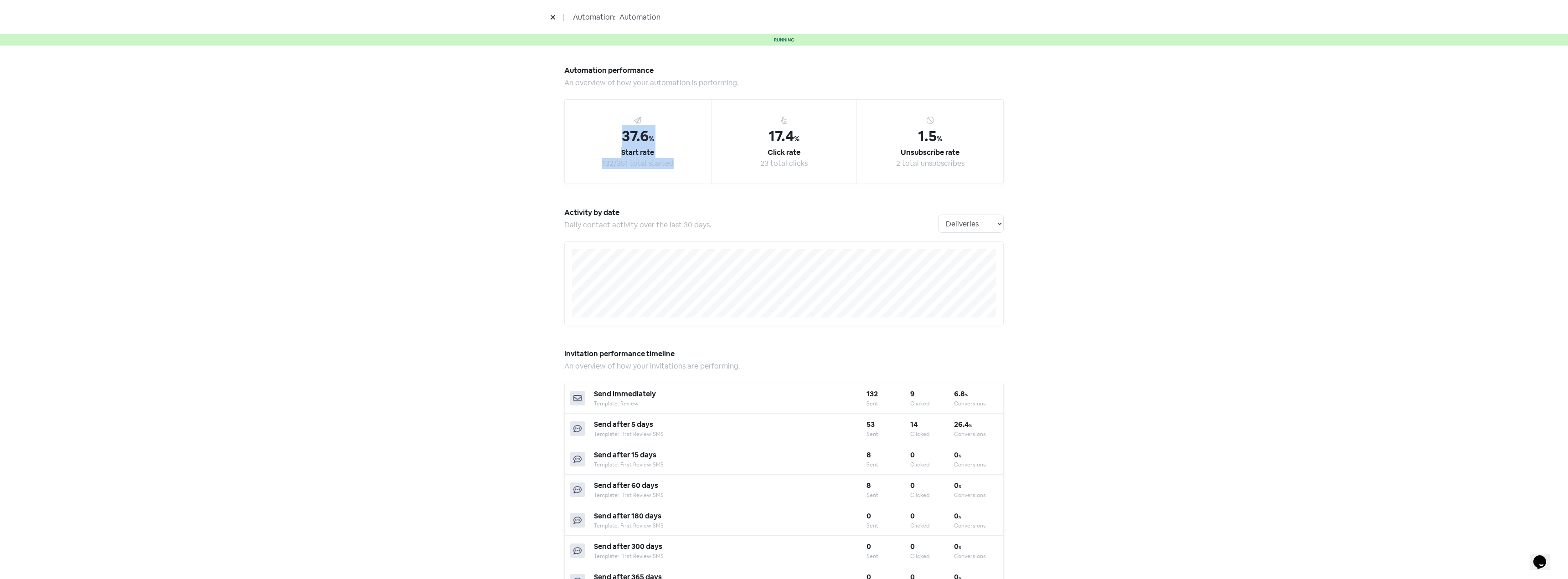
click at [669, 160] on div "132/351 total started" at bounding box center [638, 164] width 72 height 11
click at [550, 14] on button at bounding box center [553, 17] width 13 height 16
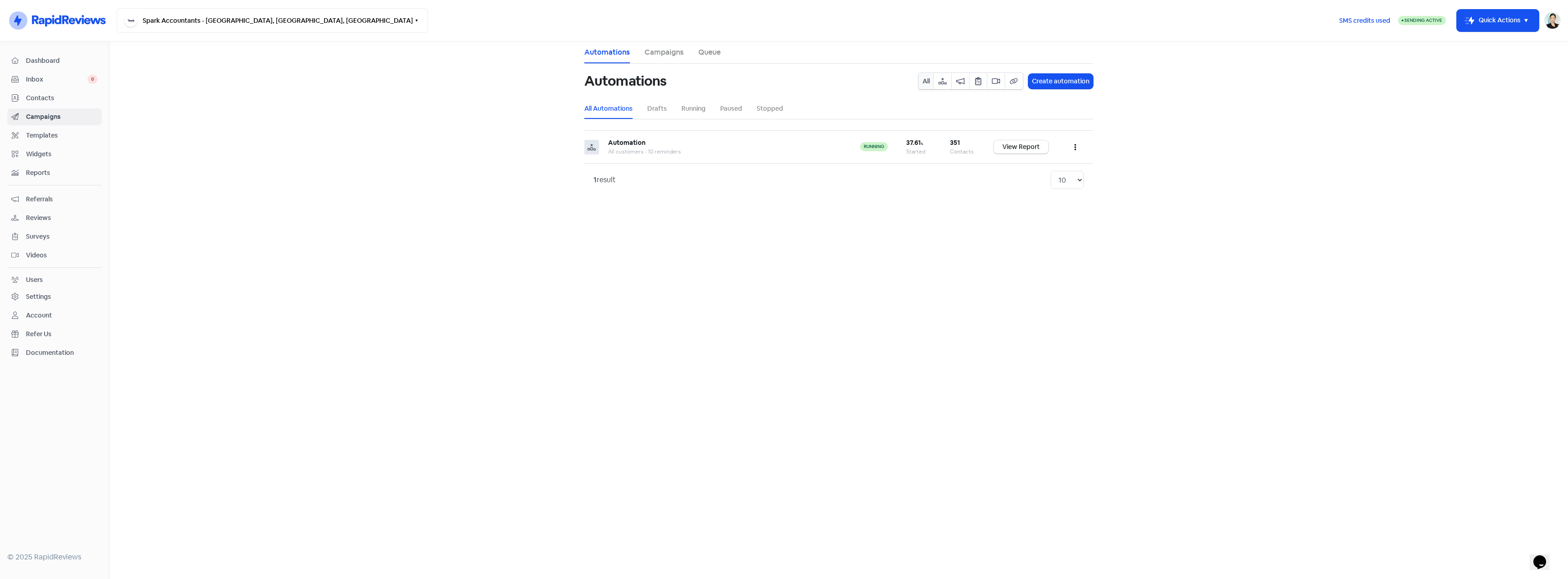
click at [671, 54] on link "Campaigns" at bounding box center [664, 52] width 39 height 11
click at [723, 51] on ul "Automations Campaigns Queue" at bounding box center [839, 52] width 509 height 23
click at [713, 51] on link "Queue" at bounding box center [709, 52] width 23 height 11
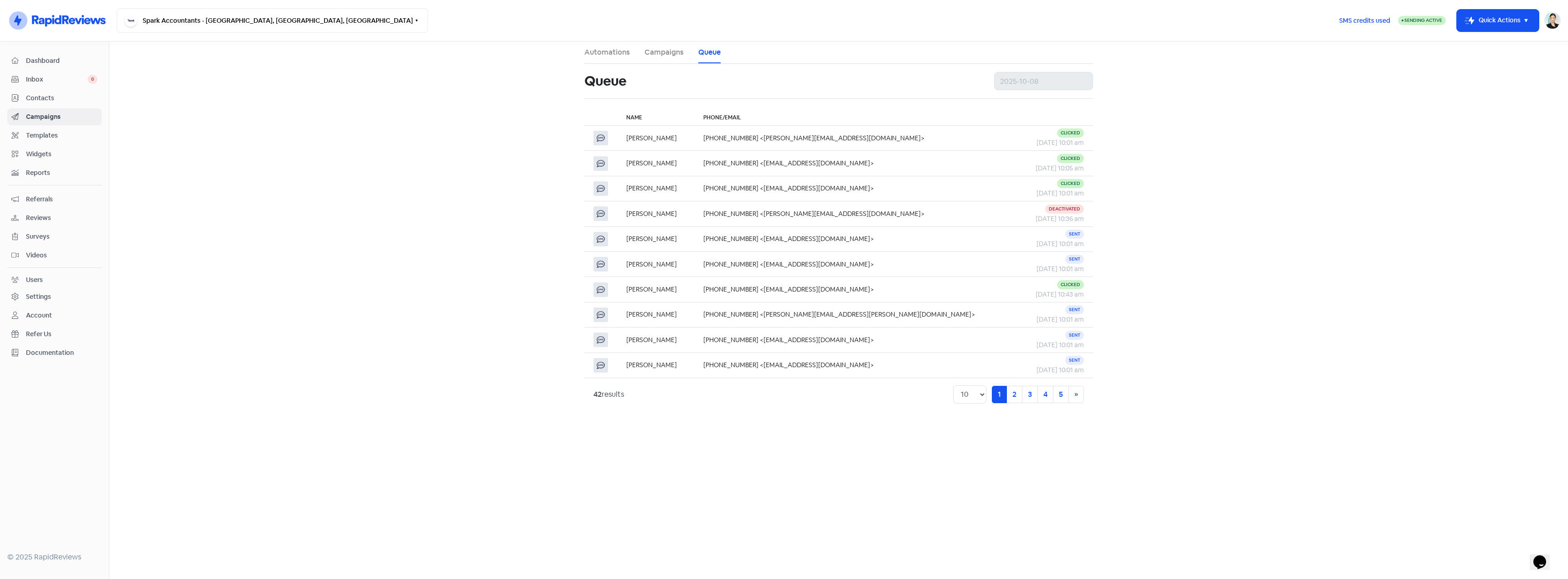
click at [70, 135] on span "Templates" at bounding box center [62, 136] width 72 height 10
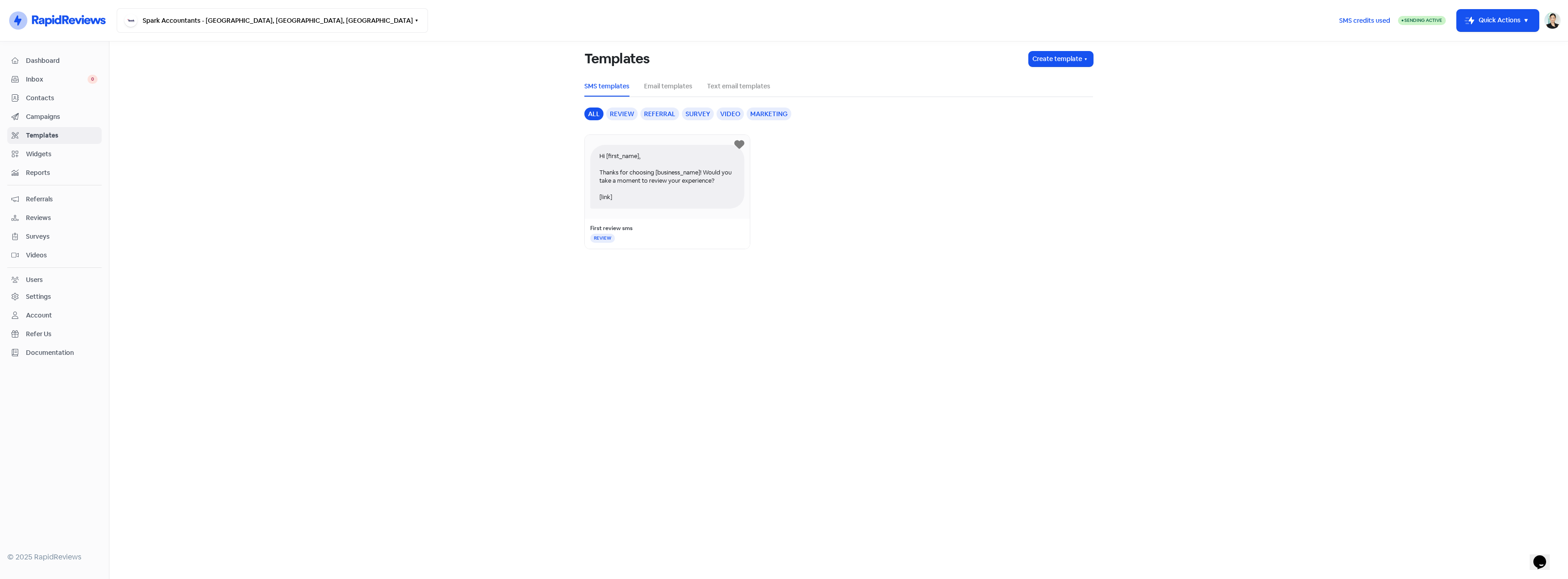
click at [70, 148] on link "Widgets" at bounding box center [54, 154] width 94 height 17
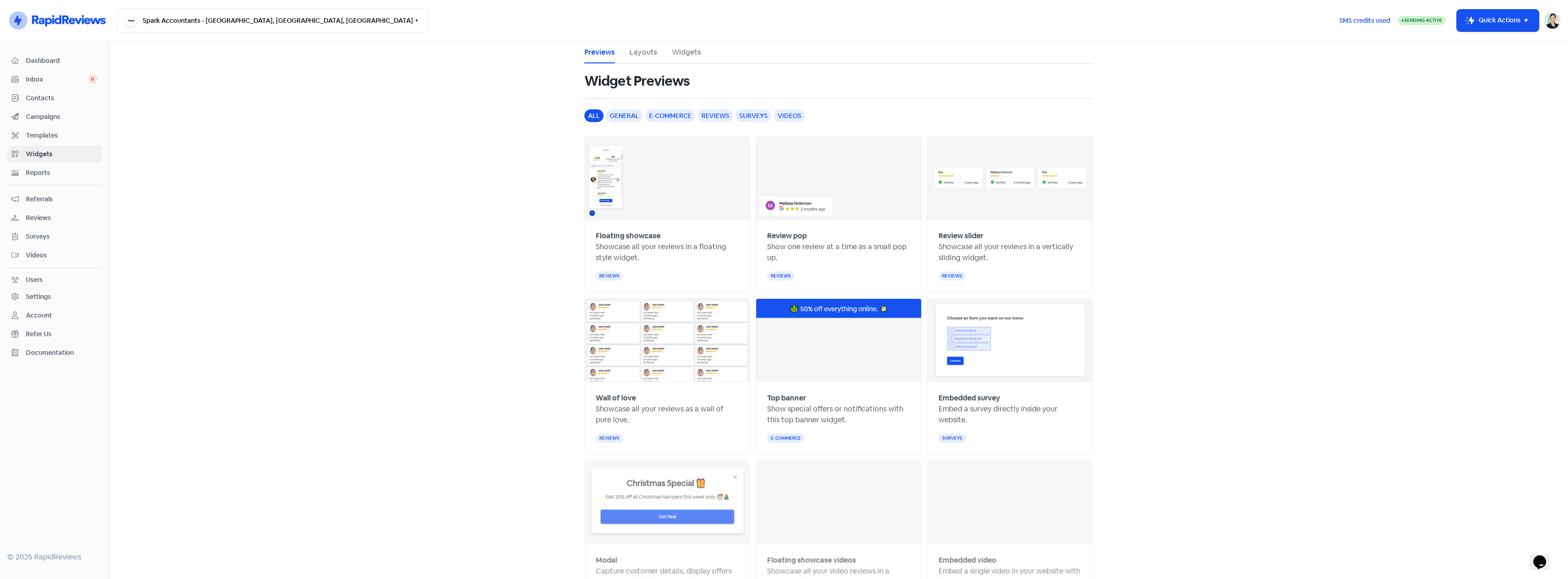
click at [66, 175] on span "Reports" at bounding box center [62, 173] width 72 height 10
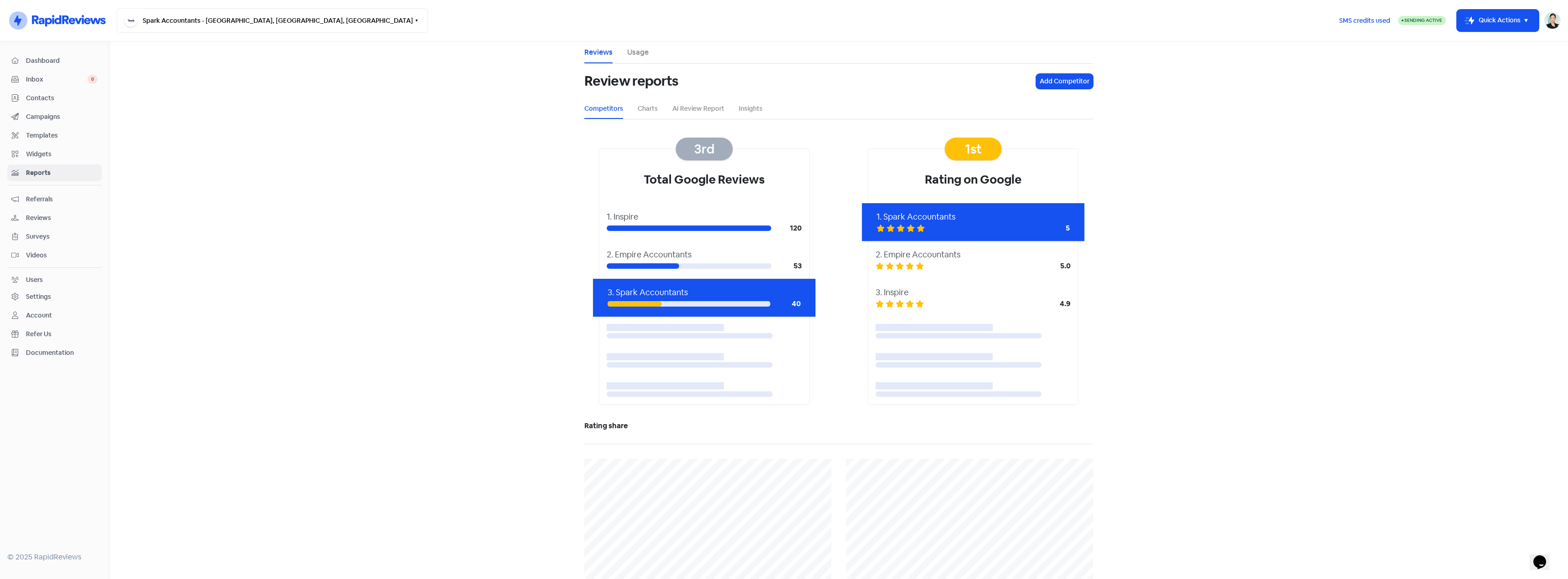
click at [61, 214] on span "Reviews" at bounding box center [62, 218] width 72 height 10
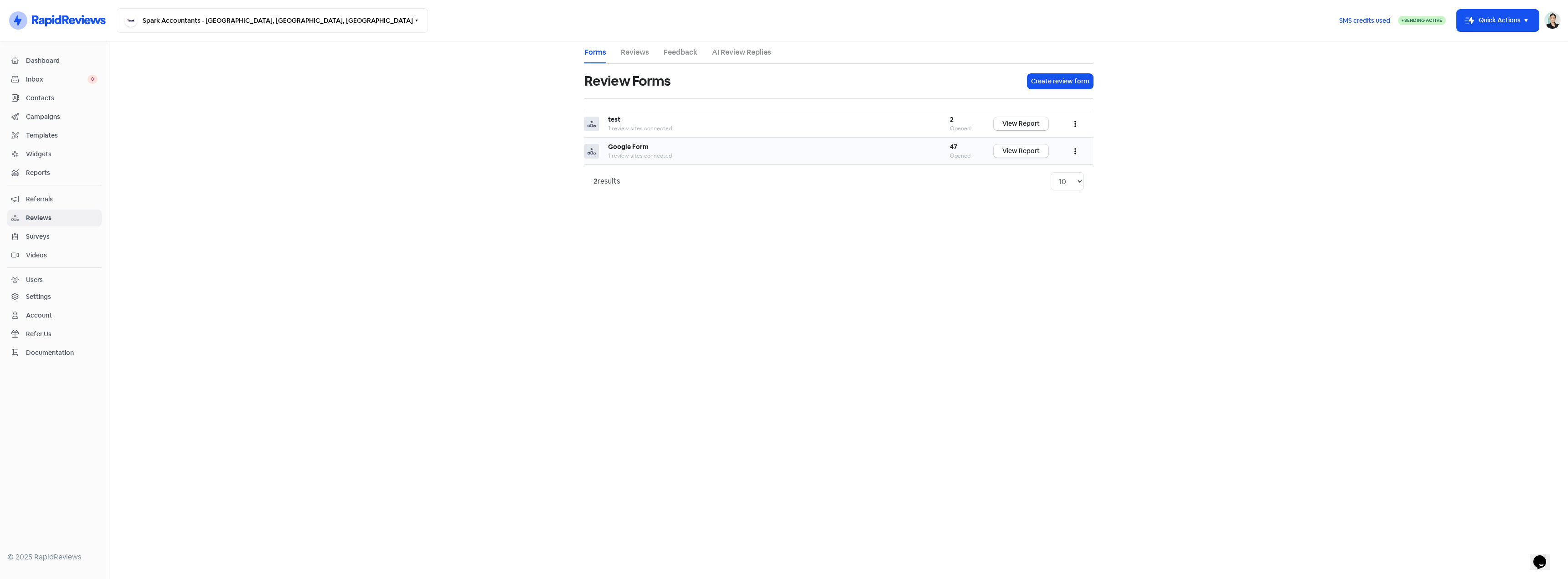
click at [642, 142] on b "Google Form" at bounding box center [628, 146] width 41 height 8
click at [1015, 152] on link "View Report" at bounding box center [1021, 151] width 55 height 13
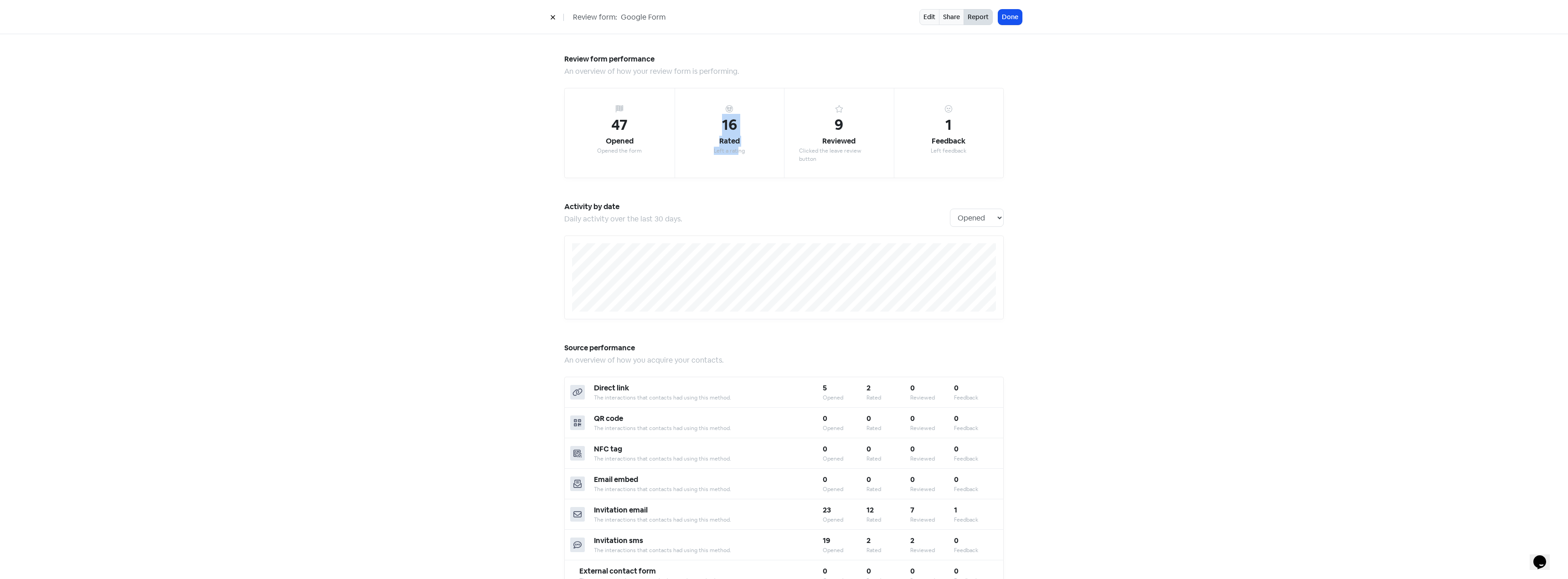
drag, startPoint x: 705, startPoint y: 106, endPoint x: 736, endPoint y: 151, distance: 54.6
click at [736, 151] on div "16 Rated Left a rating" at bounding box center [729, 133] width 110 height 89
click at [736, 151] on div "Left a rating" at bounding box center [729, 150] width 31 height 8
click at [733, 150] on div "Left a rating" at bounding box center [729, 150] width 31 height 8
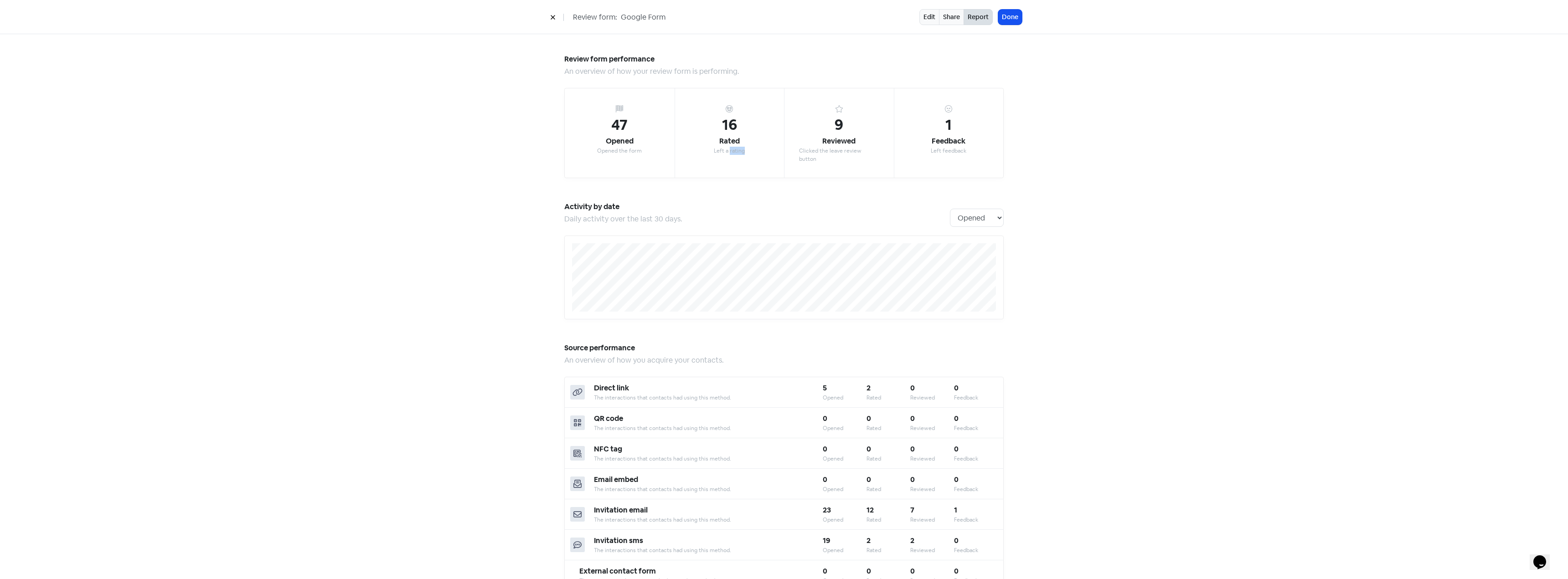
click at [746, 147] on div "16 Rated Left a rating" at bounding box center [729, 133] width 110 height 89
drag, startPoint x: 723, startPoint y: 107, endPoint x: 735, endPoint y: 155, distance: 49.5
click at [735, 155] on div "16 Rated Left a rating" at bounding box center [729, 133] width 110 height 89
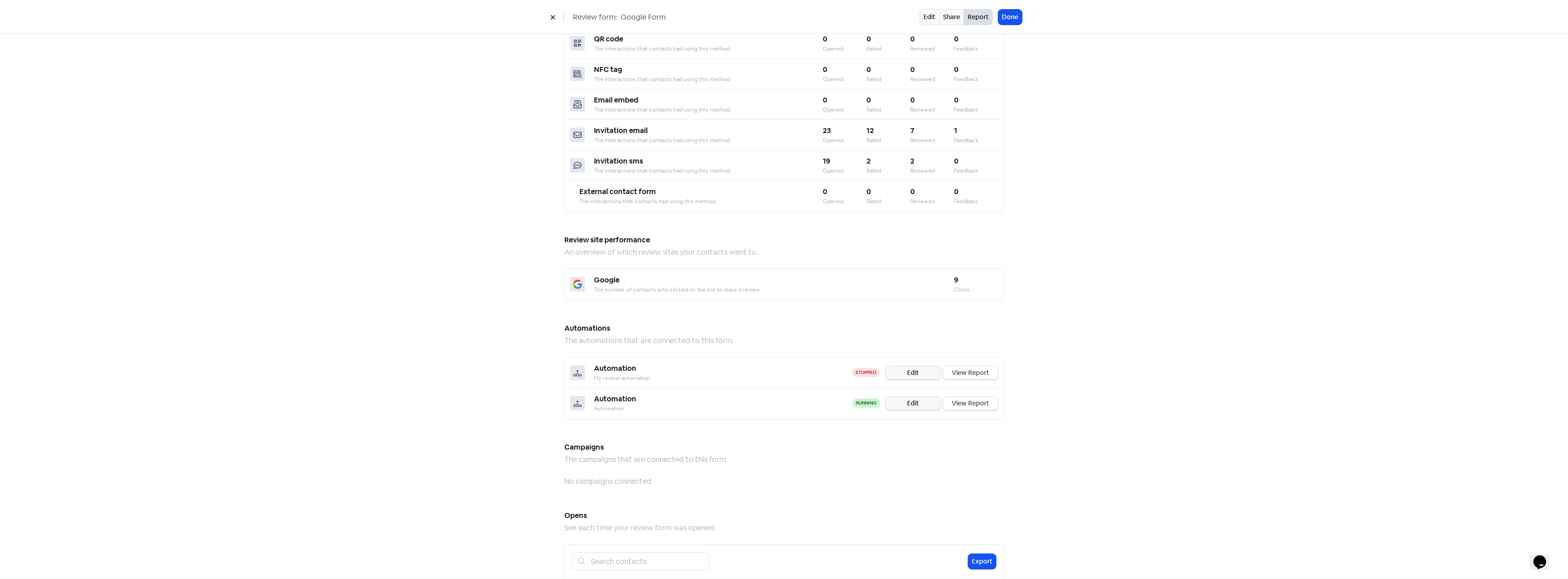
scroll to position [227, 0]
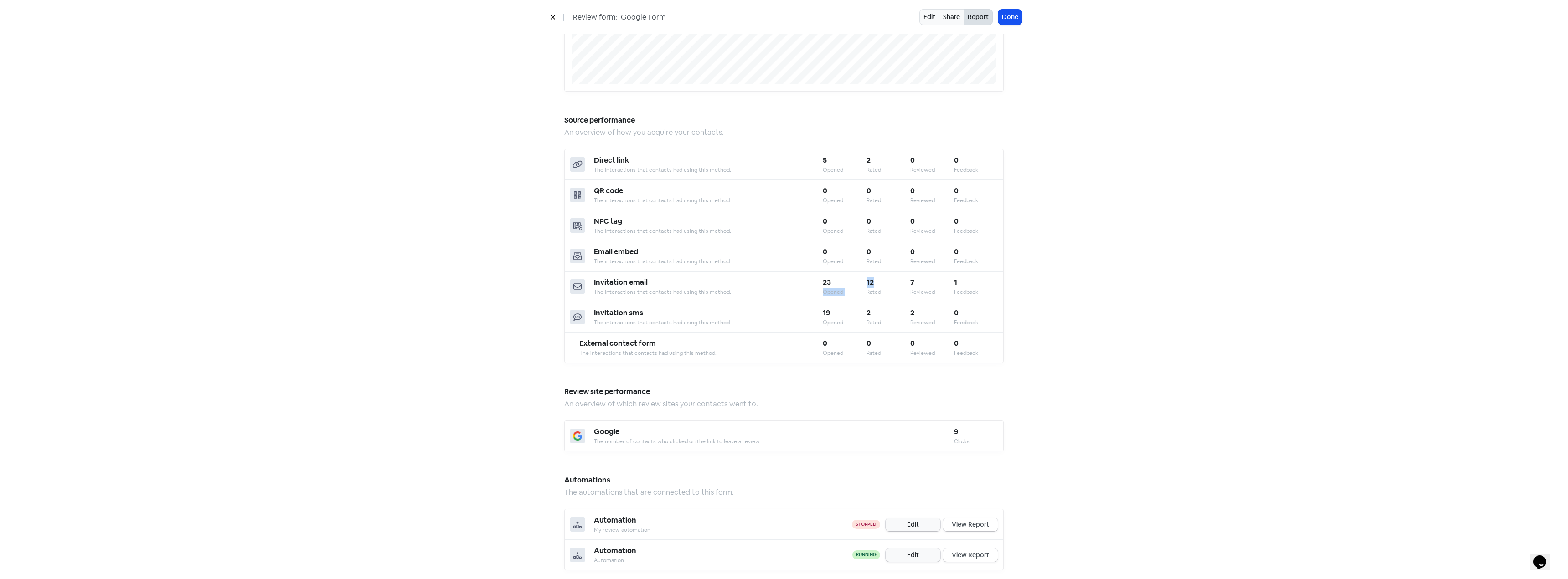
drag, startPoint x: 864, startPoint y: 277, endPoint x: 777, endPoint y: 277, distance: 87.0
click at [846, 277] on div "Invitation email The interactions that contacts had using this method. 23 Opene…" at bounding box center [784, 286] width 438 height 30
click at [648, 277] on div "Invitation email" at bounding box center [709, 282] width 229 height 11
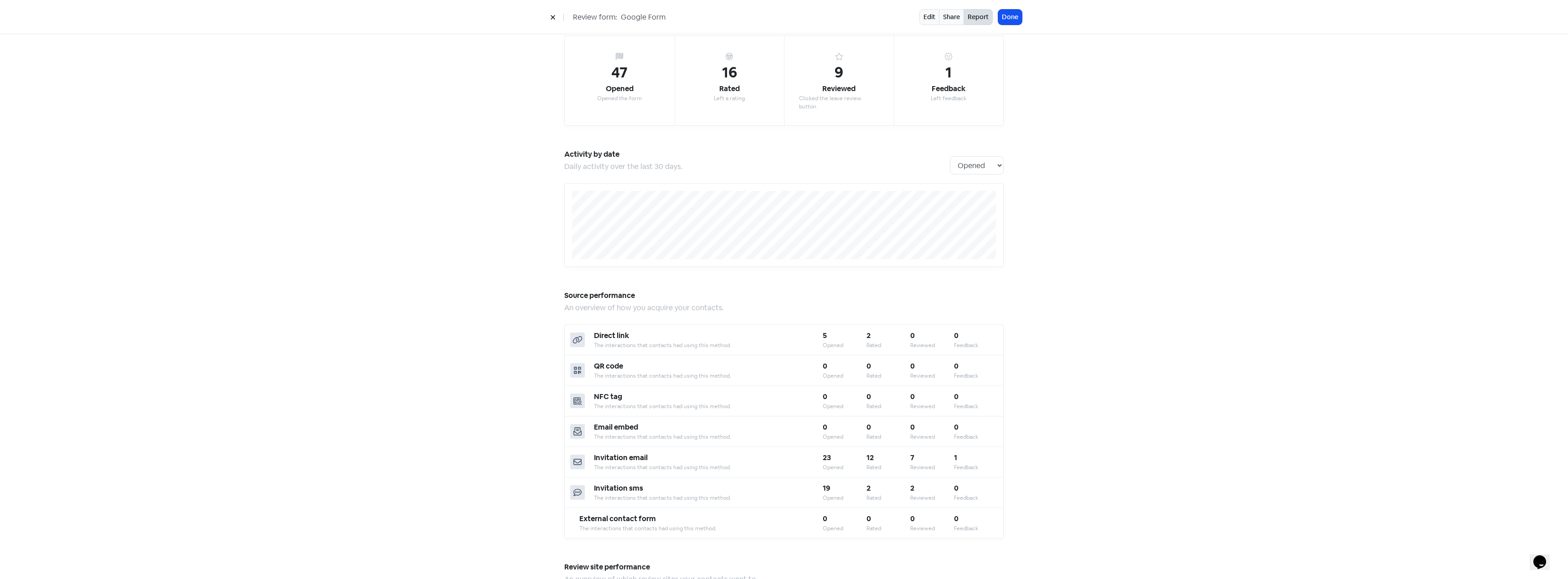
scroll to position [4, 0]
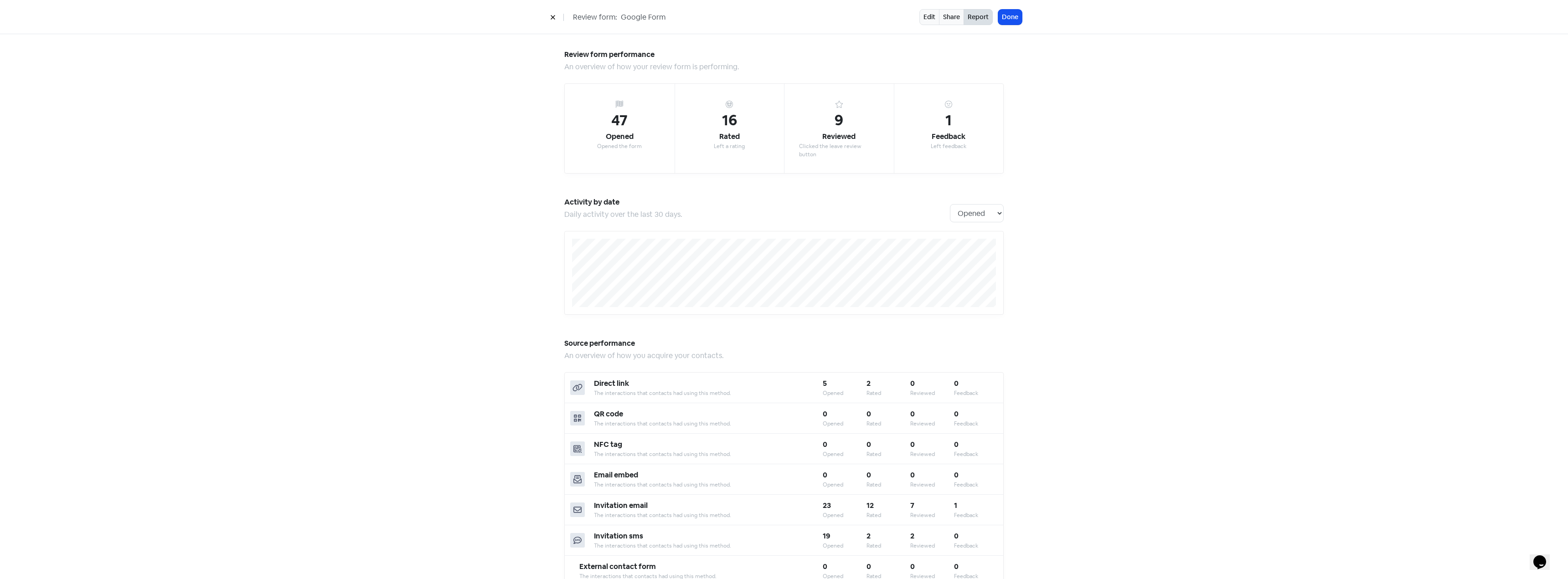
click at [553, 21] on button at bounding box center [553, 17] width 13 height 16
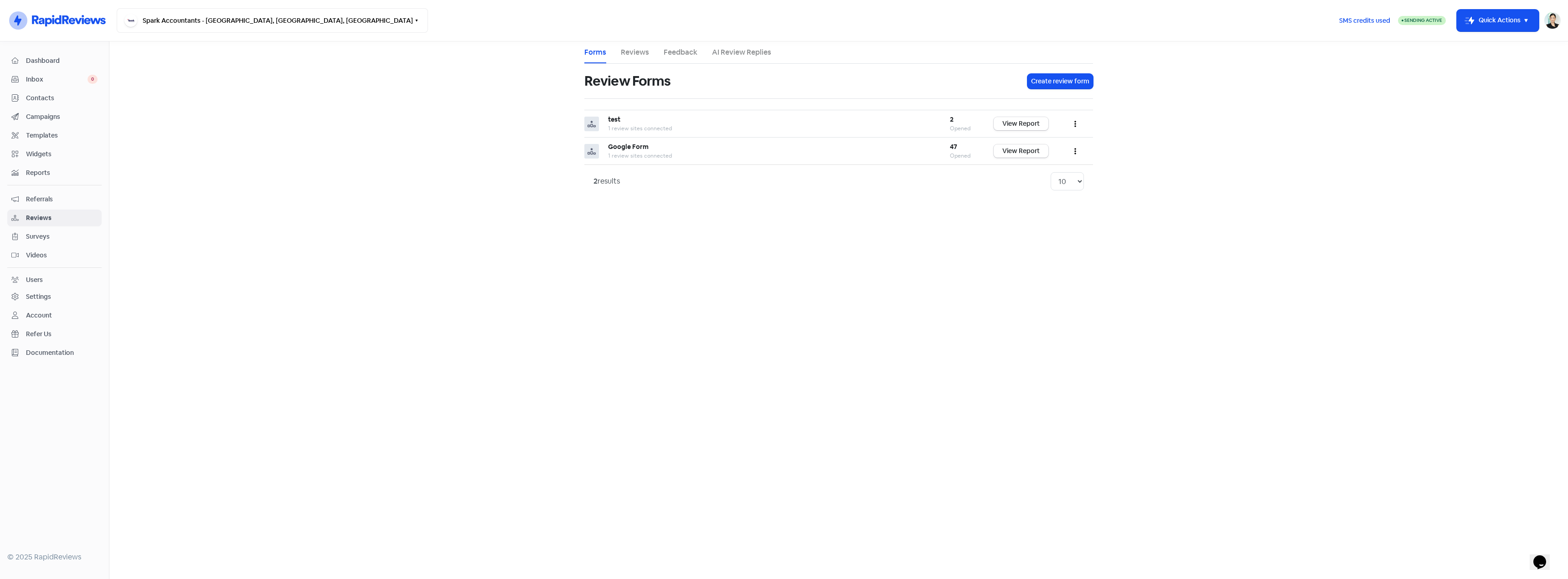
click at [59, 199] on span "Referrals" at bounding box center [62, 199] width 72 height 10
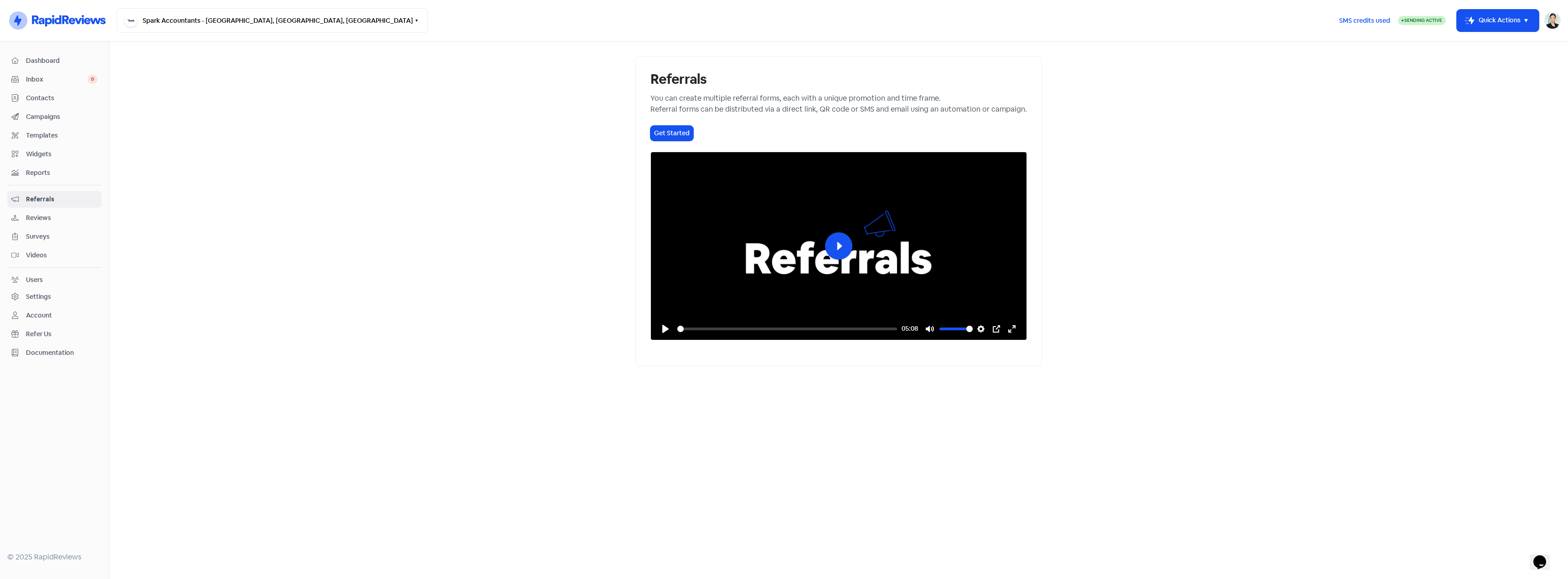
click at [69, 174] on span "Reports" at bounding box center [62, 173] width 72 height 10
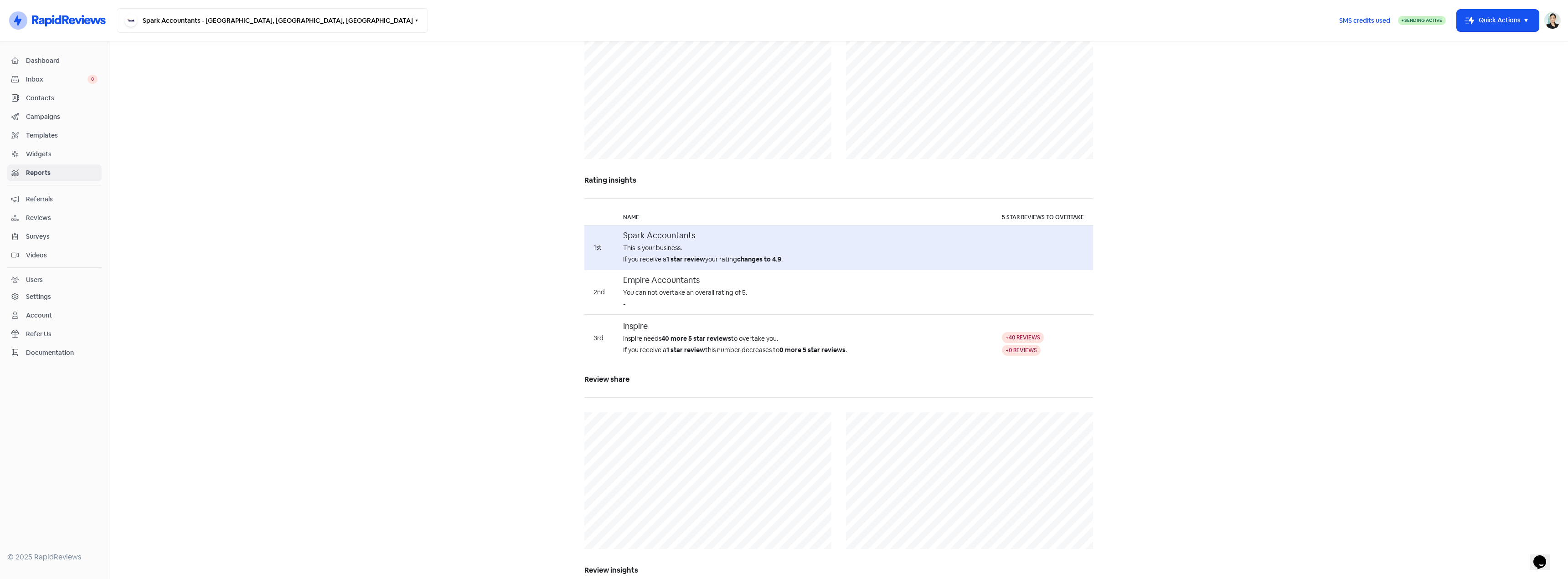
scroll to position [583, 0]
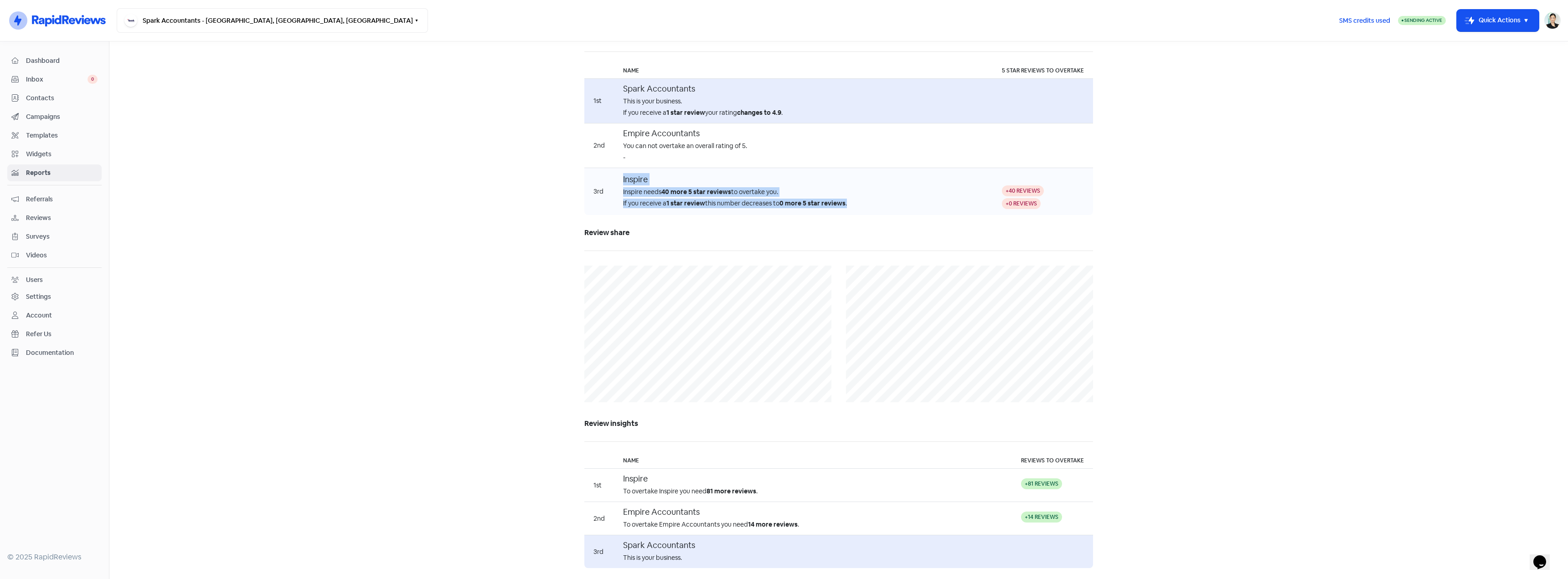
drag, startPoint x: 606, startPoint y: 186, endPoint x: 865, endPoint y: 209, distance: 260.0
click at [865, 209] on tr "3rd Inspire Inspire needs 40 more 5 star reviews to overtake you. If you receiv…" at bounding box center [839, 192] width 509 height 47
click at [698, 192] on b "40 more 5 star reviews" at bounding box center [696, 192] width 70 height 8
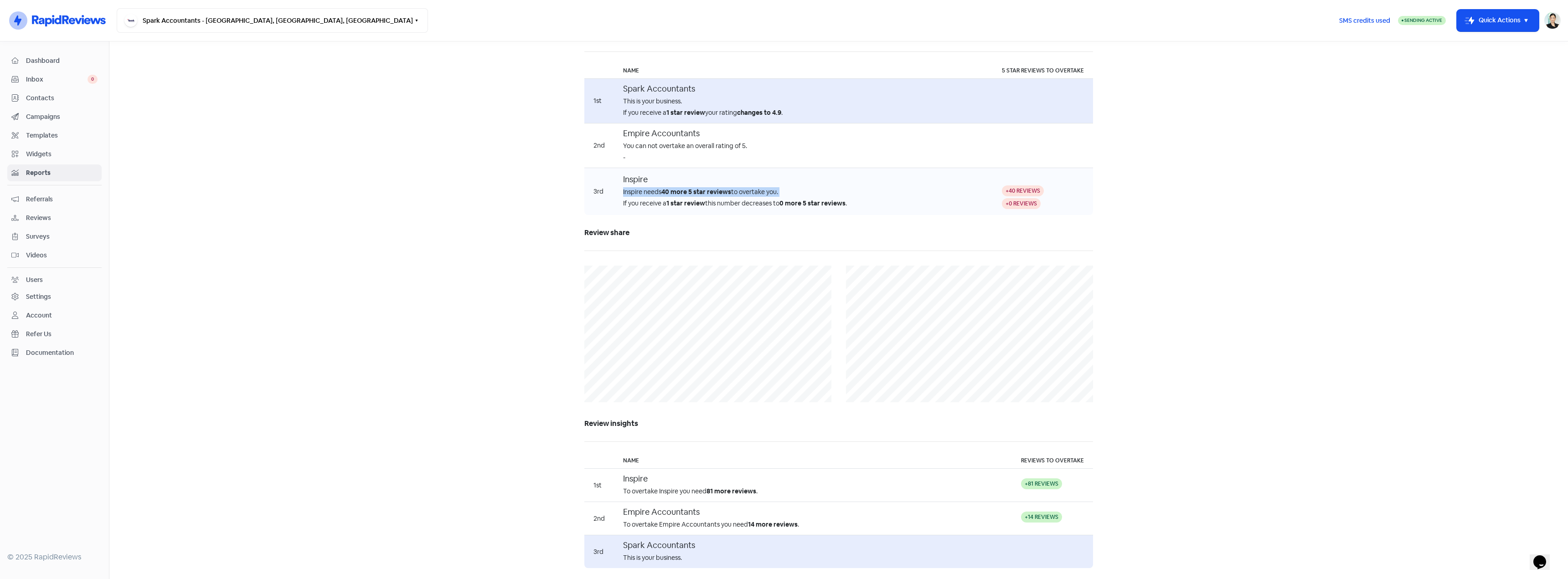
click at [827, 192] on div "Inspire needs 40 more 5 star reviews to overtake you." at bounding box center [803, 192] width 360 height 10
click at [865, 207] on div "If you receive a 1 star review this number decreases to 0 more 5 star reviews ." at bounding box center [803, 203] width 360 height 10
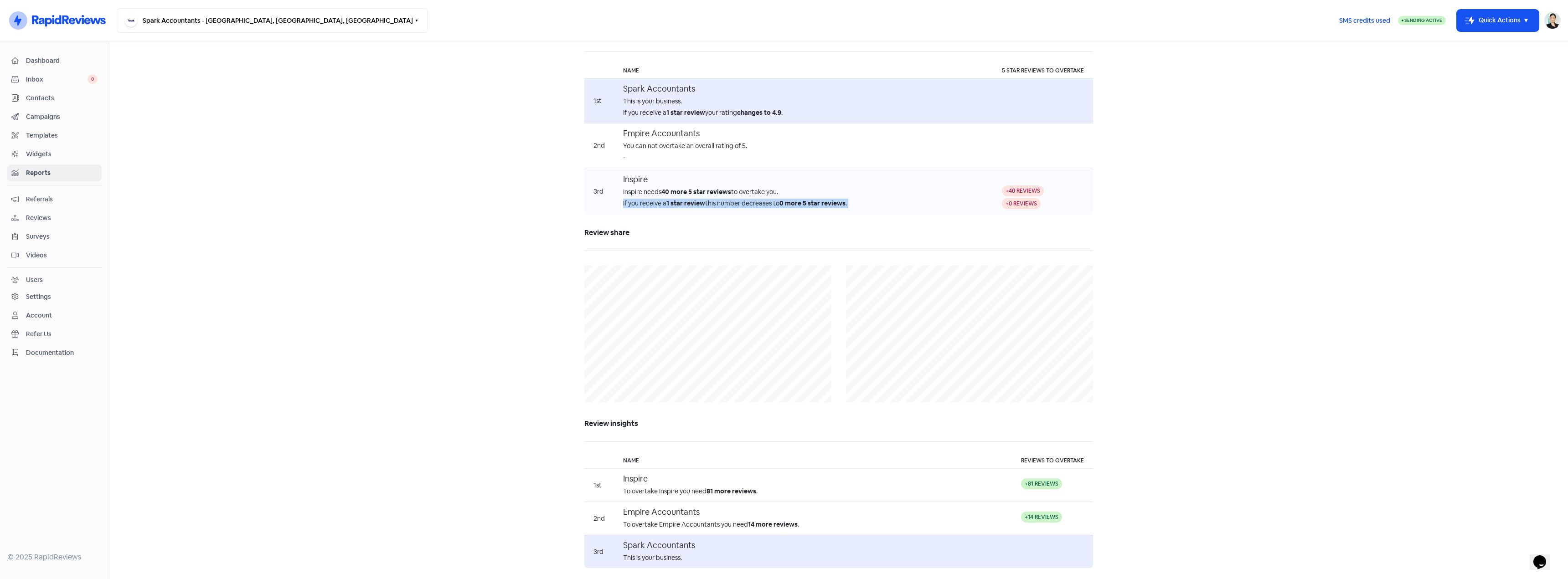
click at [865, 207] on div "If you receive a 1 star review this number decreases to 0 more 5 star reviews ." at bounding box center [803, 203] width 360 height 10
click at [57, 202] on span "Referrals" at bounding box center [62, 199] width 72 height 10
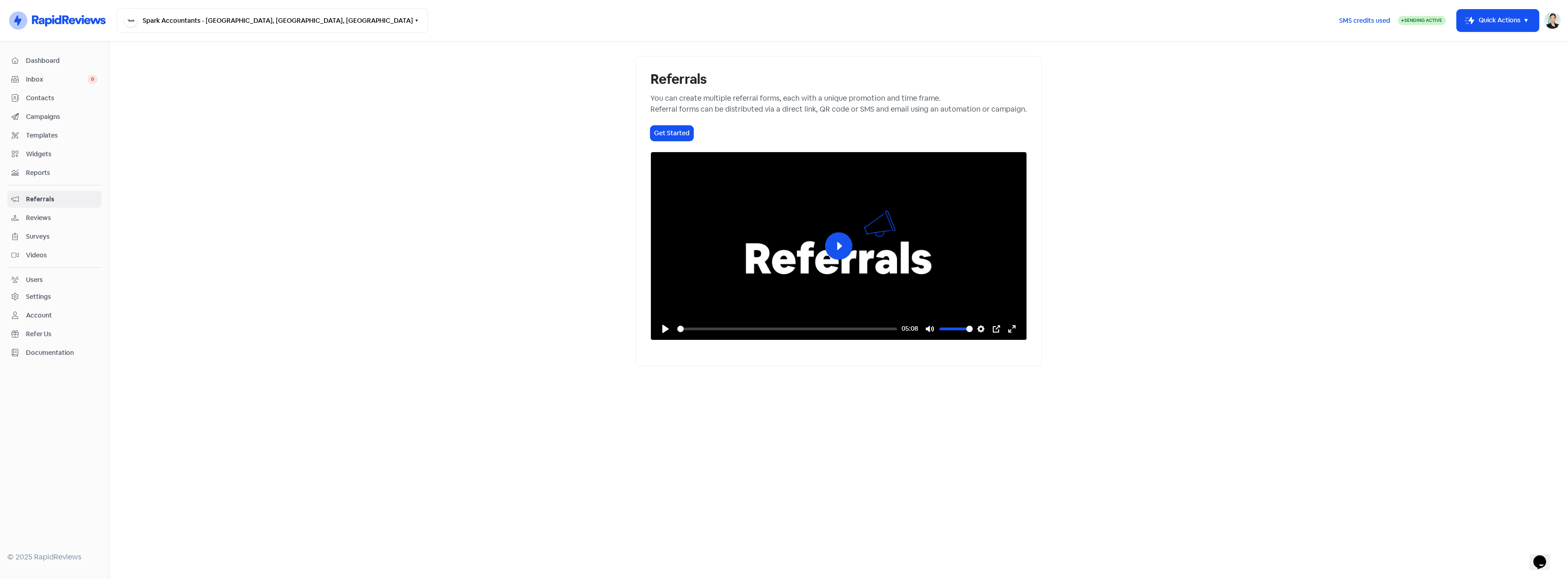
click at [56, 210] on link "Reviews" at bounding box center [54, 218] width 94 height 17
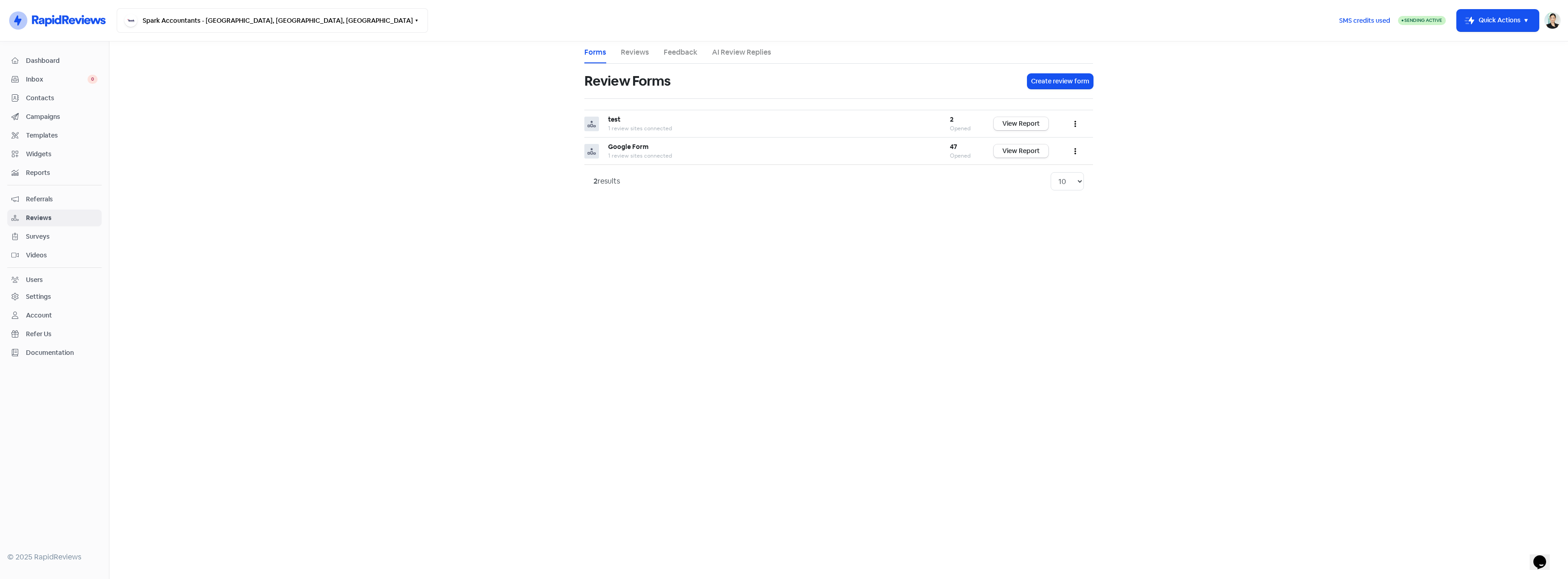
click at [55, 233] on span "Surveys" at bounding box center [62, 237] width 72 height 10
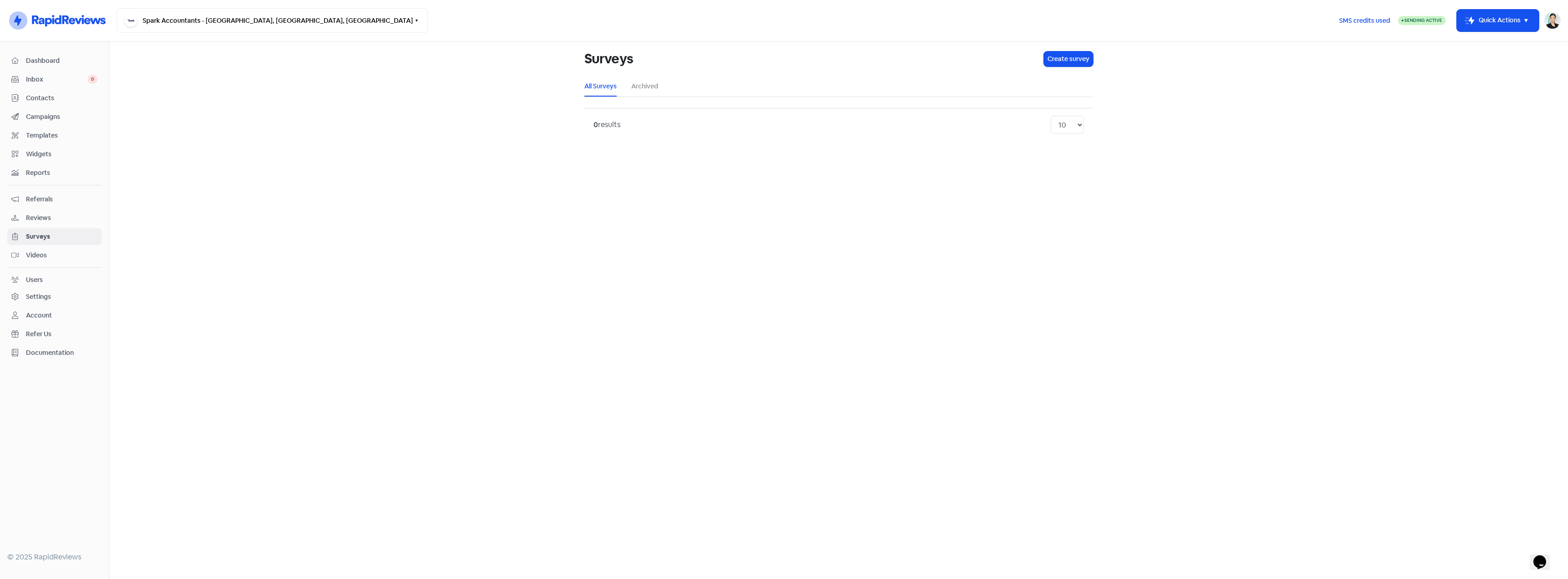
click at [54, 252] on span "Videos" at bounding box center [62, 255] width 72 height 10
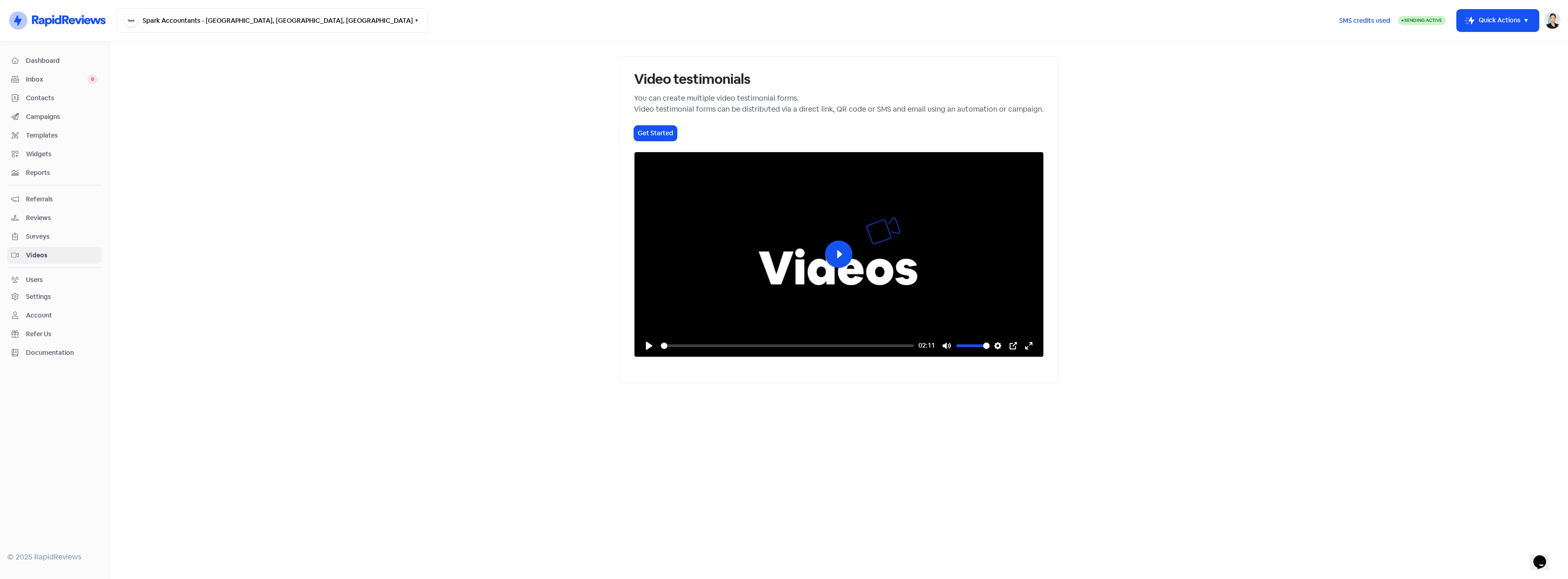
click at [50, 277] on div "Users" at bounding box center [55, 280] width 86 height 10
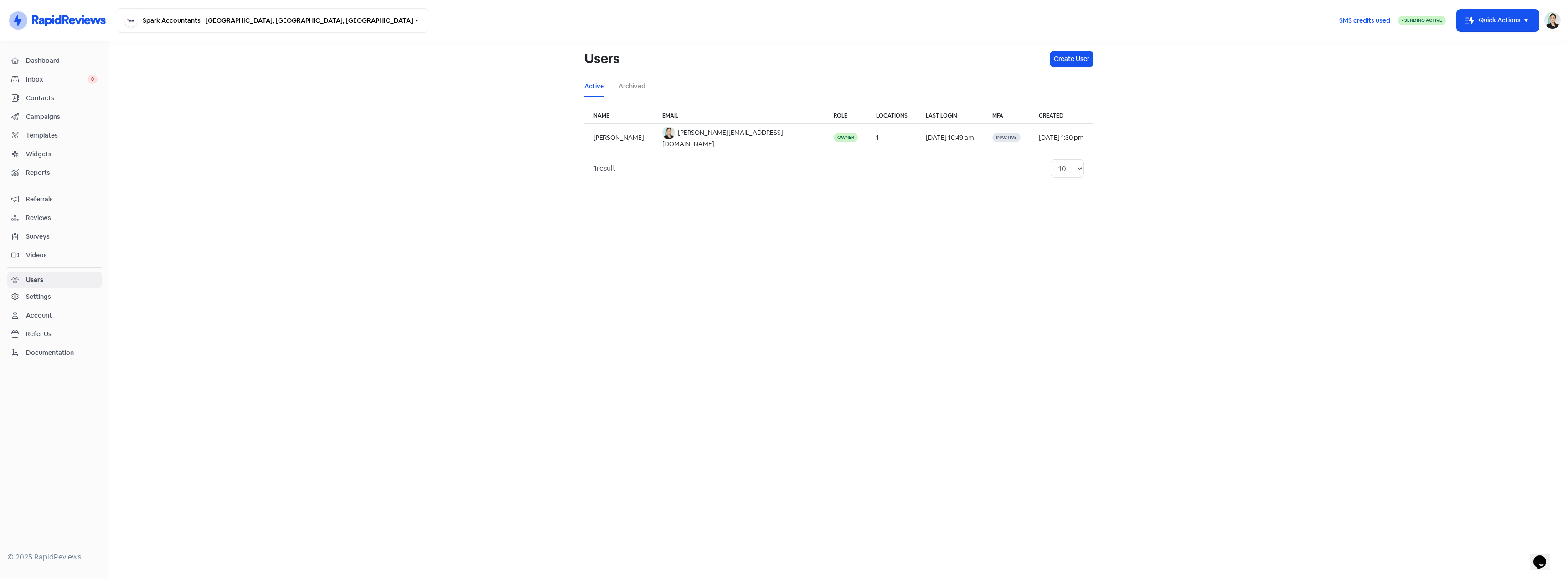
click at [45, 300] on div "Settings" at bounding box center [38, 297] width 25 height 10
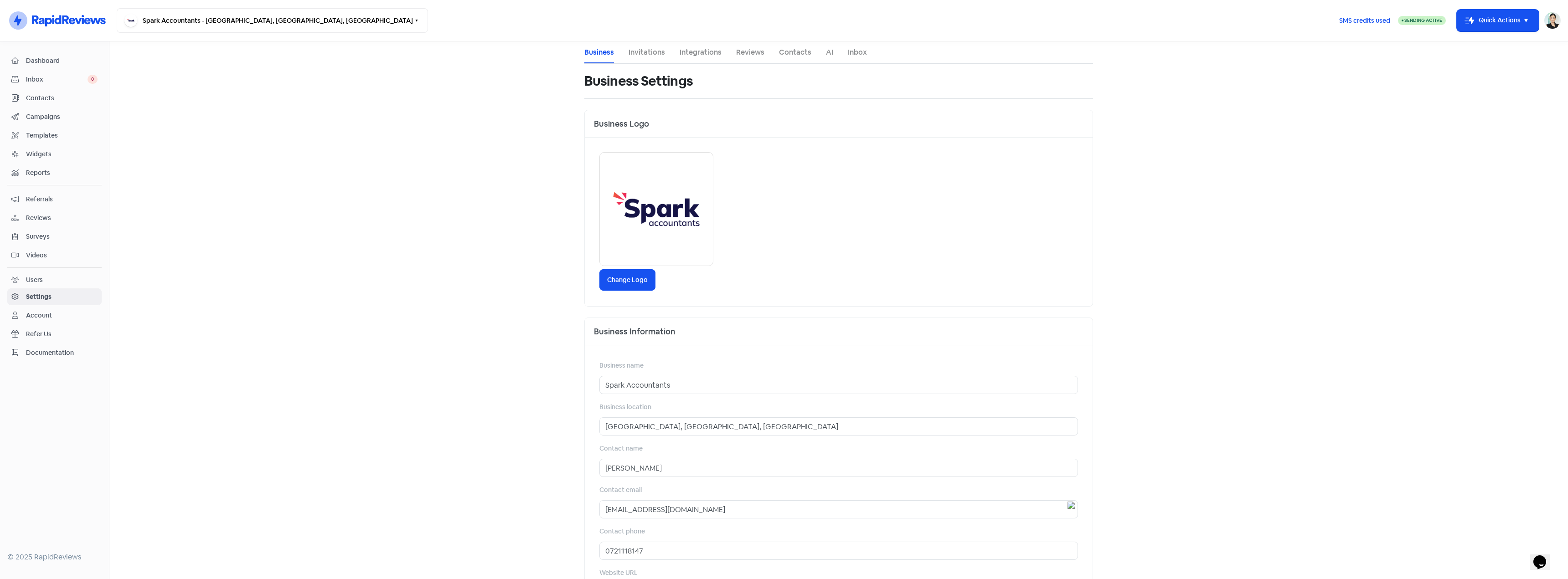
click at [643, 49] on link "Invitations" at bounding box center [647, 52] width 37 height 11
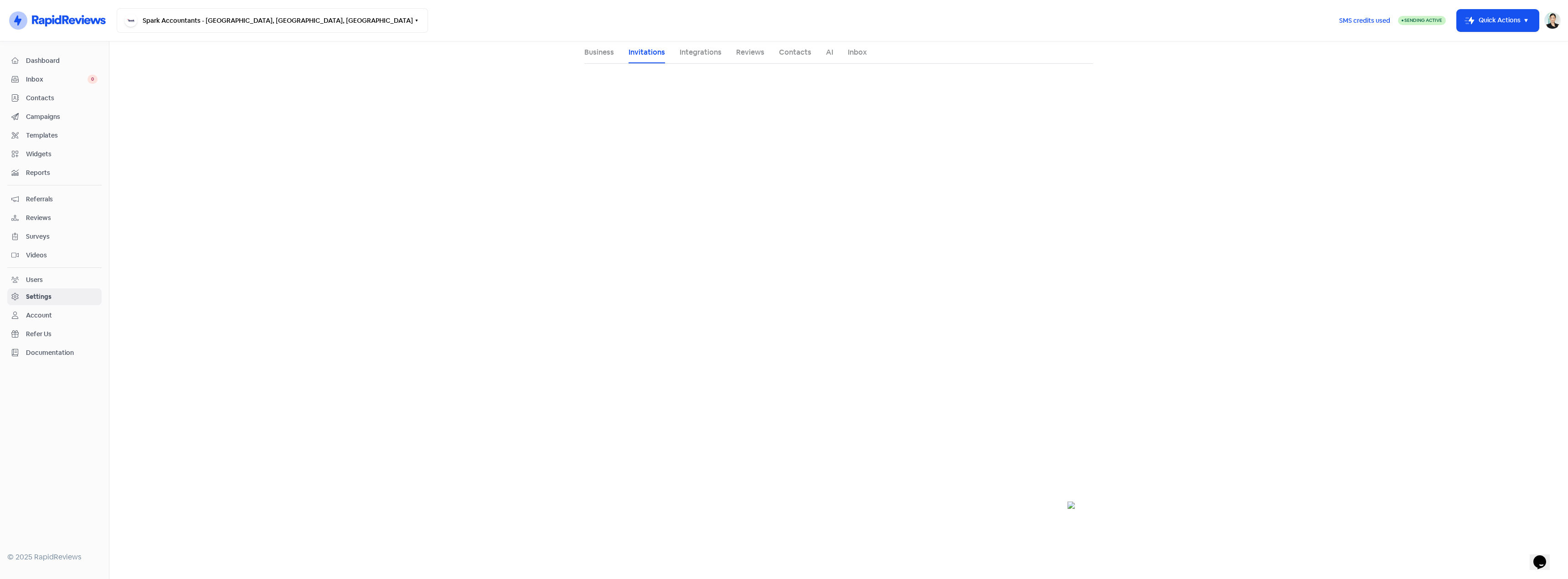
select select "[GEOGRAPHIC_DATA]/[GEOGRAPHIC_DATA]"
select select "09:00:00"
select select "17:30:00"
select select "09:00:00"
select select "17:30:00"
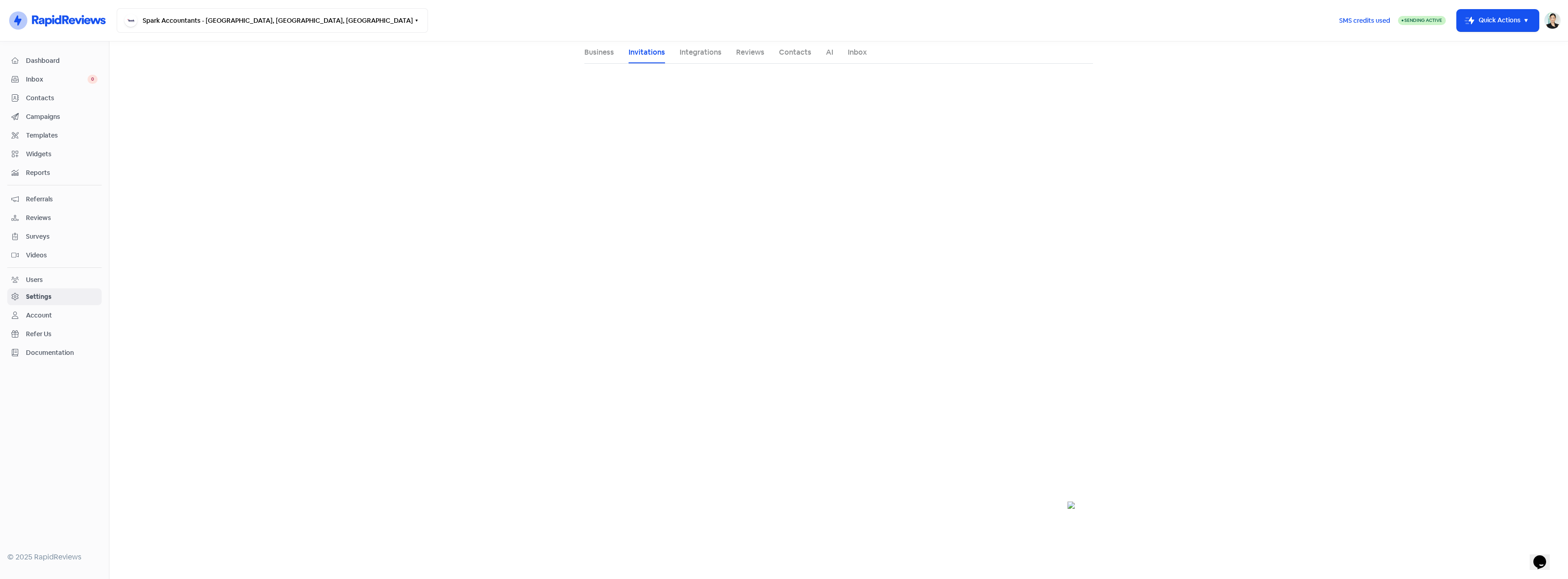
select select "09:00:00"
select select "17:30:00"
select select "09:00:00"
select select "17:30:00"
select select "09:00:00"
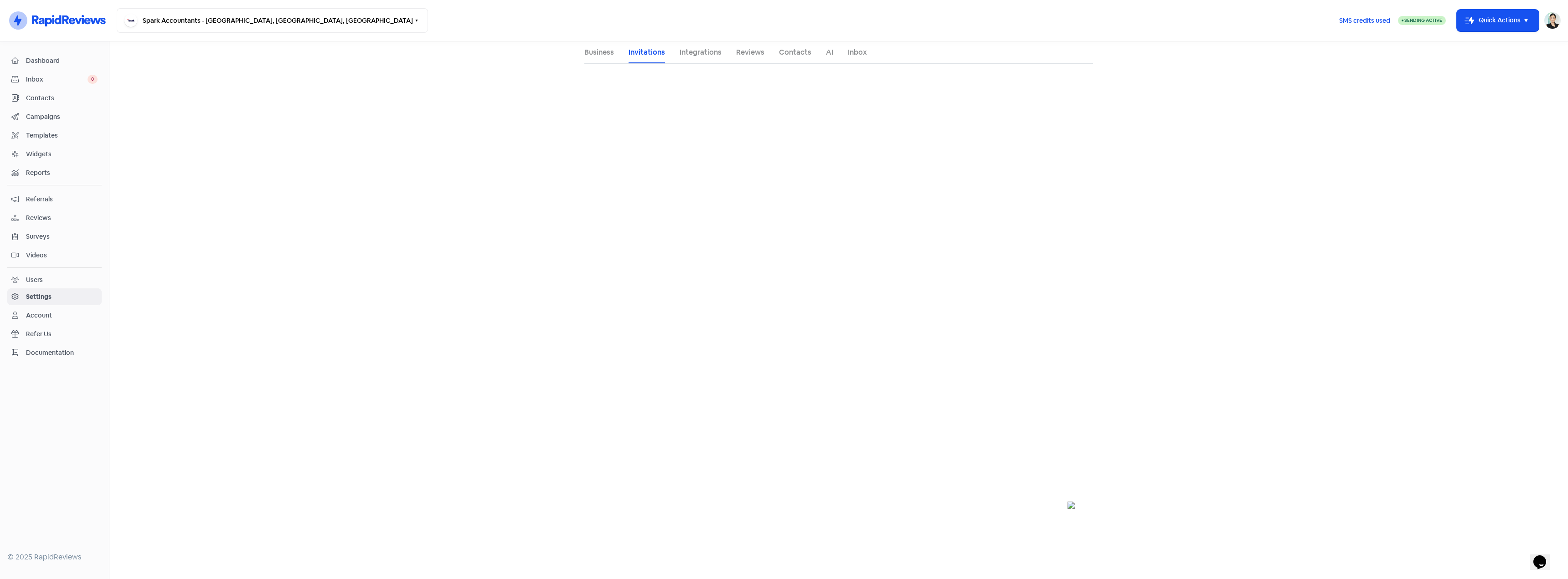
select select "17:30:00"
select select "09:00:00"
select select "17:30:00"
select select "09:00:00"
select select "17:30:00"
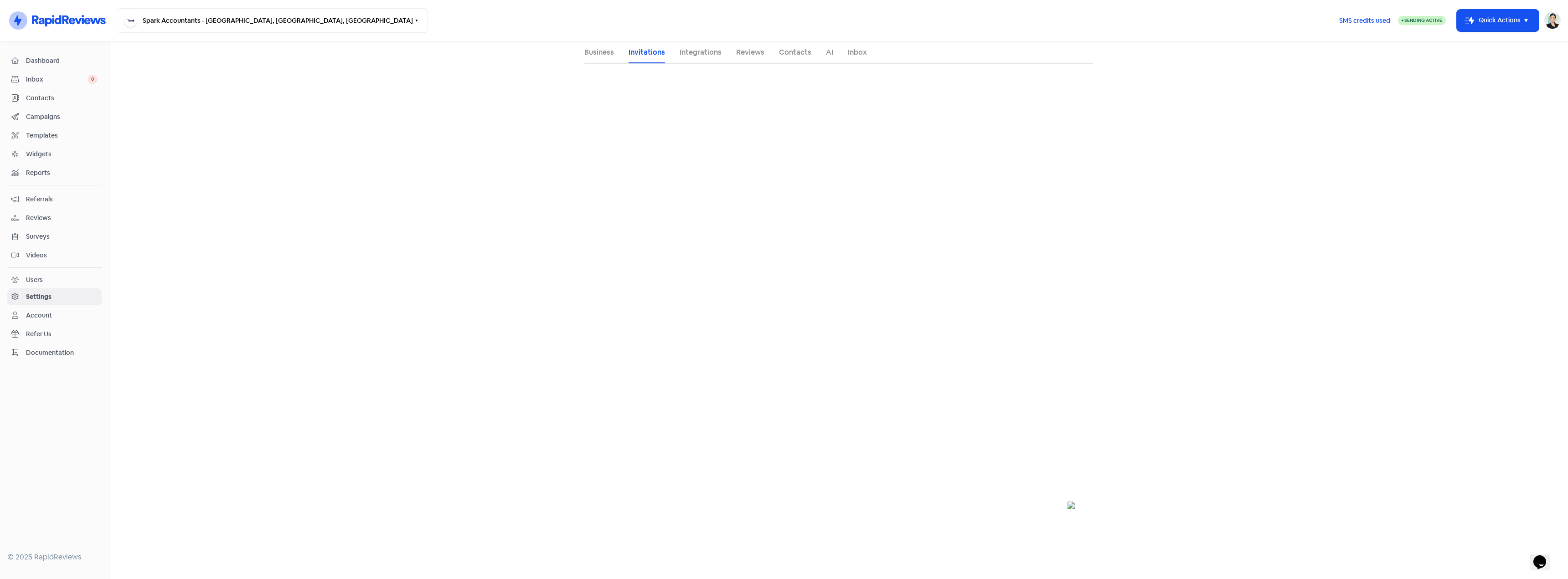
select select "AU"
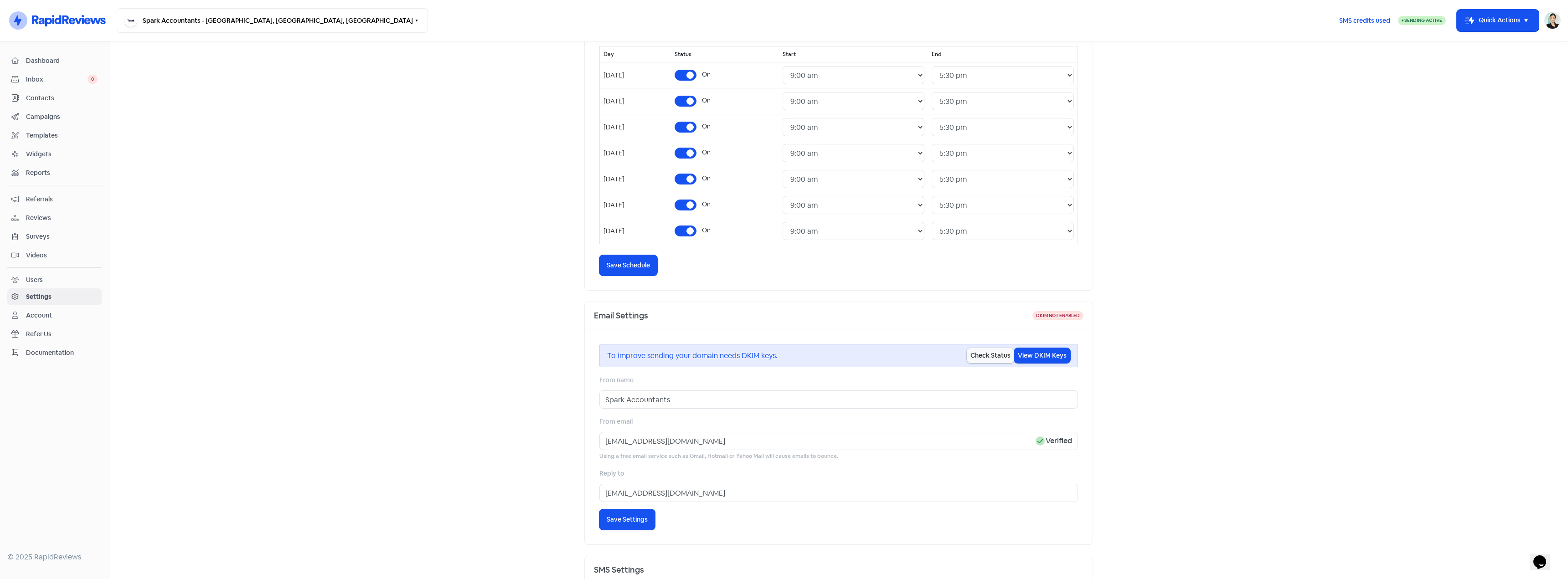
scroll to position [227, 0]
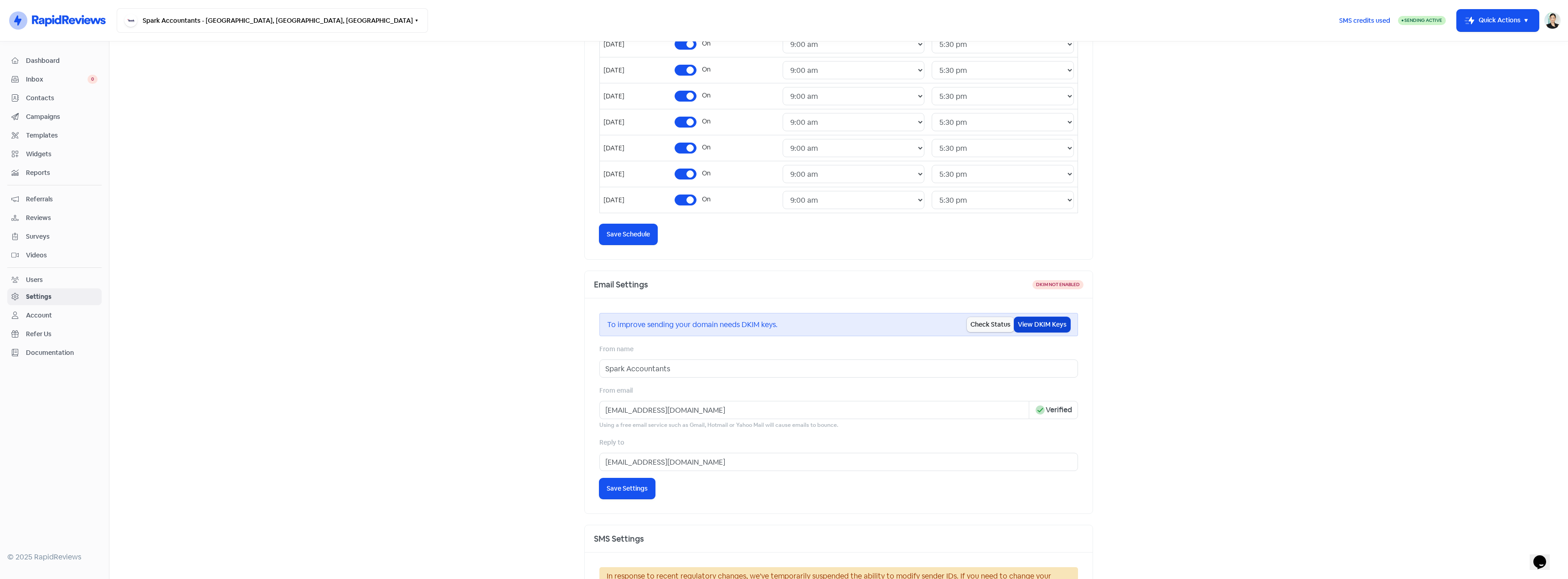
click at [1042, 329] on button "View DKIM Keys" at bounding box center [1042, 324] width 56 height 15
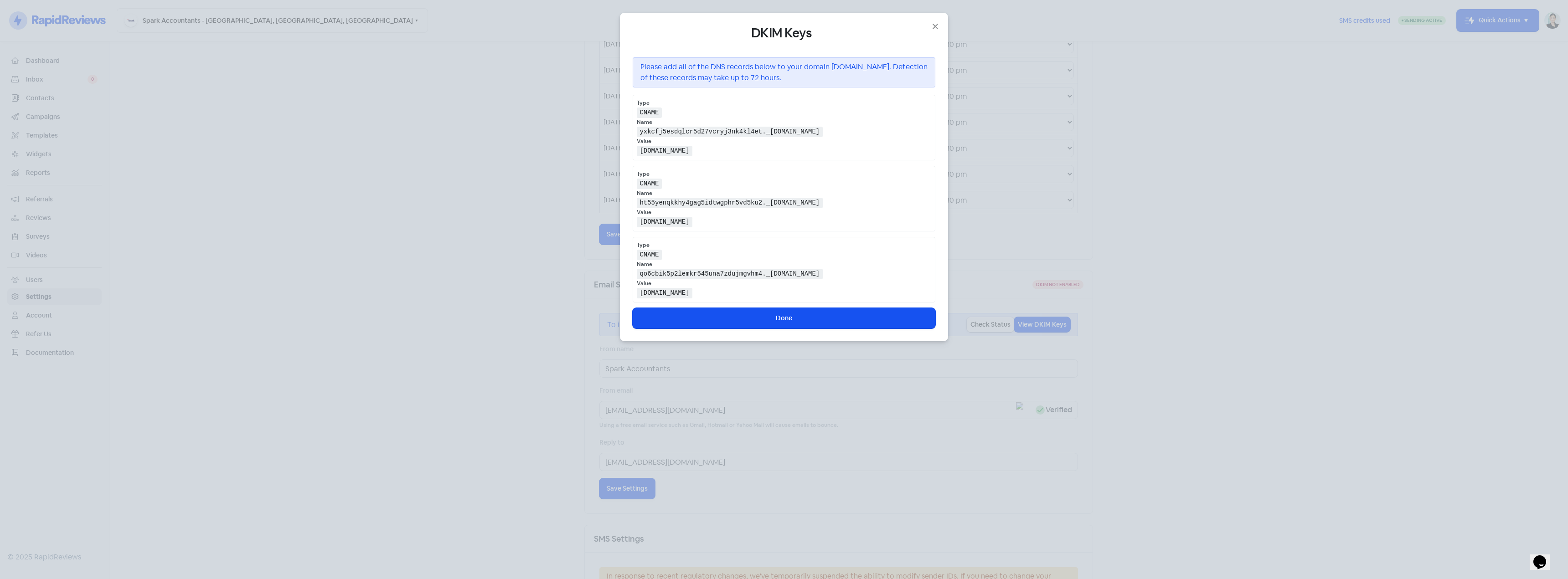
drag, startPoint x: 684, startPoint y: 27, endPoint x: 839, endPoint y: 294, distance: 308.7
click at [839, 294] on div "DKIM Keys Please add all of the DNS records below to your domain [DOMAIN_NAME].…" at bounding box center [783, 177] width 303 height 303
copy div "DKIM Keys Please add all of the DNS records below to your domain [DOMAIN_NAME].…"
click at [832, 313] on button "Done" at bounding box center [783, 318] width 303 height 21
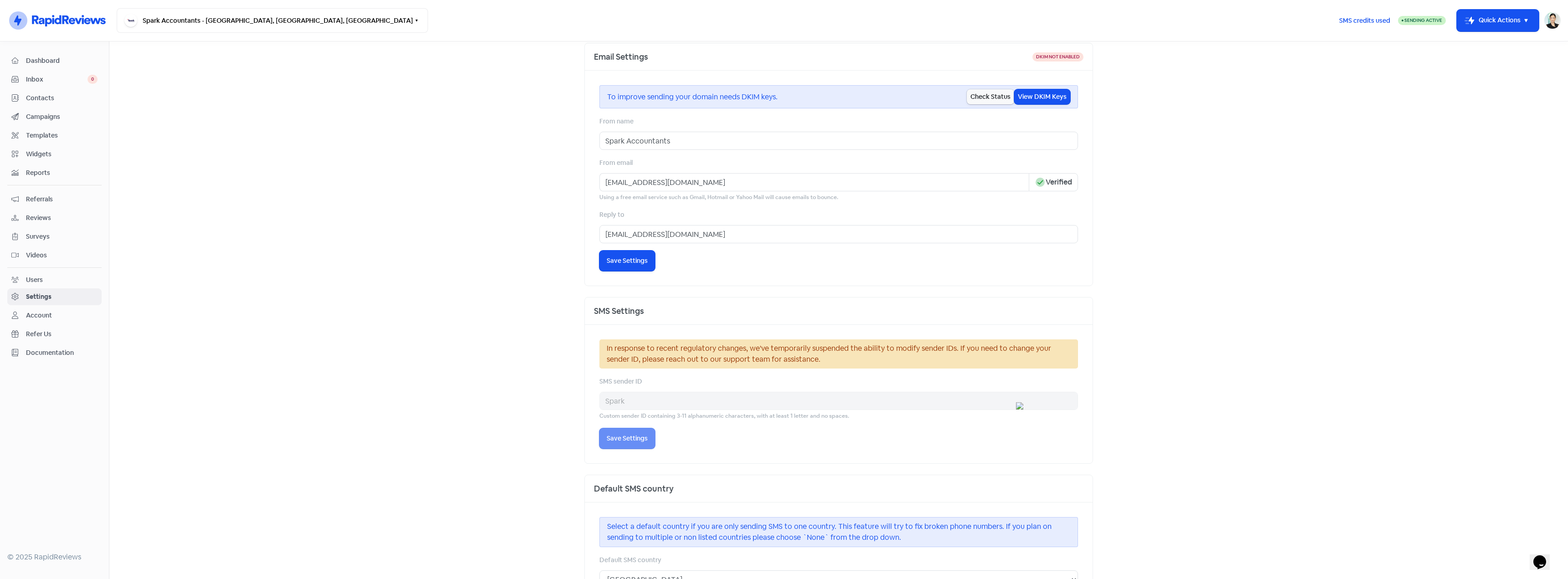
scroll to position [519, 0]
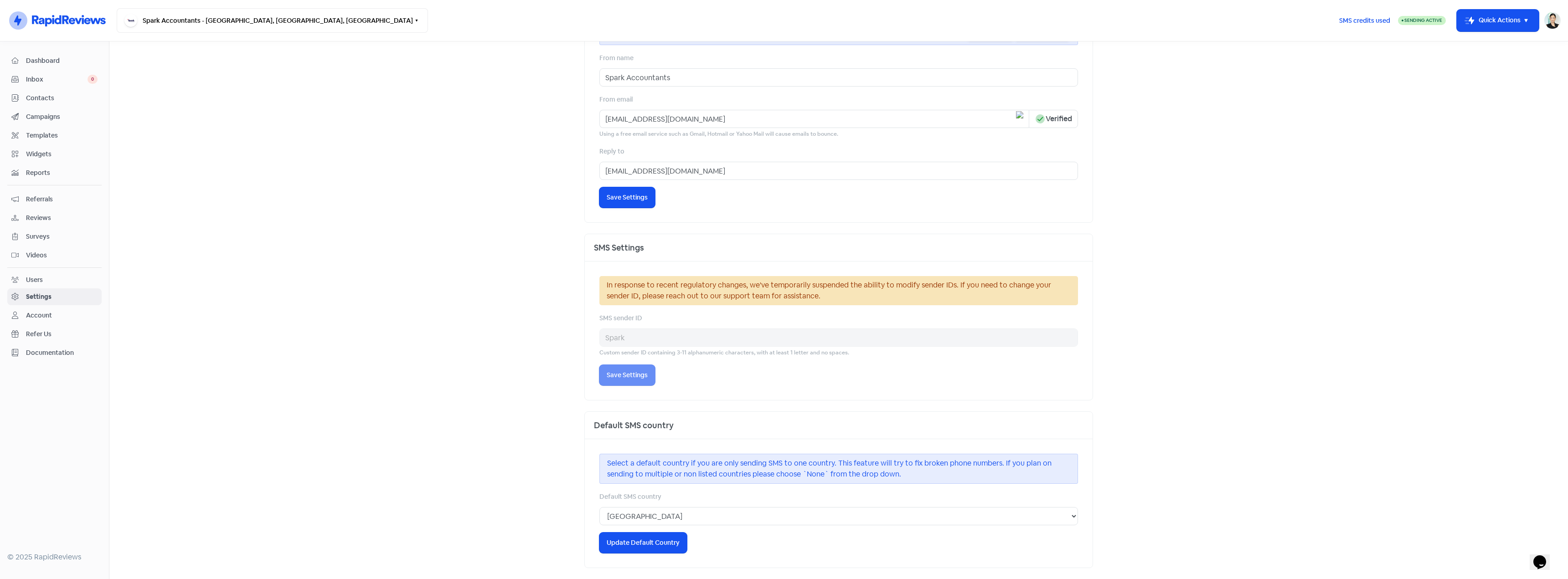
click at [438, 173] on main "Business Invitations Integrations Reviews Contacts AI Inbox Invitation Settings…" at bounding box center [839, 310] width 1458 height 538
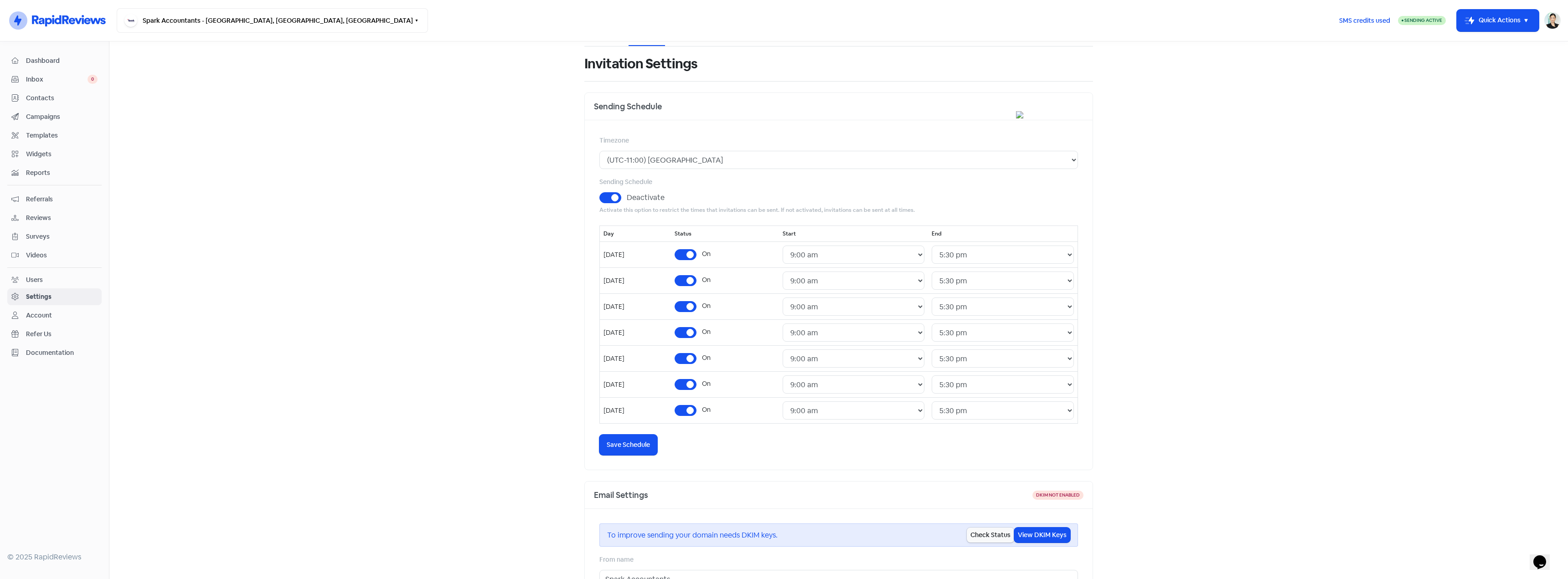
scroll to position [0, 0]
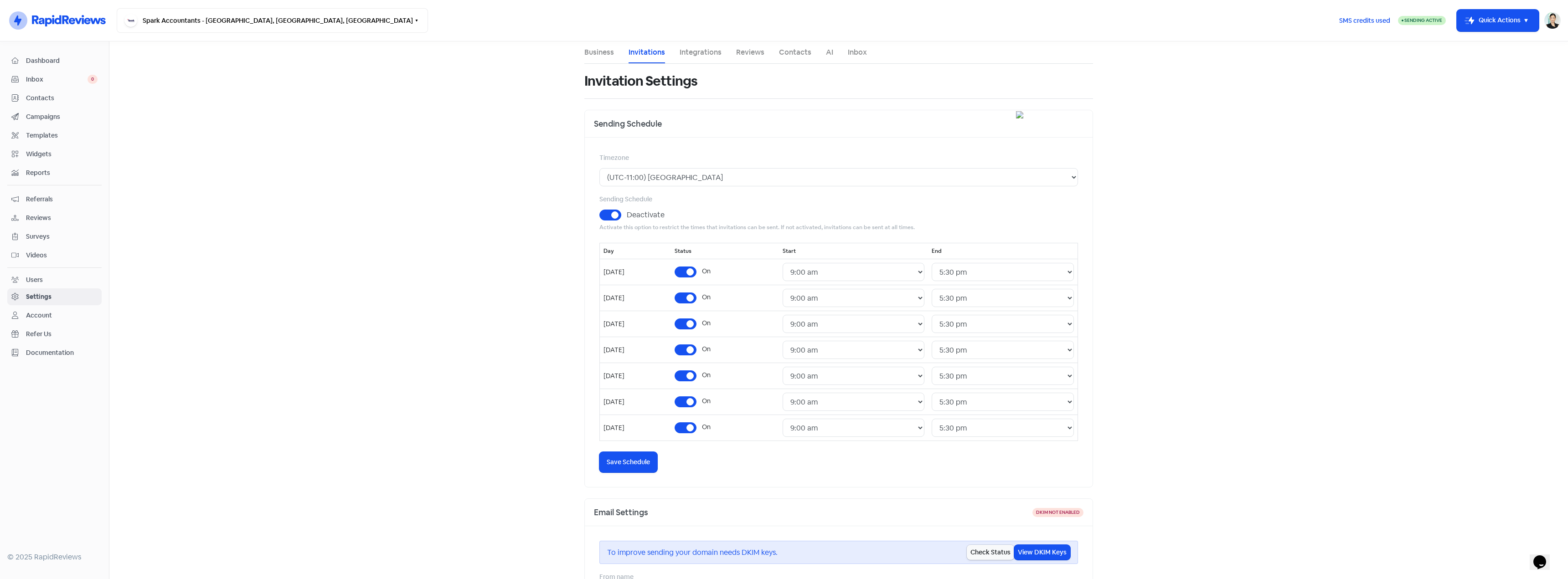
click at [81, 65] on span "Dashboard" at bounding box center [62, 61] width 72 height 10
